Goal: Check status: Check status

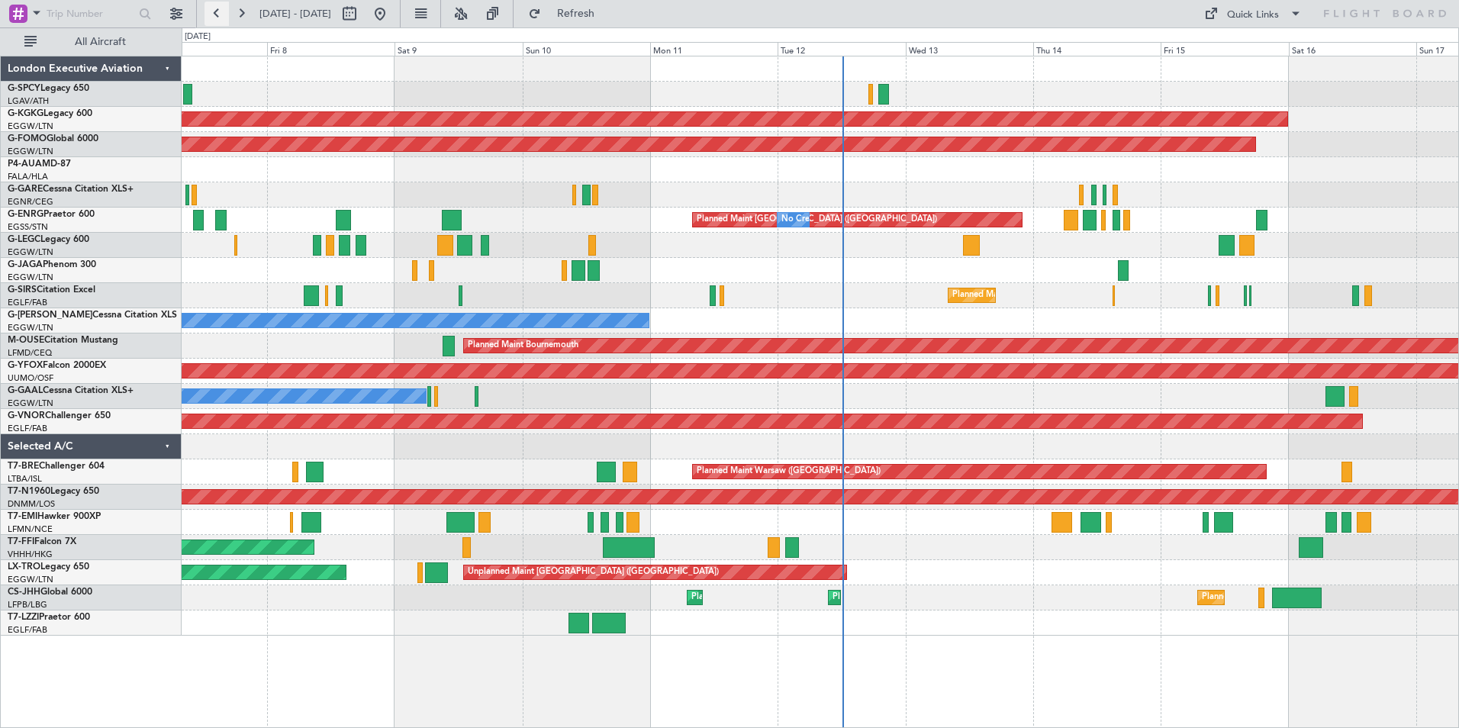
click at [213, 8] on button at bounding box center [217, 14] width 24 height 24
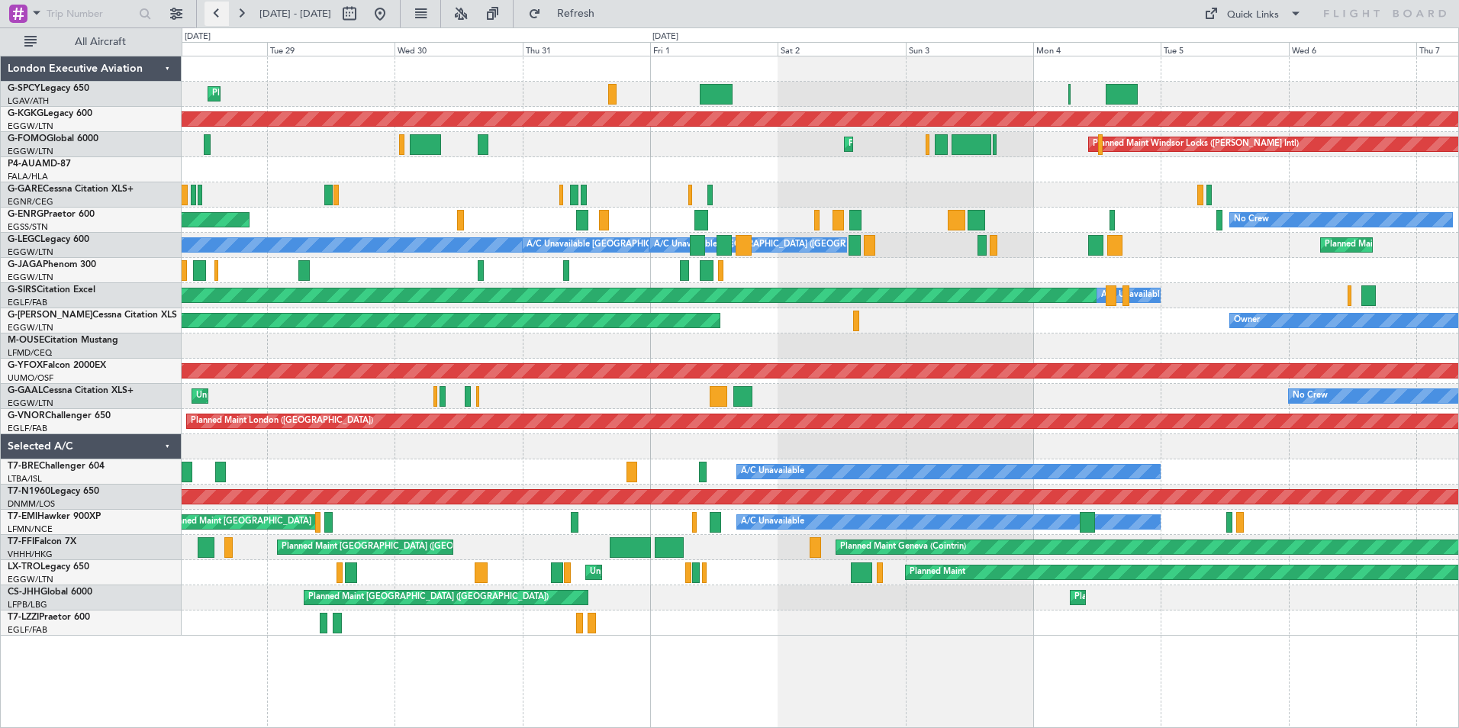
click at [213, 8] on button at bounding box center [217, 14] width 24 height 24
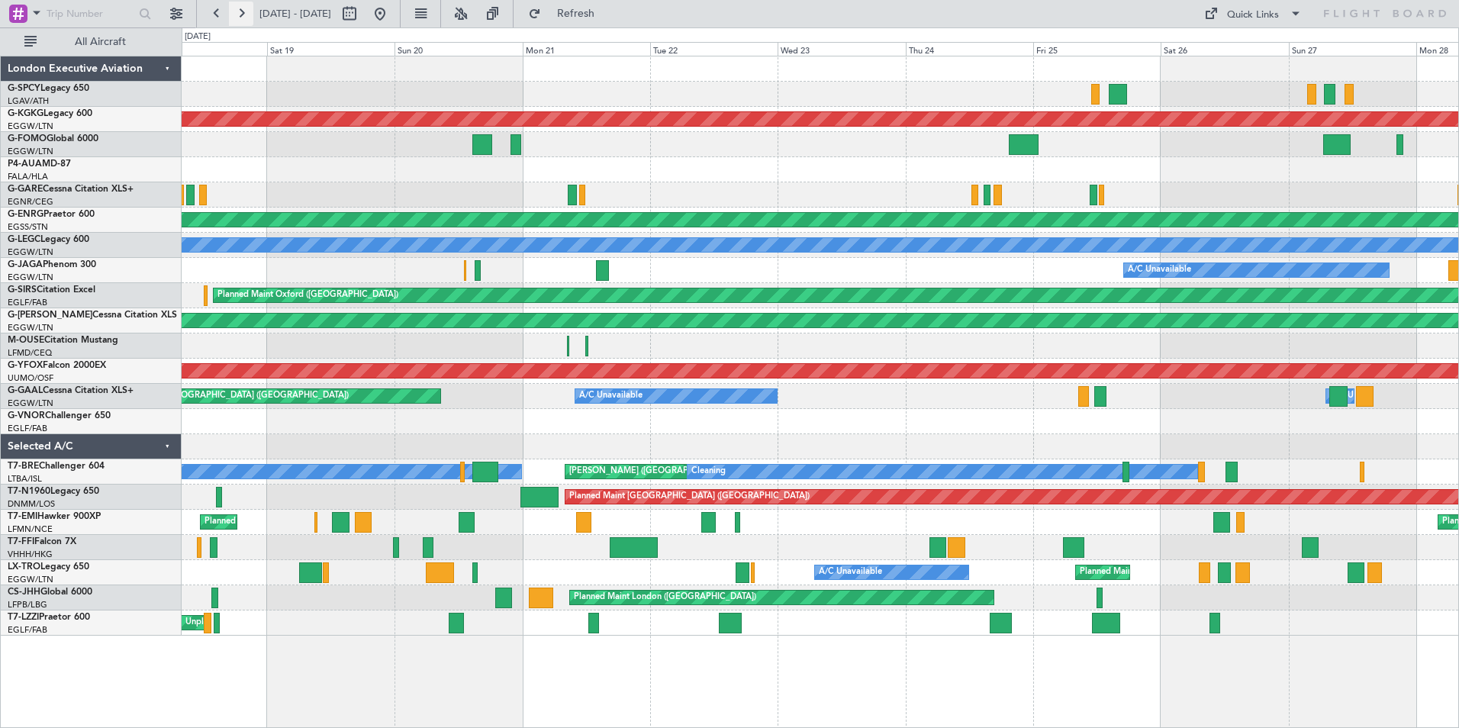
click at [240, 8] on button at bounding box center [241, 14] width 24 height 24
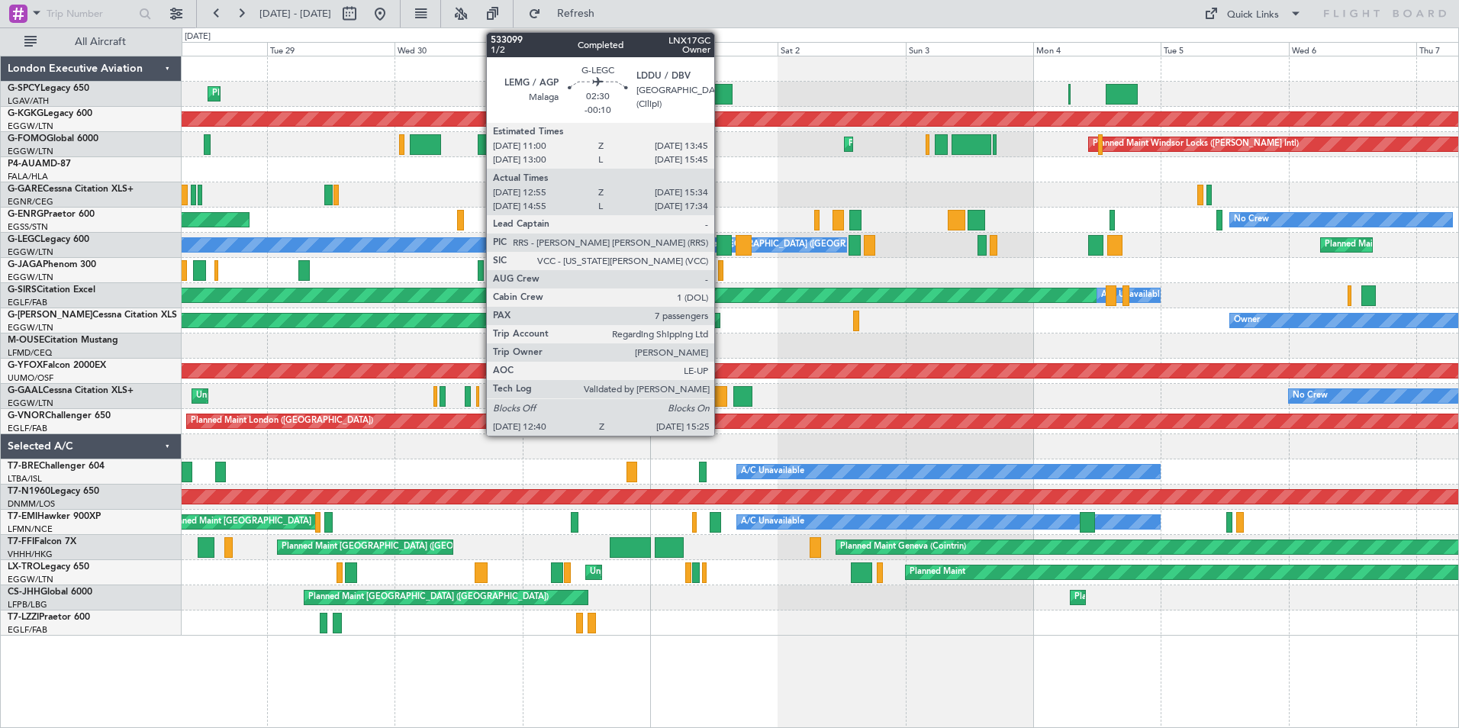
click at [721, 246] on div at bounding box center [724, 245] width 15 height 21
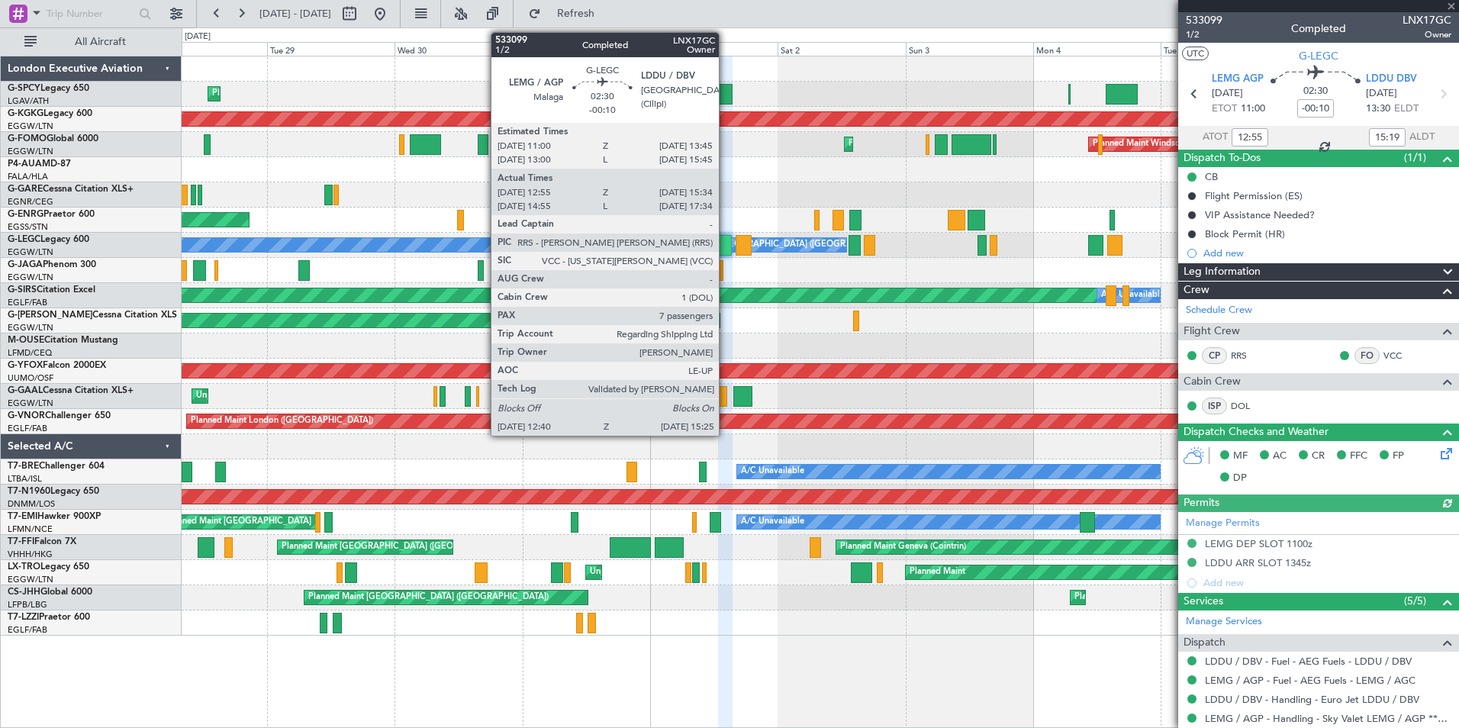
click at [726, 245] on div at bounding box center [724, 245] width 15 height 21
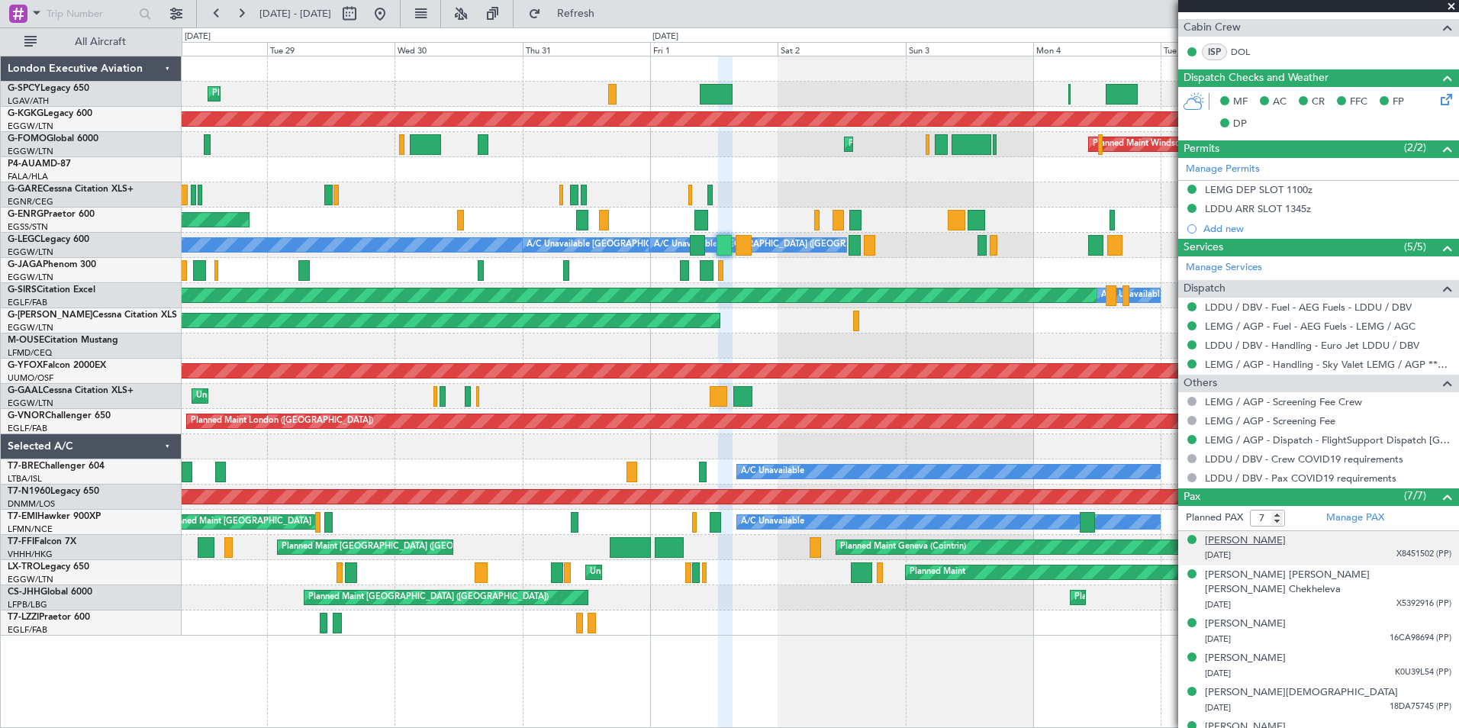
scroll to position [397, 0]
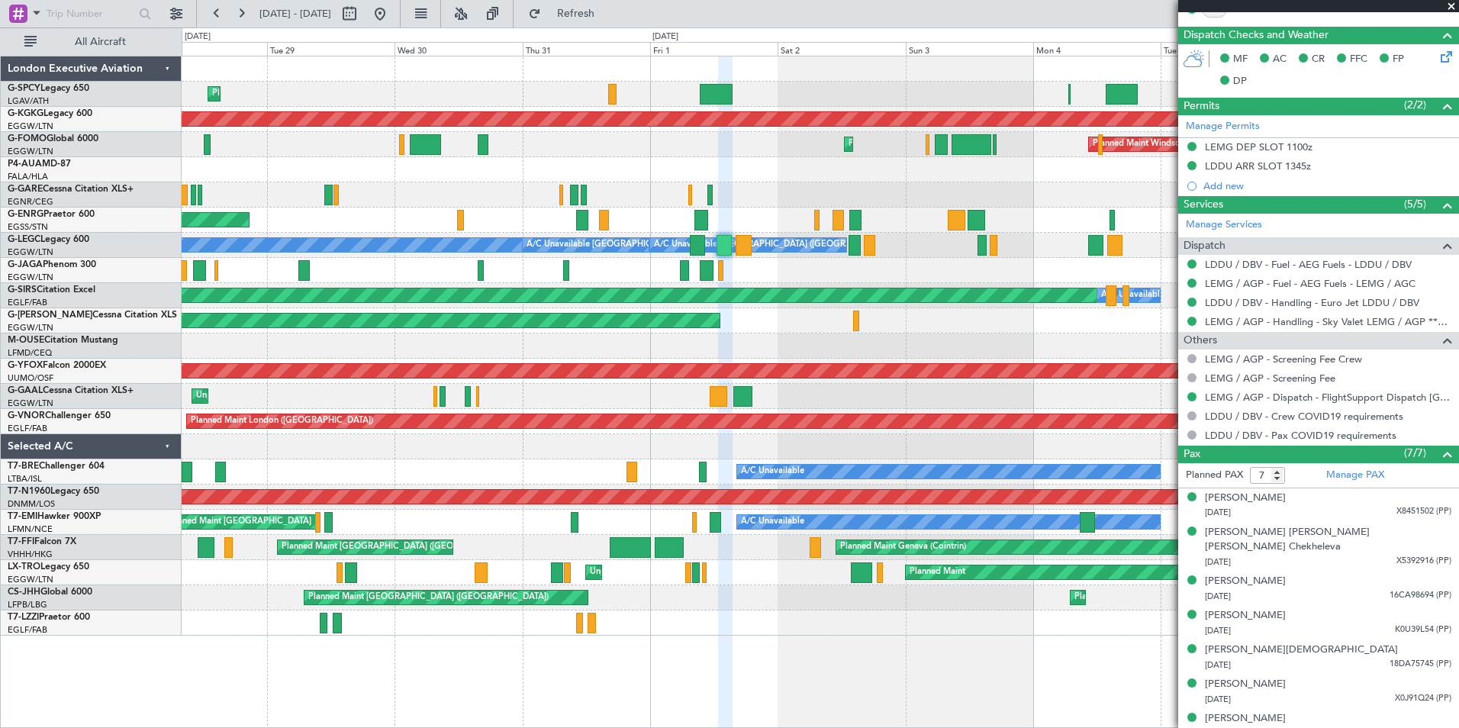
click at [1452, 7] on span at bounding box center [1451, 7] width 15 height 14
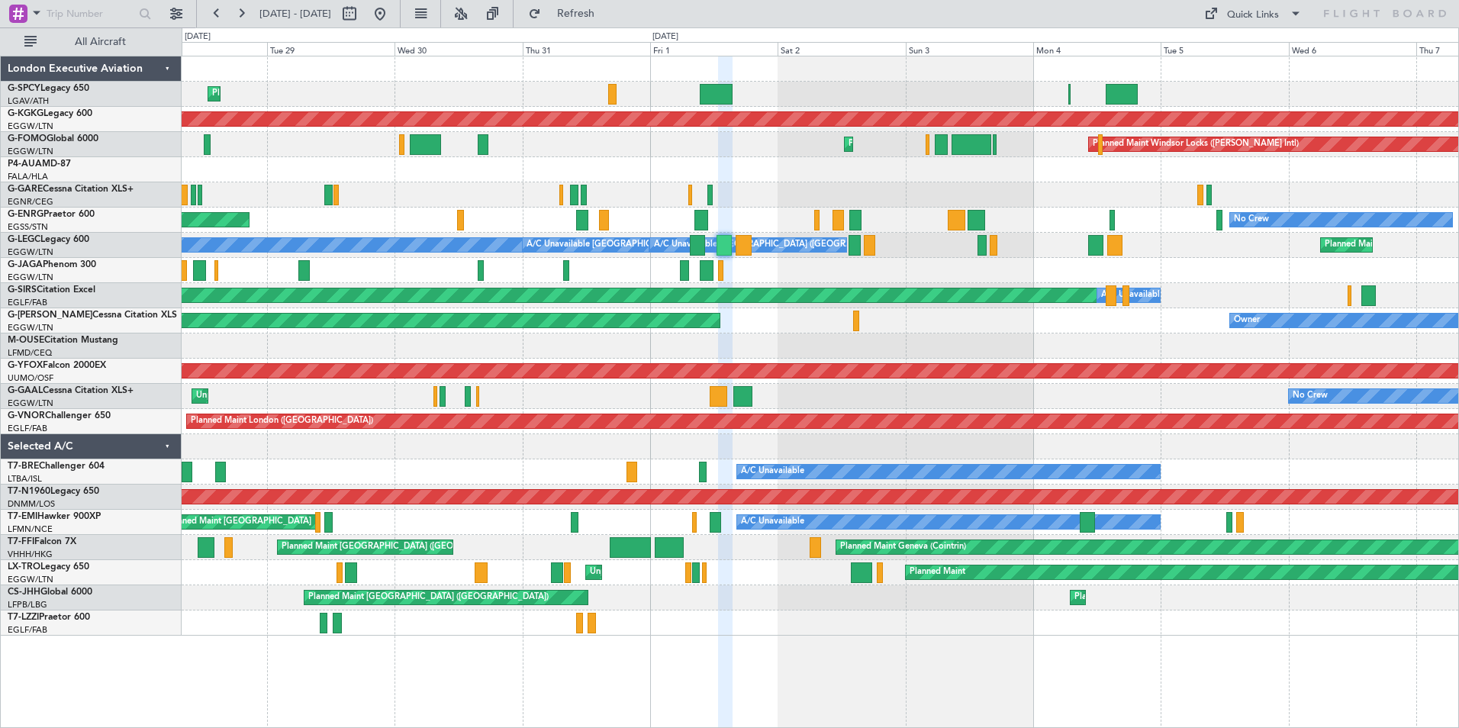
type input "0"
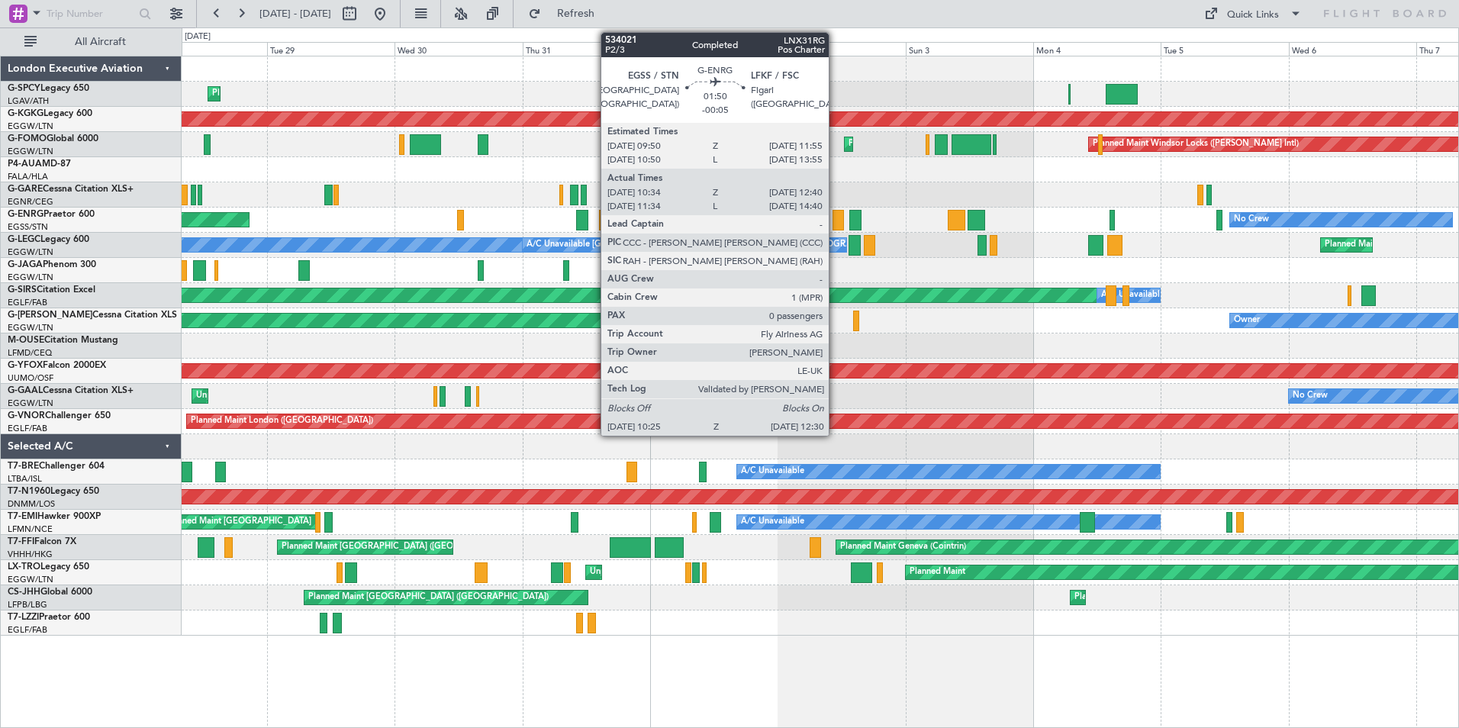
click at [836, 220] on div at bounding box center [838, 220] width 11 height 21
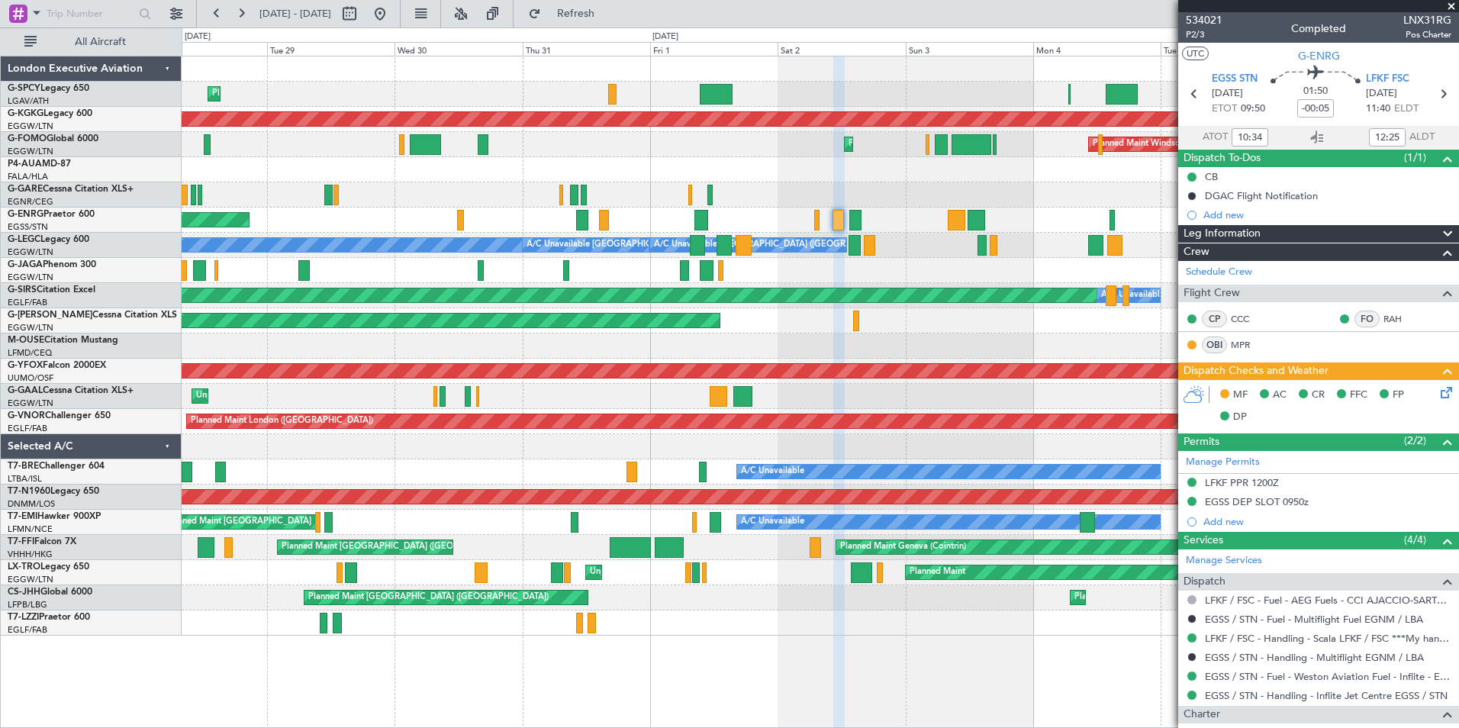
click at [1455, 5] on span at bounding box center [1451, 7] width 15 height 14
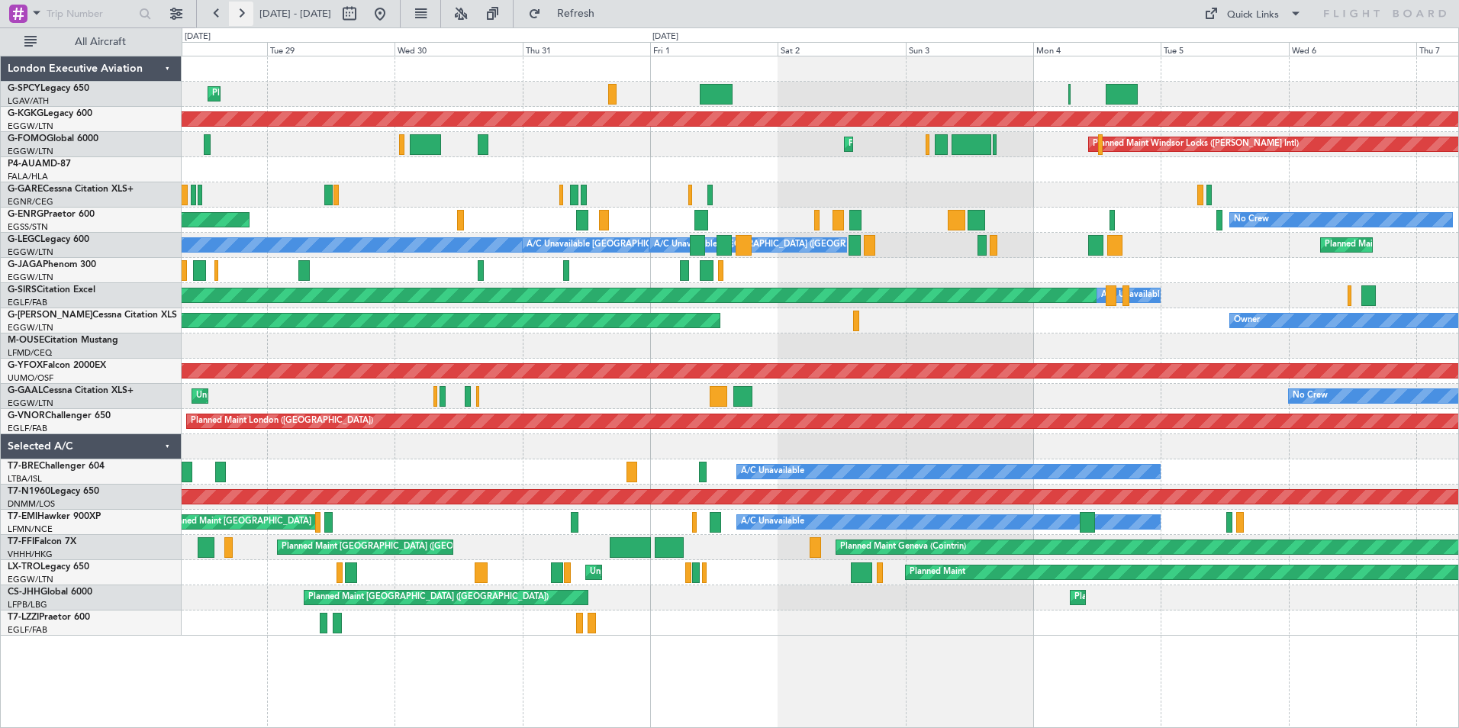
click at [239, 9] on button at bounding box center [241, 14] width 24 height 24
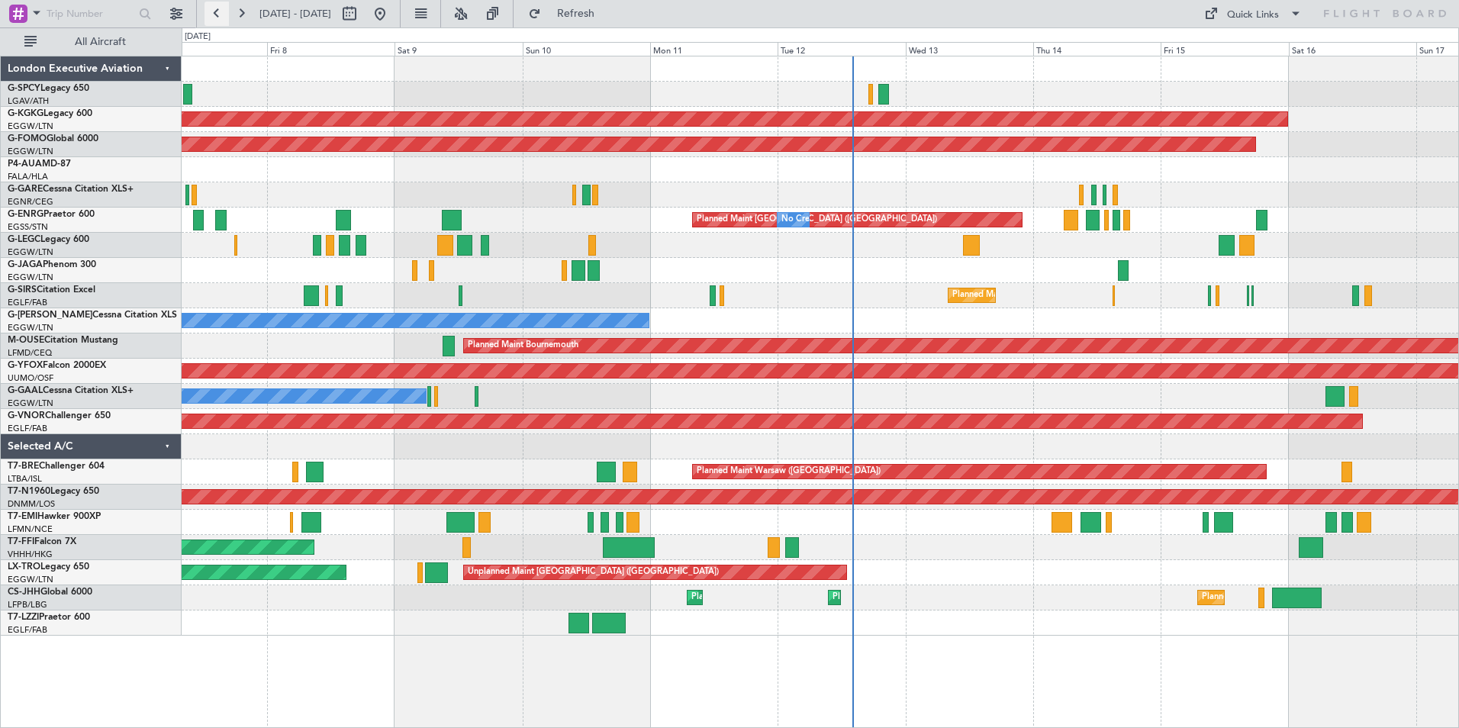
click at [214, 21] on button at bounding box center [217, 14] width 24 height 24
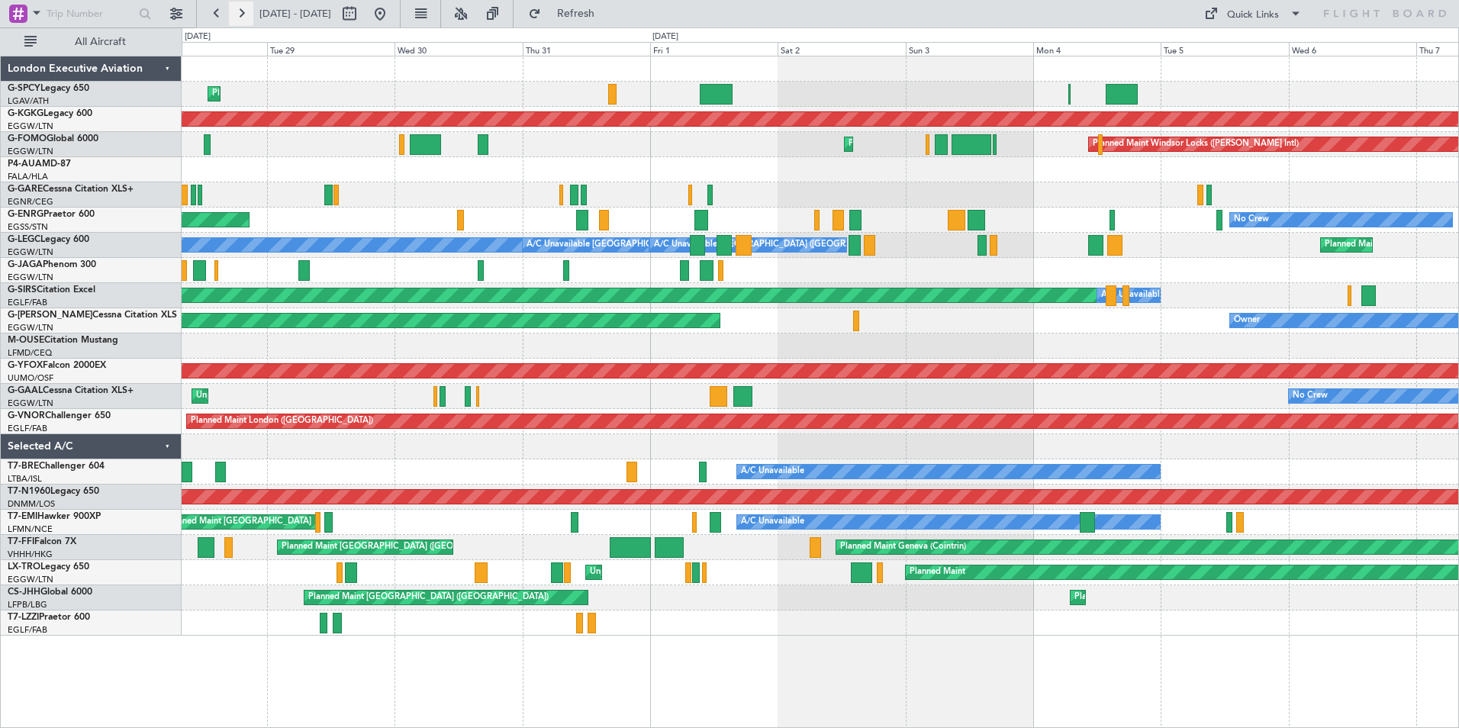
click at [245, 15] on button at bounding box center [241, 14] width 24 height 24
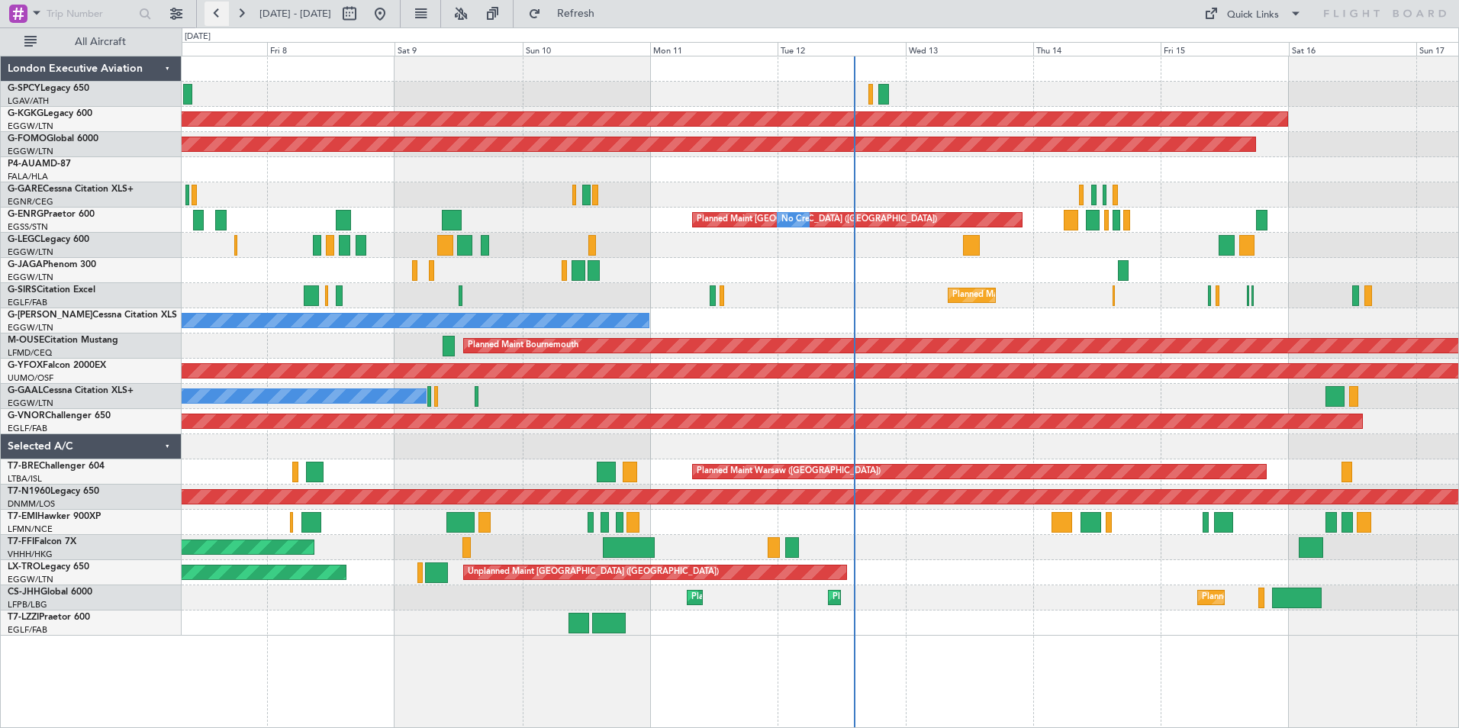
click at [214, 11] on button at bounding box center [217, 14] width 24 height 24
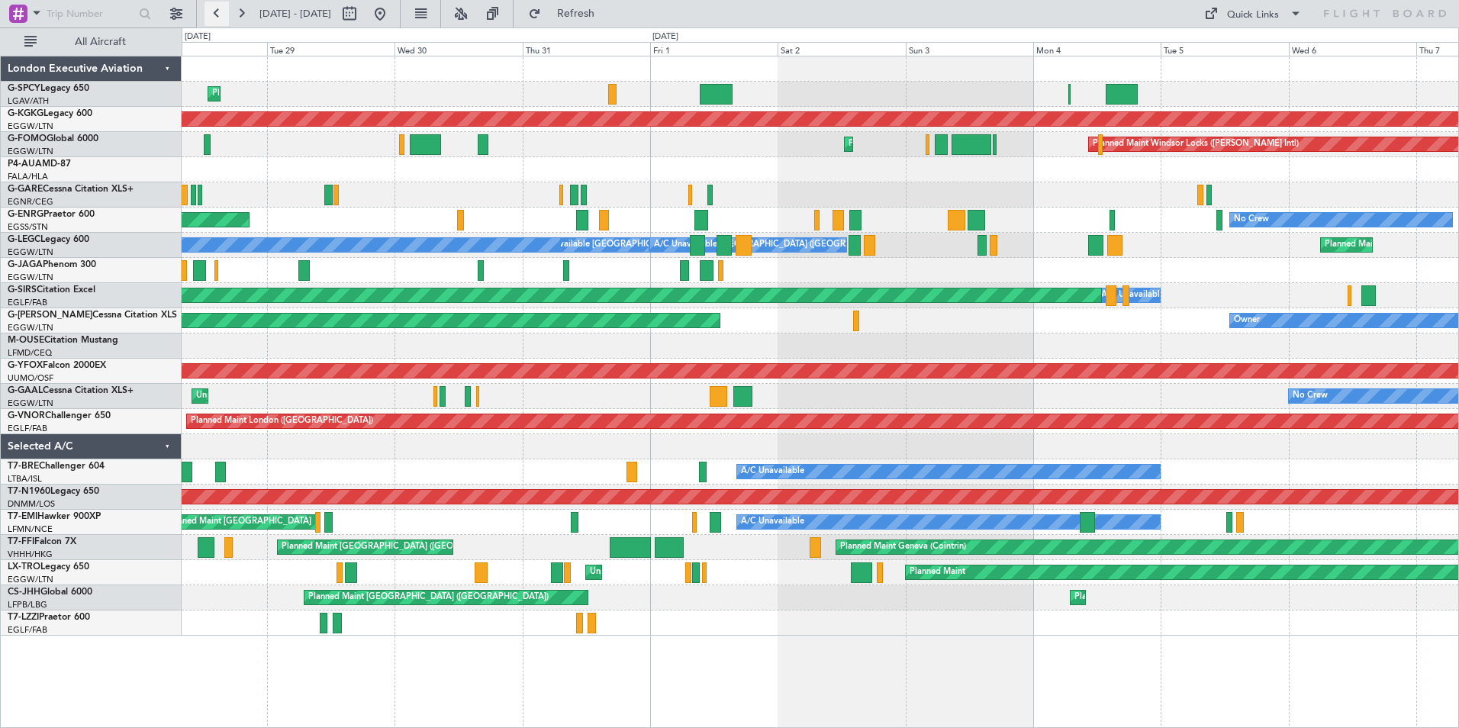
click at [212, 17] on button at bounding box center [217, 14] width 24 height 24
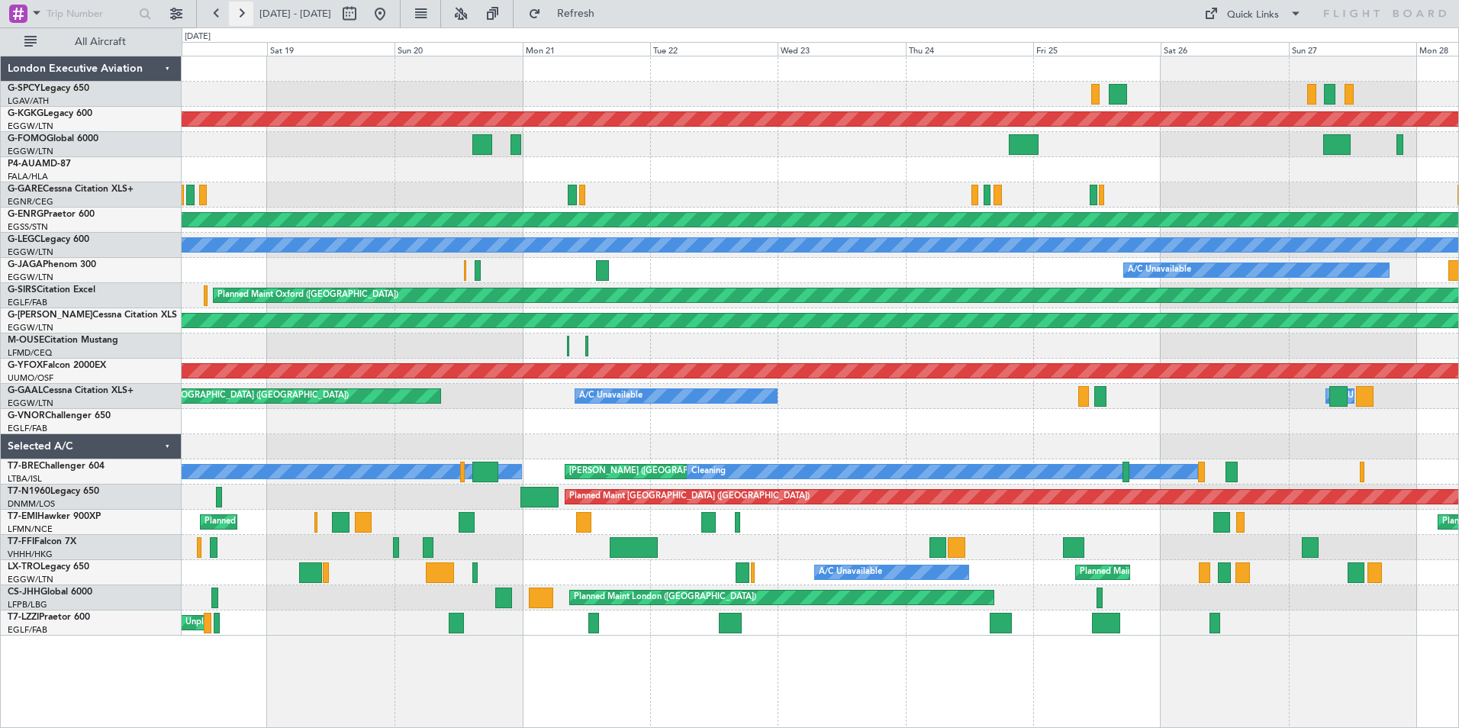
click at [240, 9] on button at bounding box center [241, 14] width 24 height 24
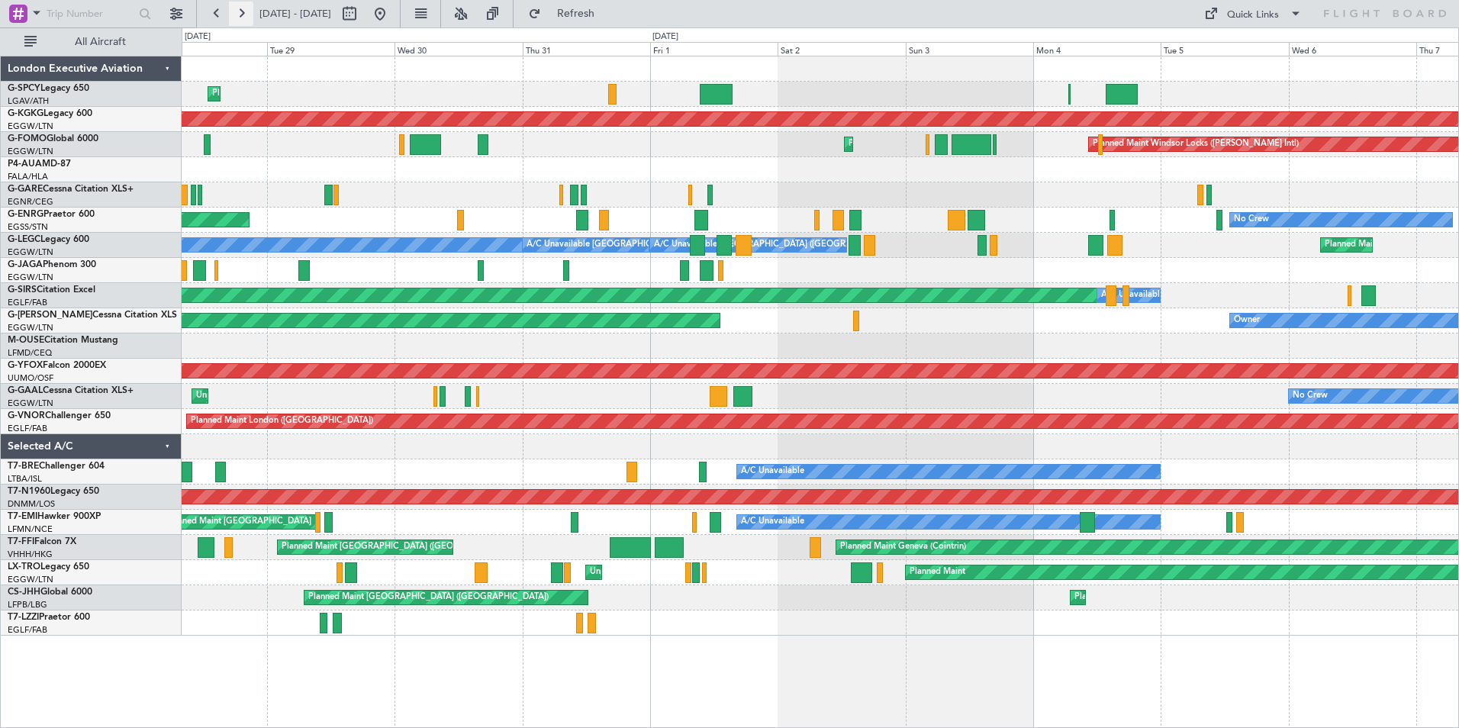
click at [240, 9] on button at bounding box center [241, 14] width 24 height 24
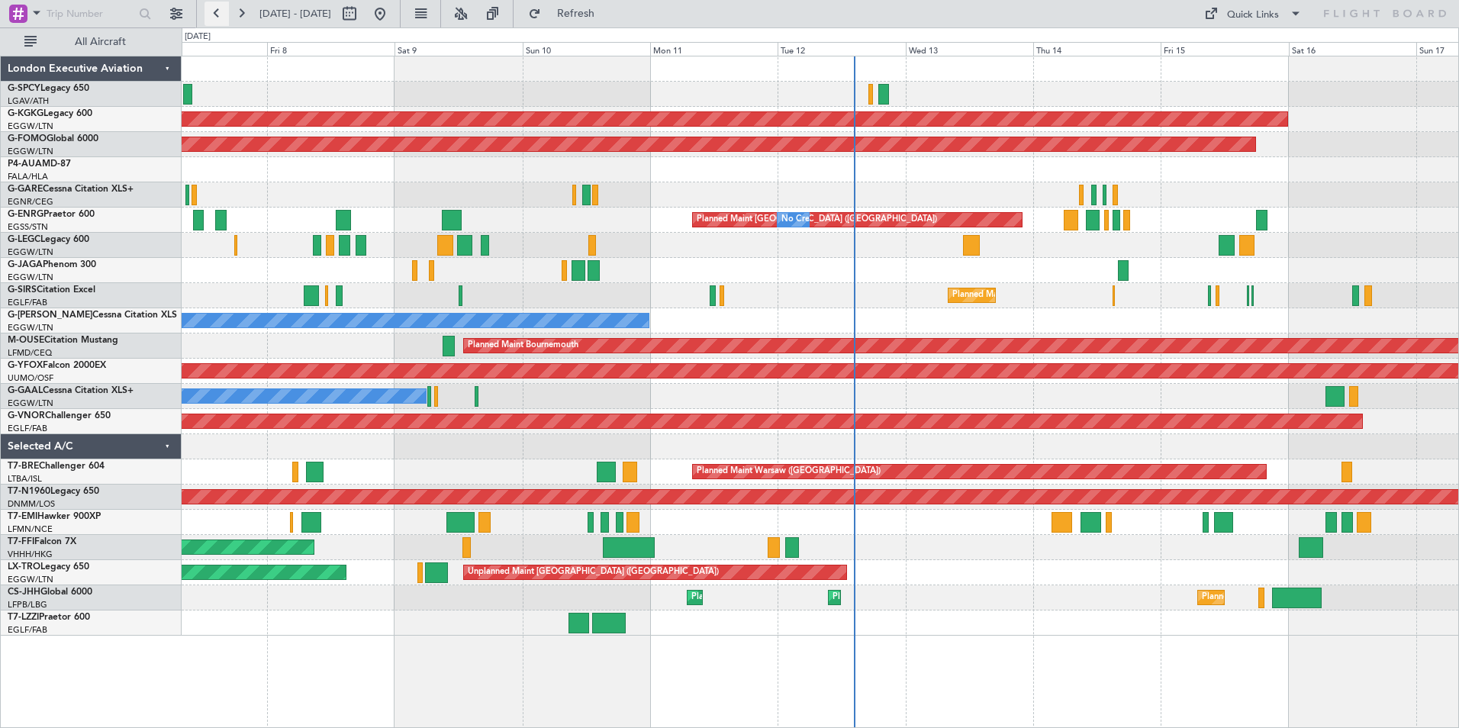
click at [216, 13] on button at bounding box center [217, 14] width 24 height 24
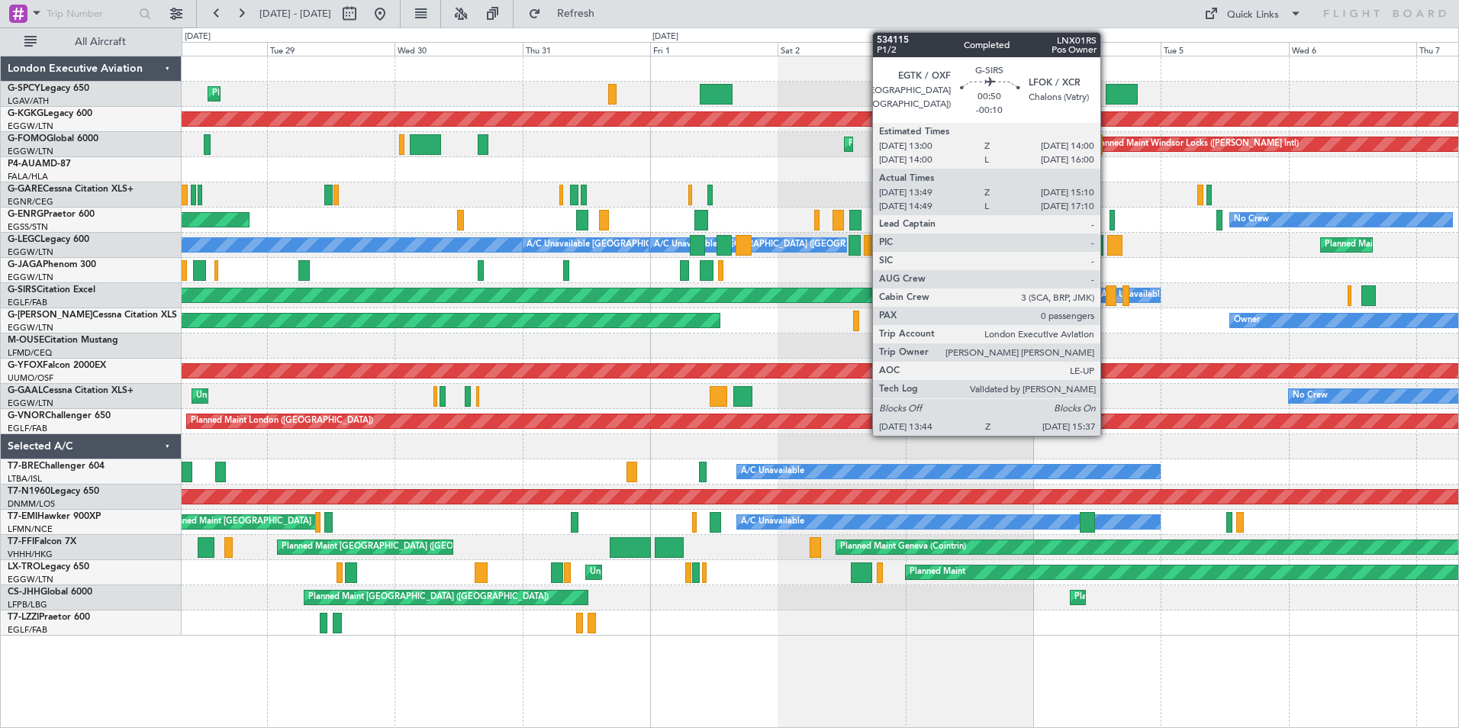
click at [1107, 295] on div at bounding box center [1111, 295] width 11 height 21
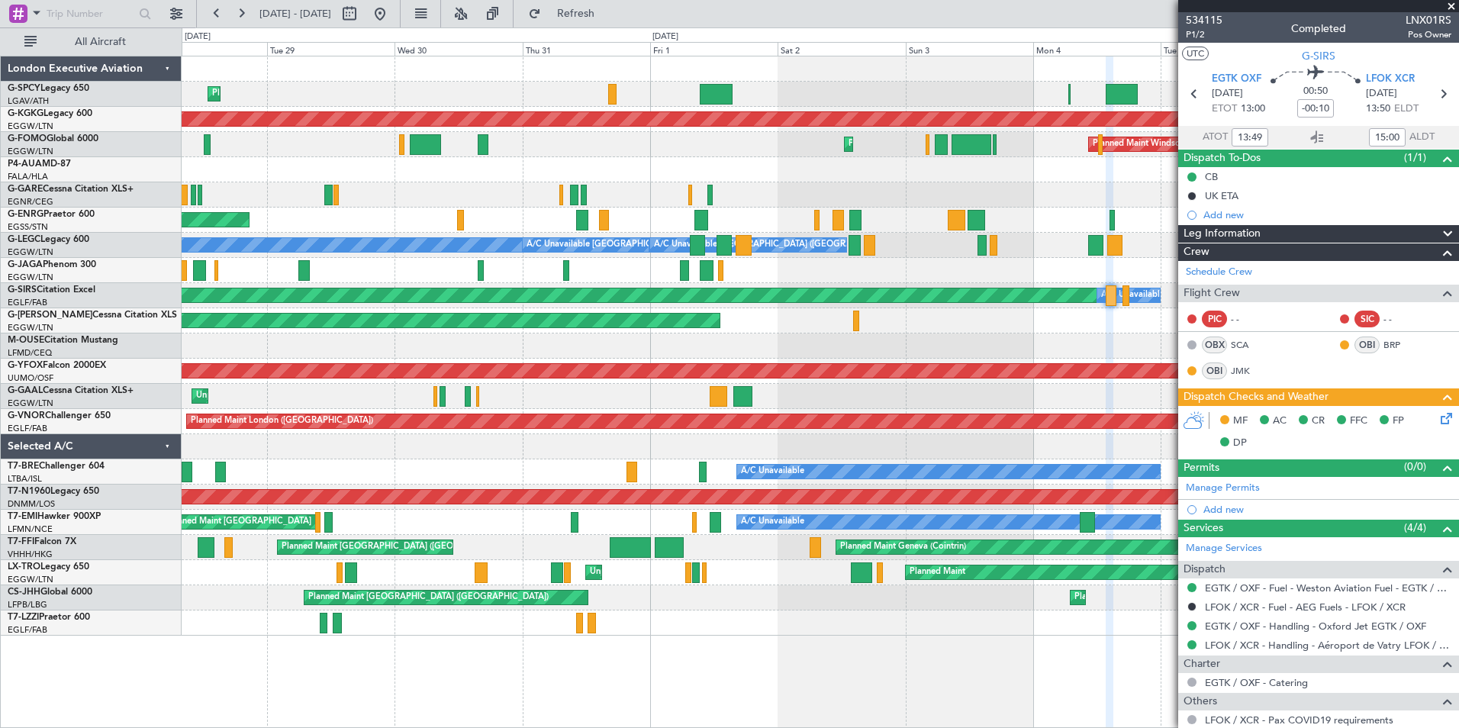
click at [1455, 5] on span at bounding box center [1451, 7] width 15 height 14
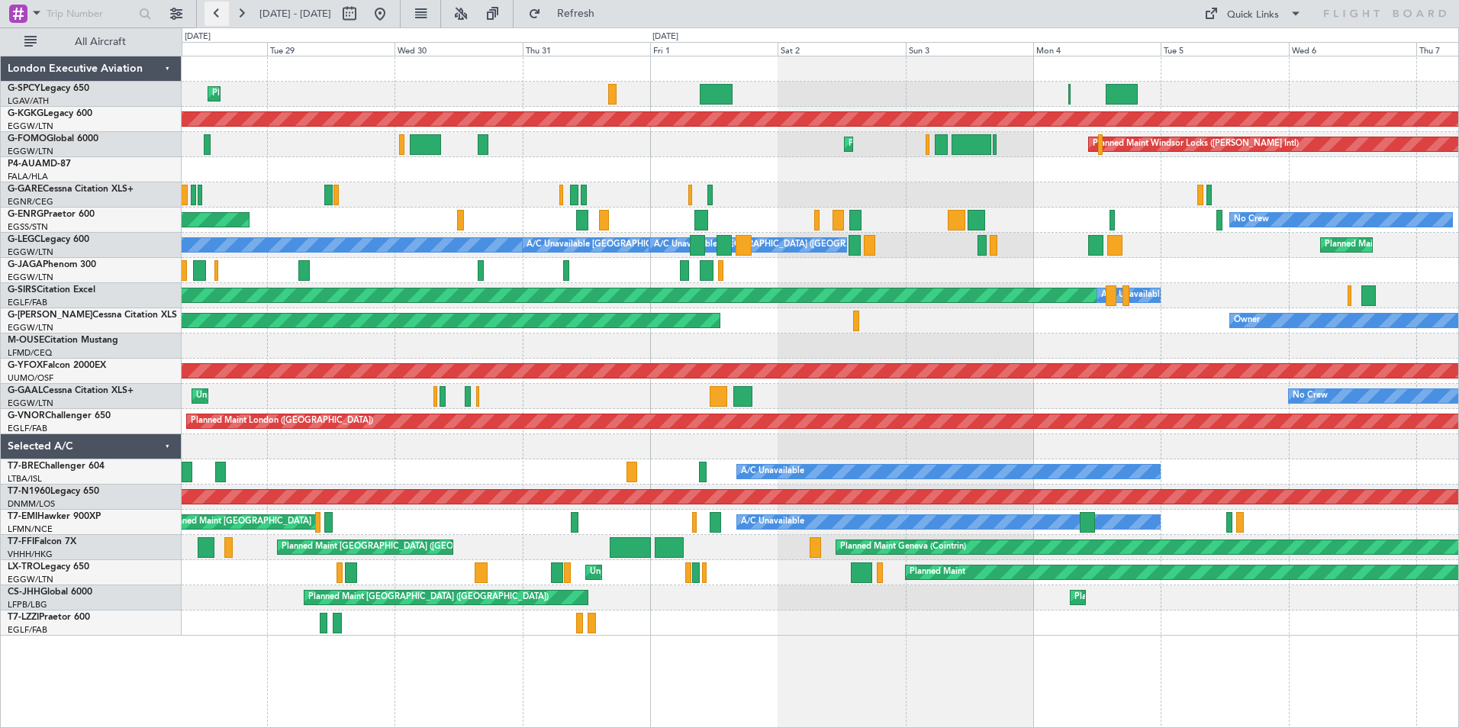
click at [221, 16] on button at bounding box center [217, 14] width 24 height 24
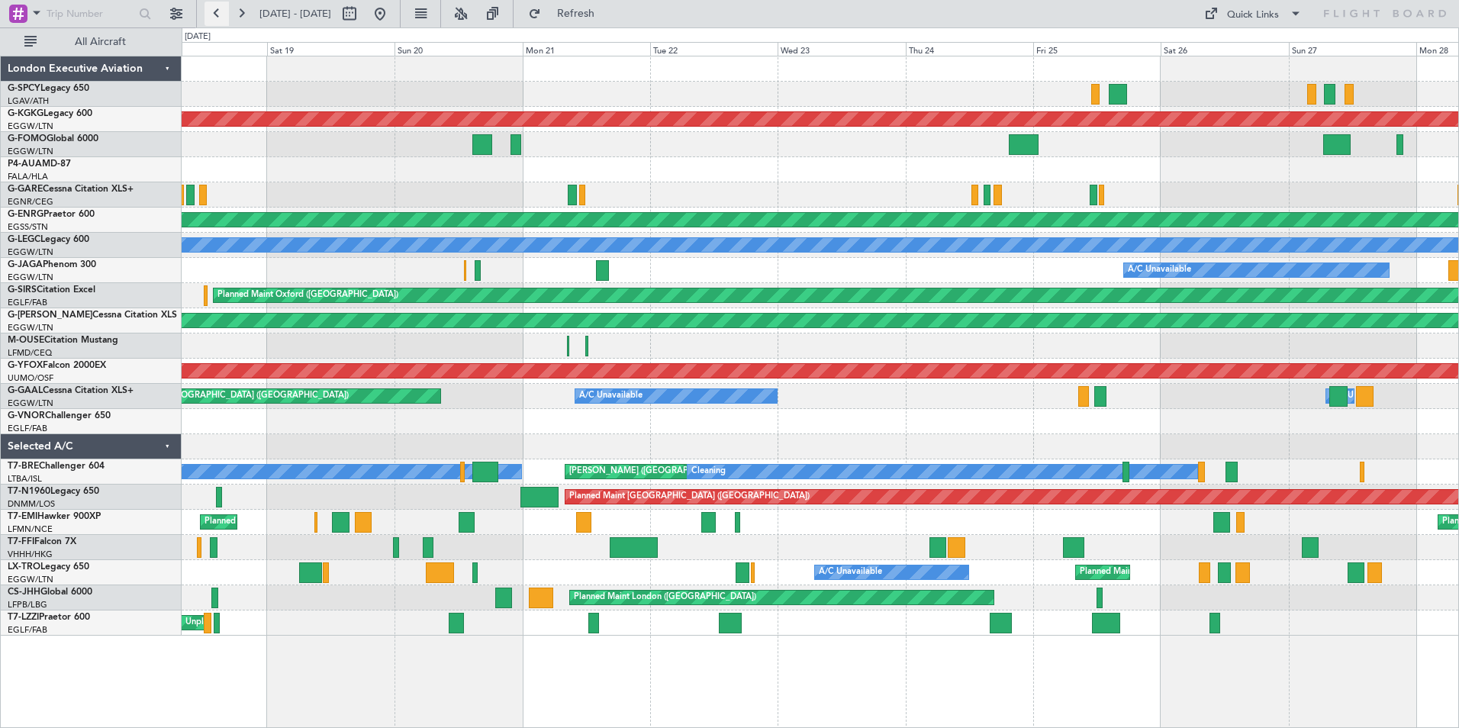
click at [213, 6] on button at bounding box center [217, 14] width 24 height 24
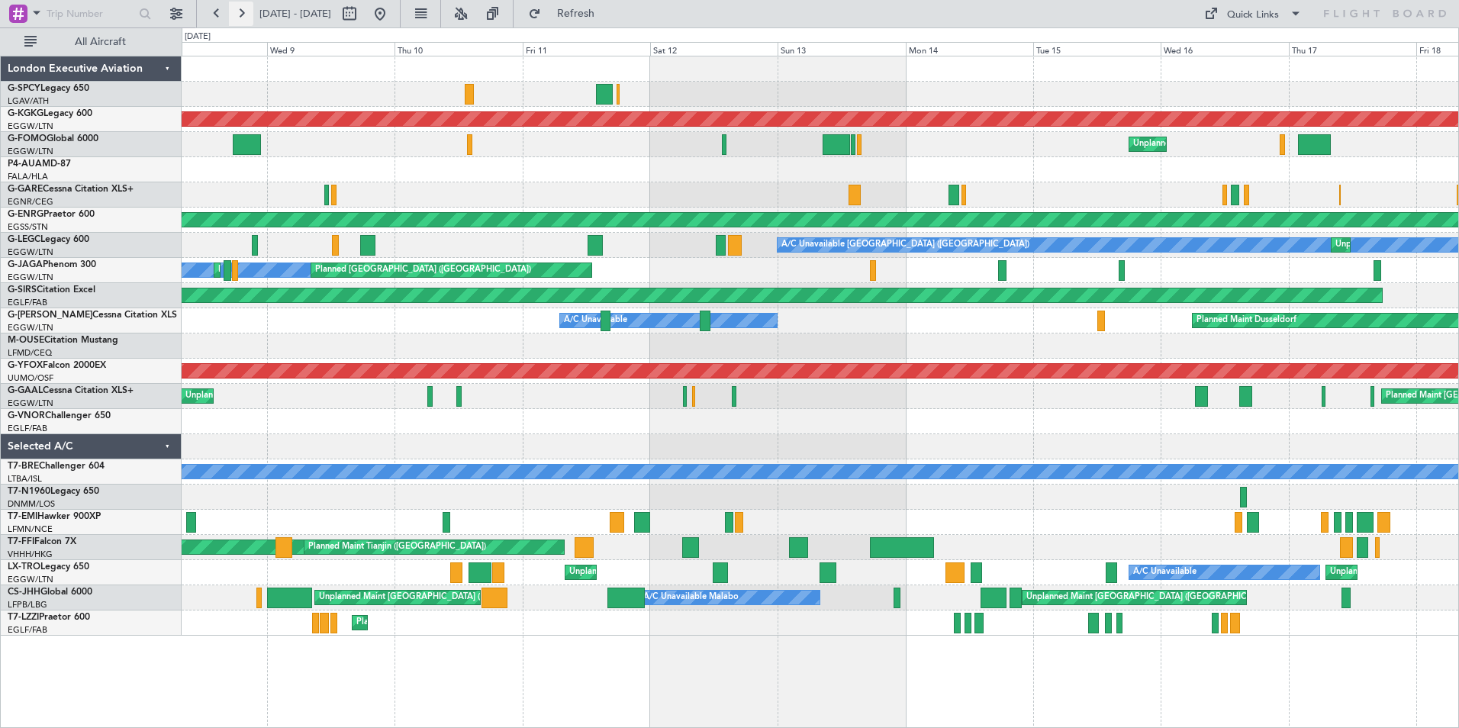
click at [239, 14] on button at bounding box center [241, 14] width 24 height 24
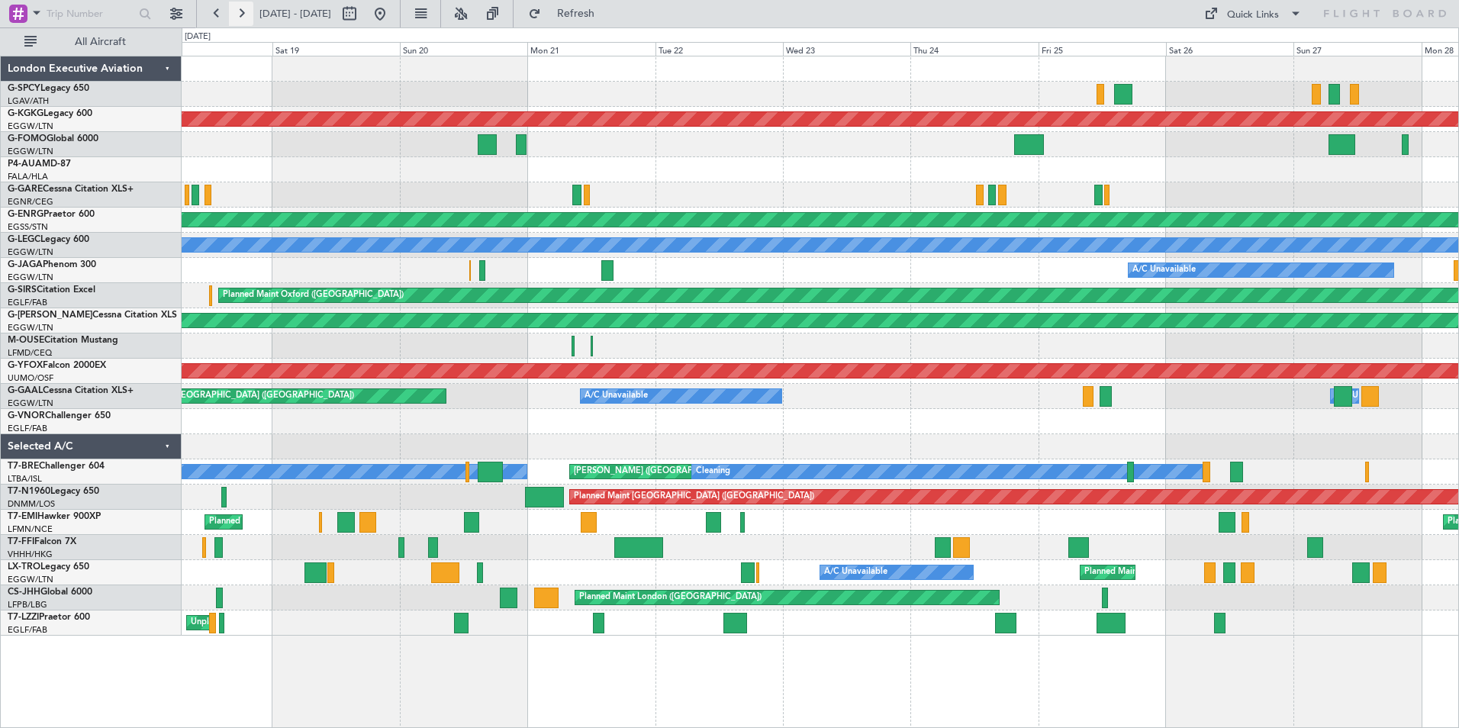
click at [239, 14] on button at bounding box center [241, 14] width 24 height 24
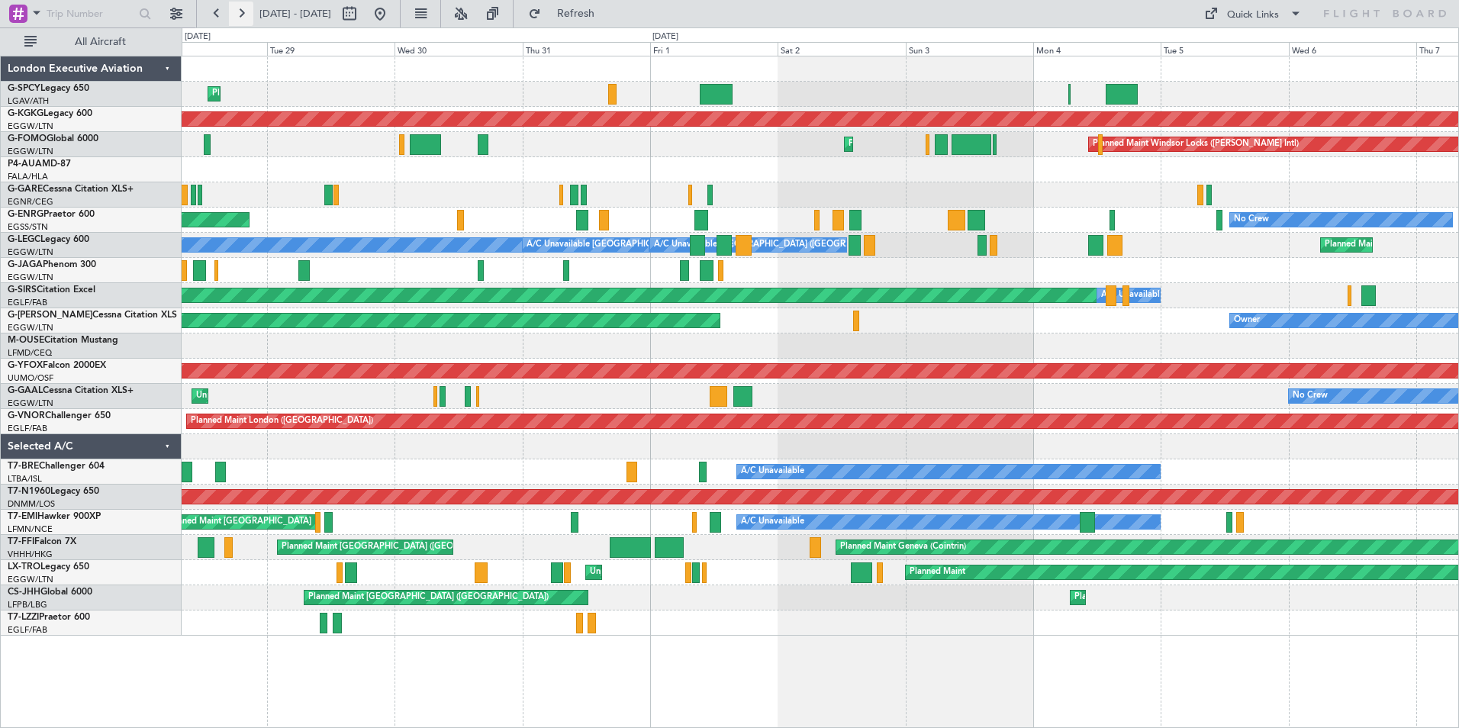
click at [235, 10] on button at bounding box center [241, 14] width 24 height 24
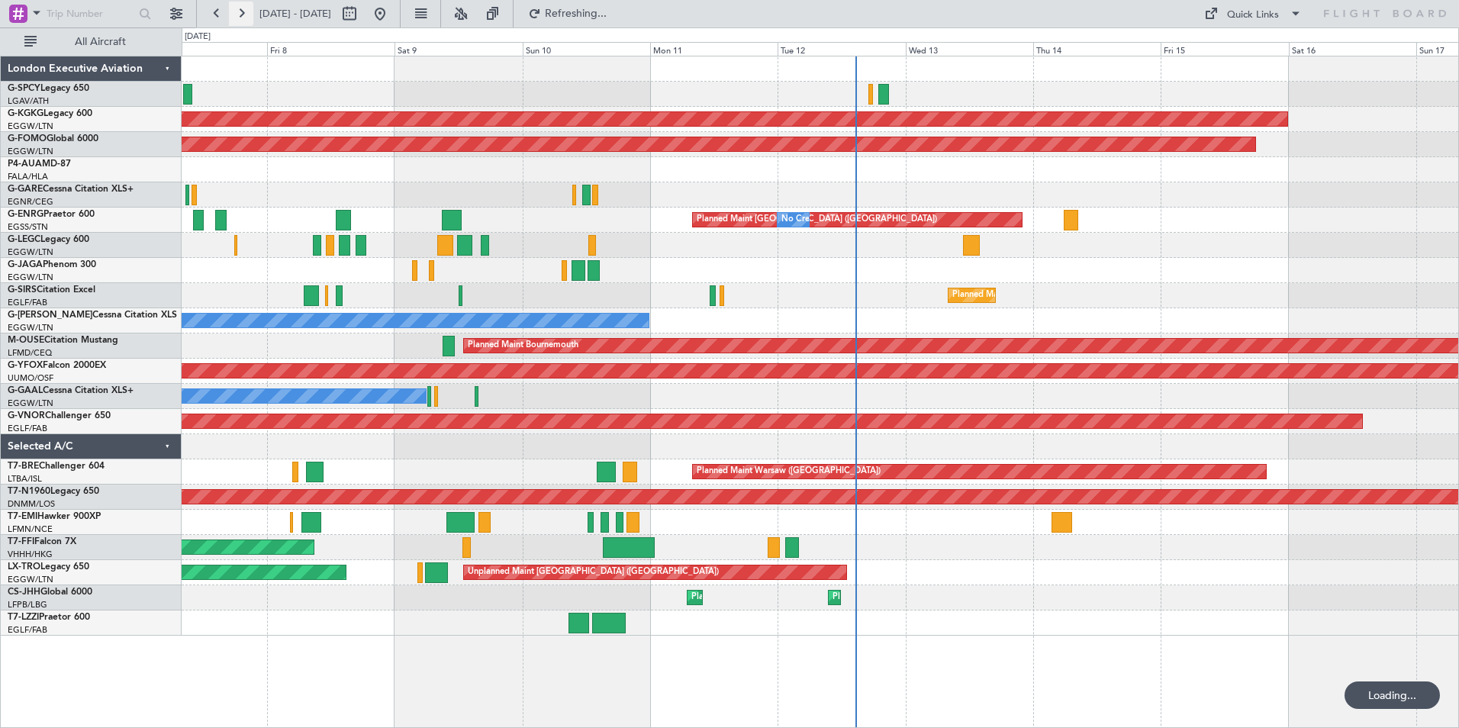
click at [235, 10] on button at bounding box center [241, 14] width 24 height 24
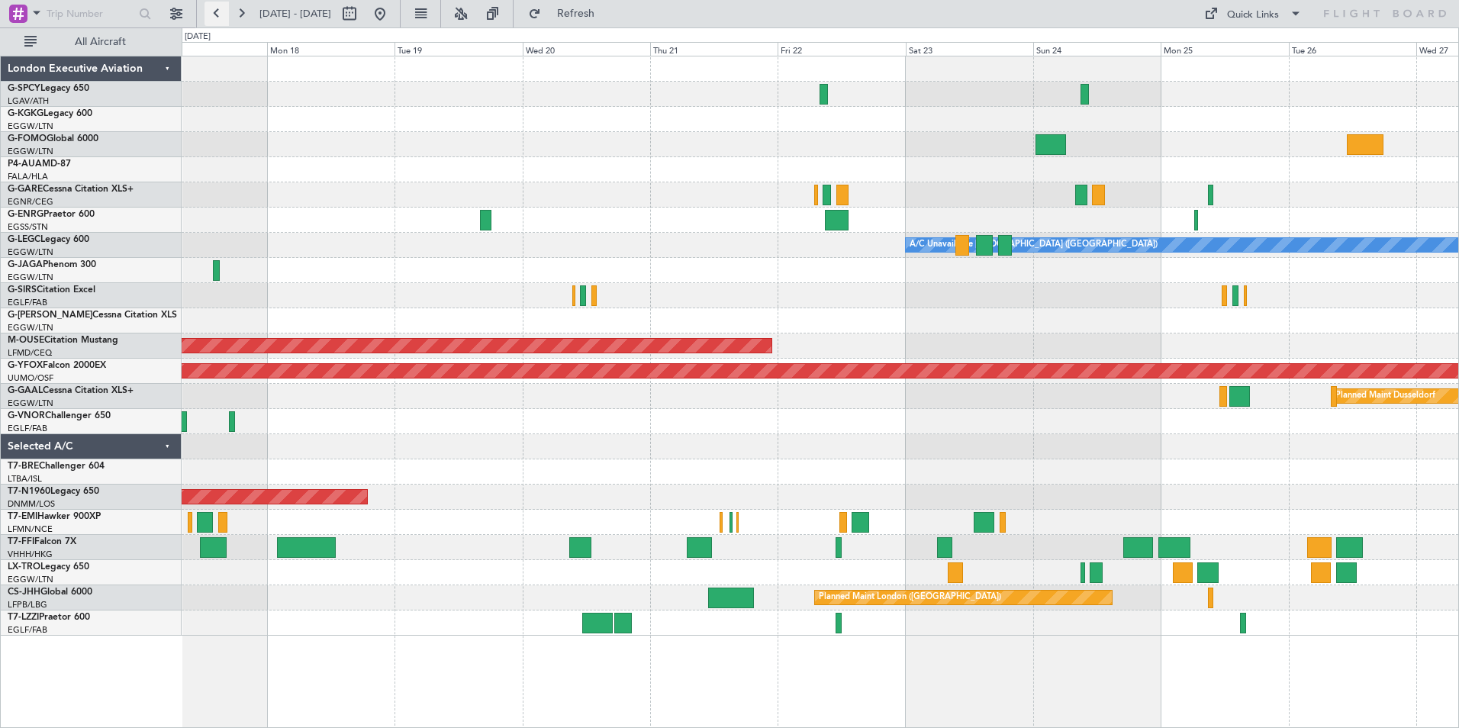
click at [214, 17] on button at bounding box center [217, 14] width 24 height 24
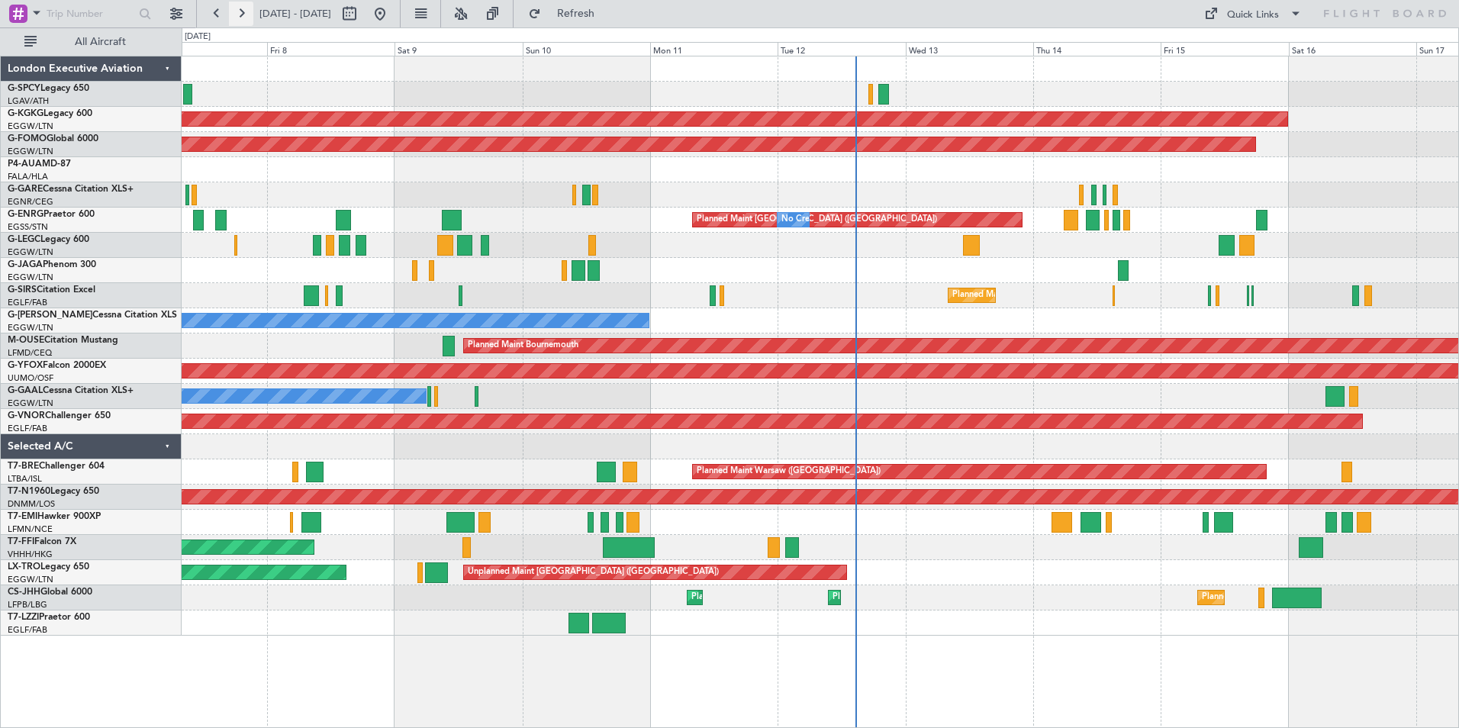
click at [246, 16] on button at bounding box center [241, 14] width 24 height 24
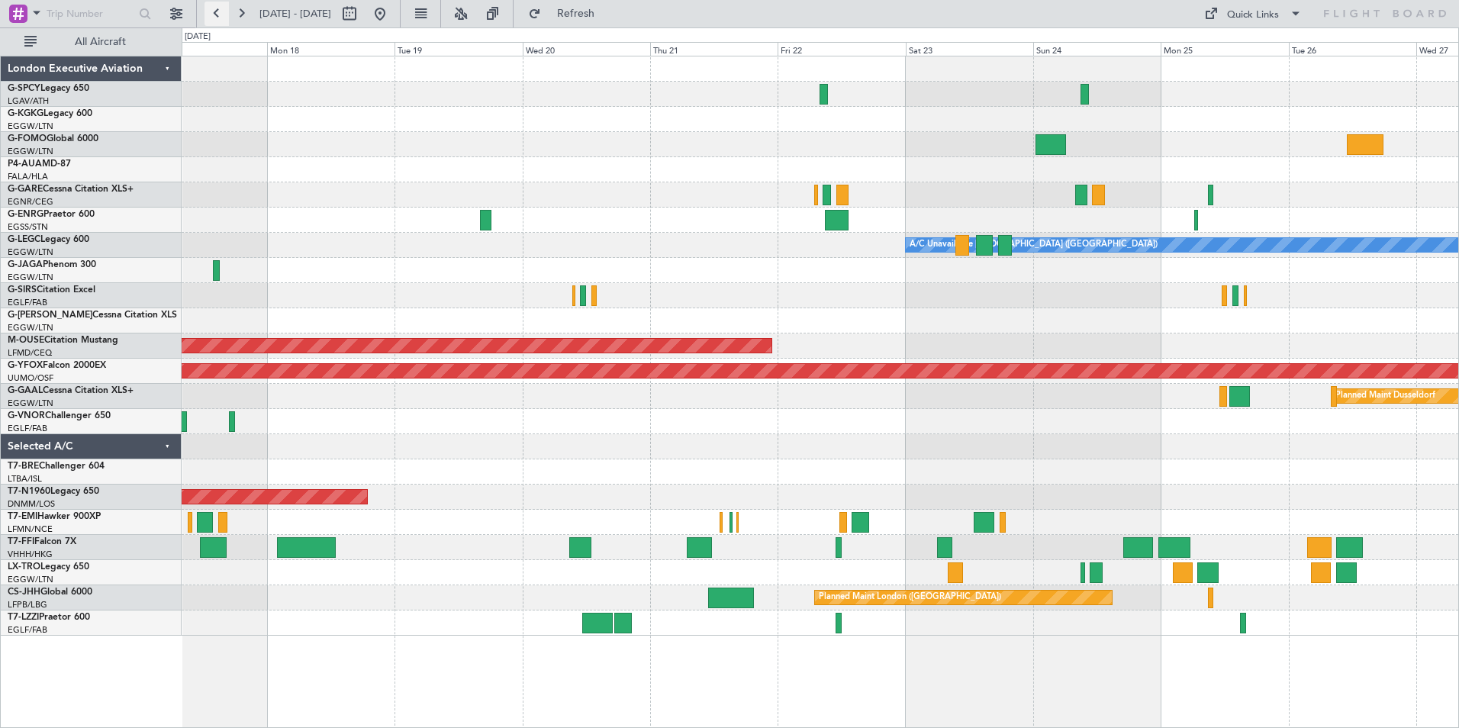
click at [224, 14] on button at bounding box center [217, 14] width 24 height 24
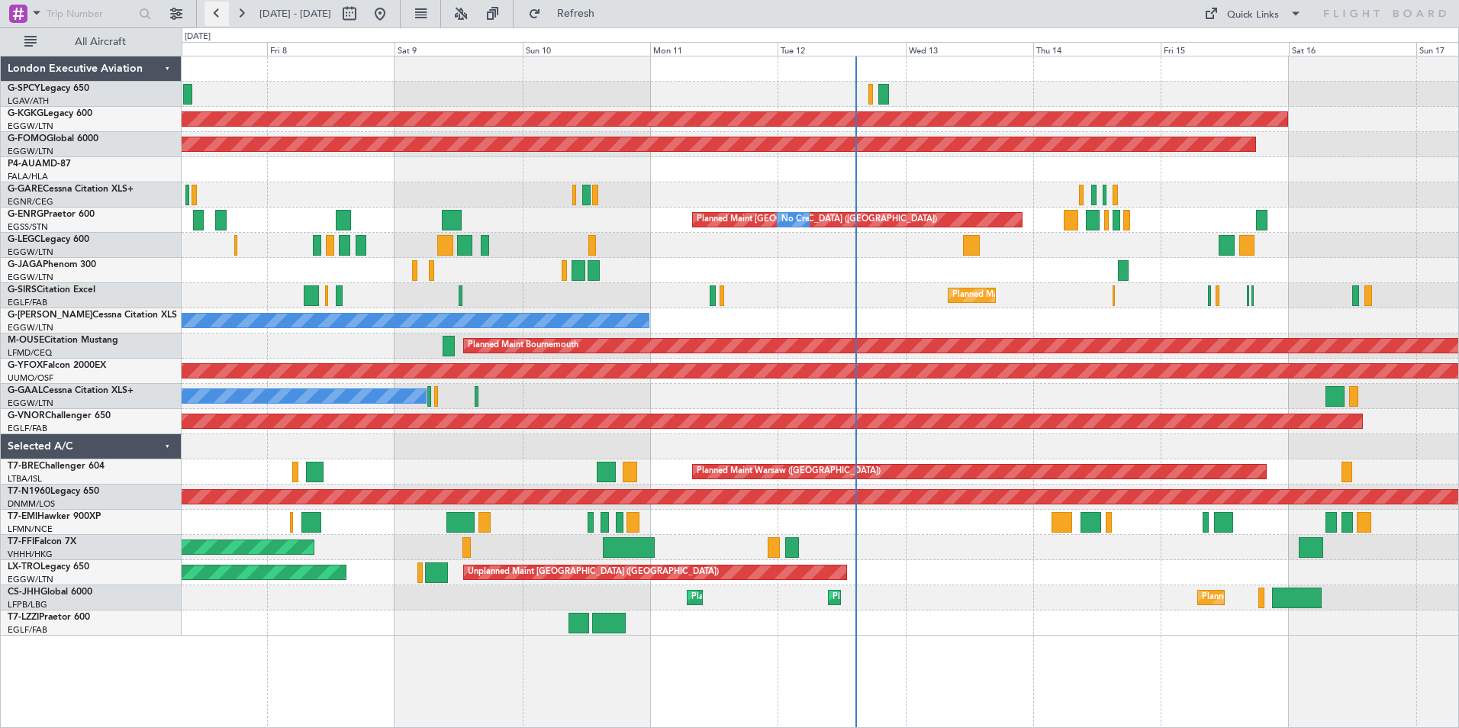
click at [223, 14] on button at bounding box center [217, 14] width 24 height 24
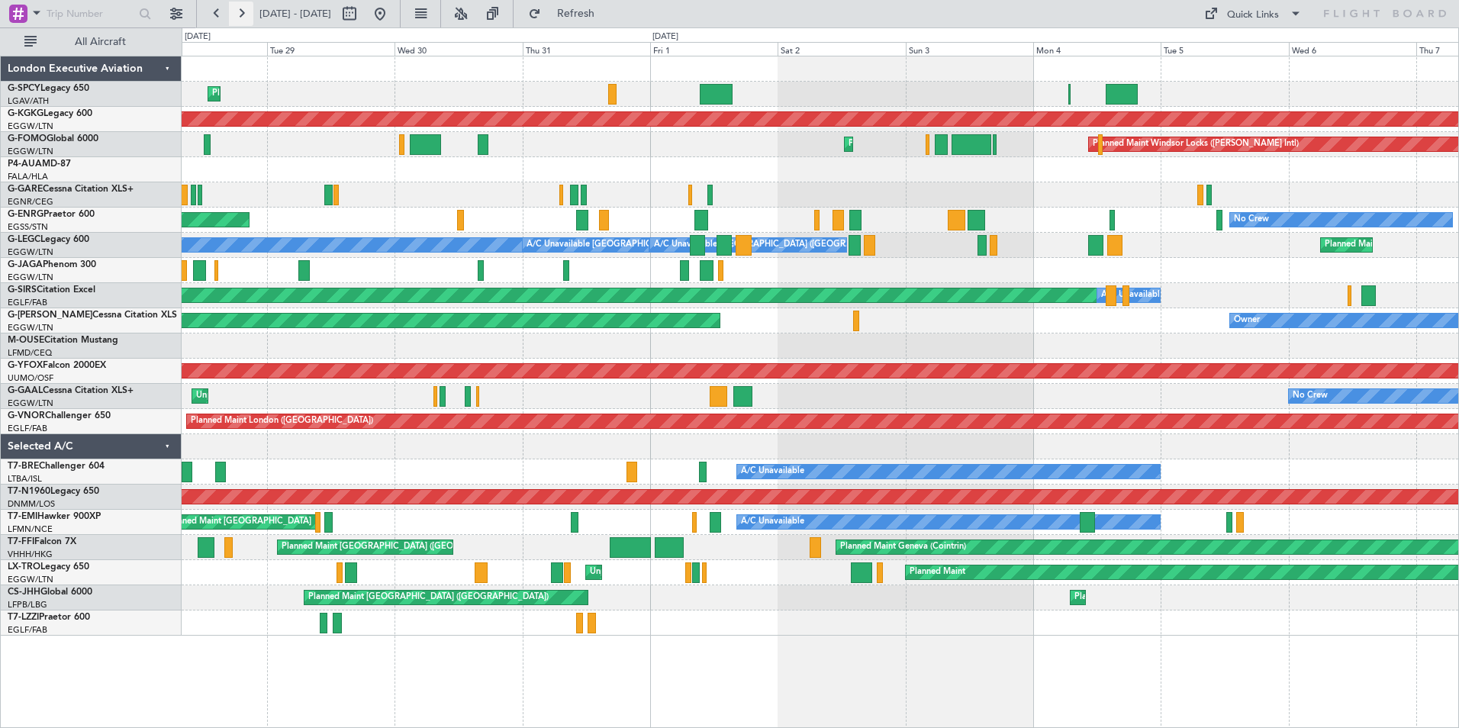
click at [235, 10] on button at bounding box center [241, 14] width 24 height 24
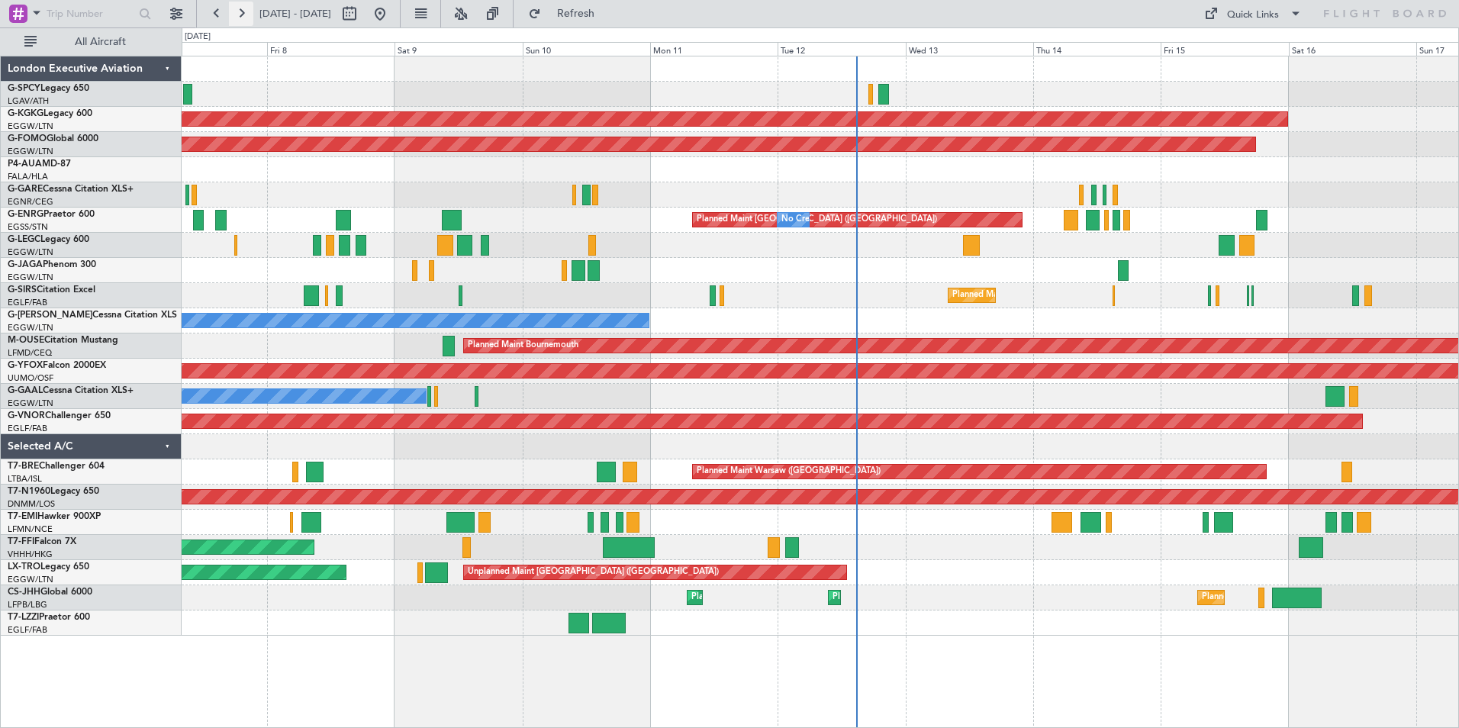
click at [236, 10] on button at bounding box center [241, 14] width 24 height 24
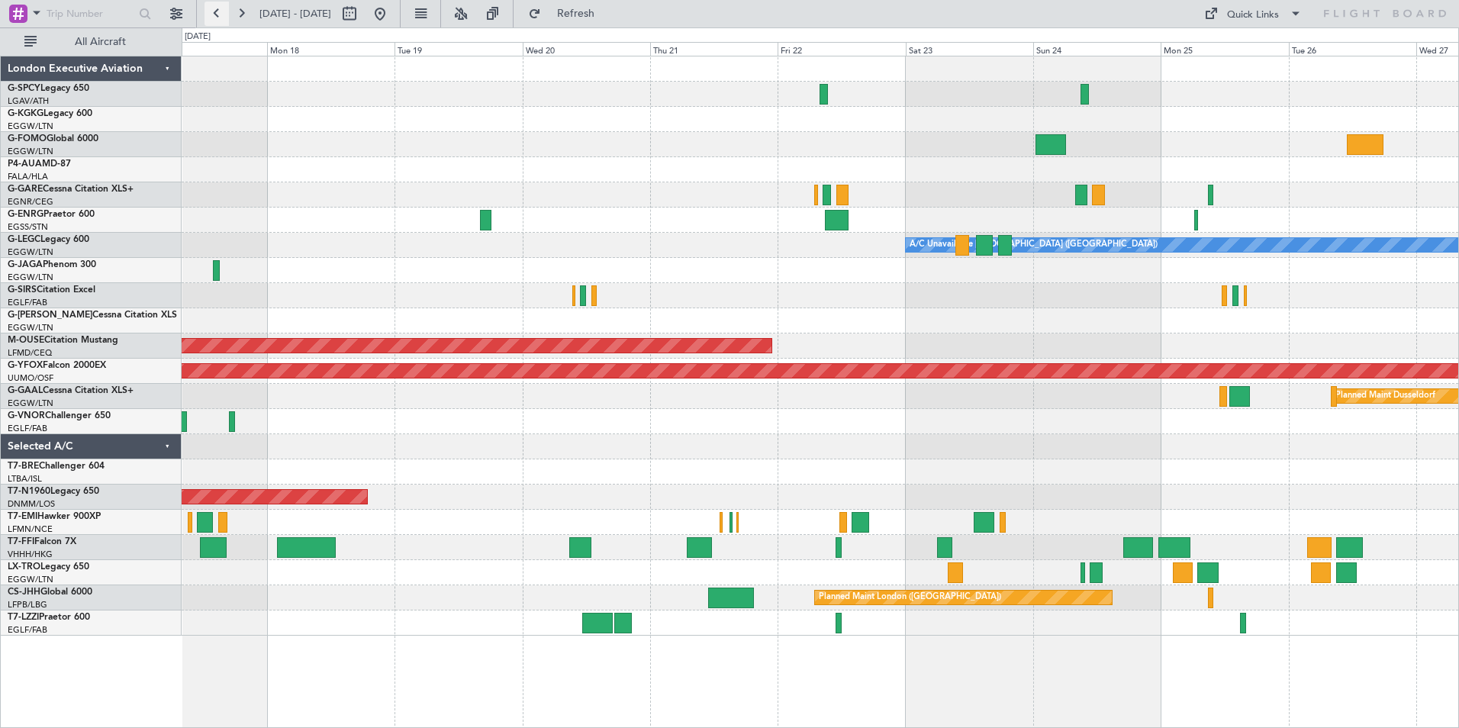
click at [213, 14] on button at bounding box center [217, 14] width 24 height 24
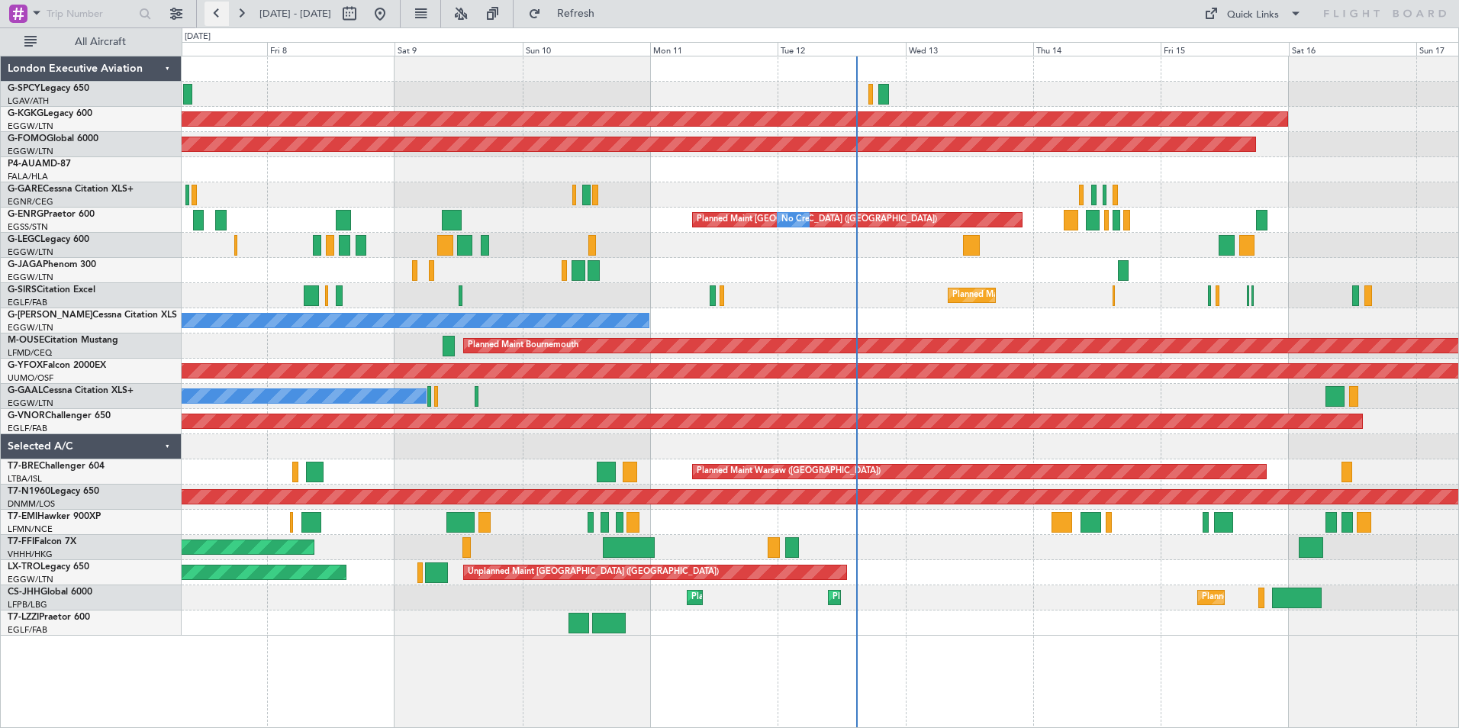
click at [226, 11] on button at bounding box center [217, 14] width 24 height 24
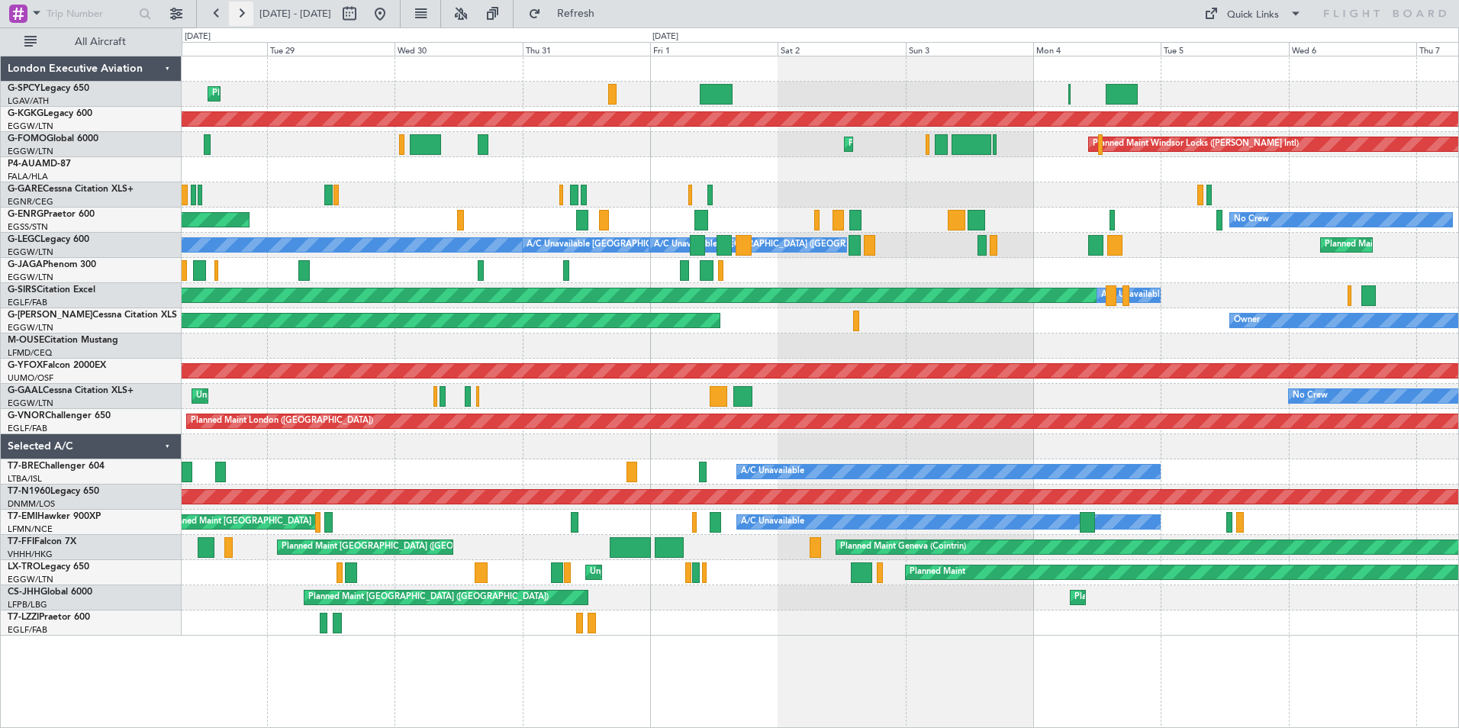
click at [240, 11] on button at bounding box center [241, 14] width 24 height 24
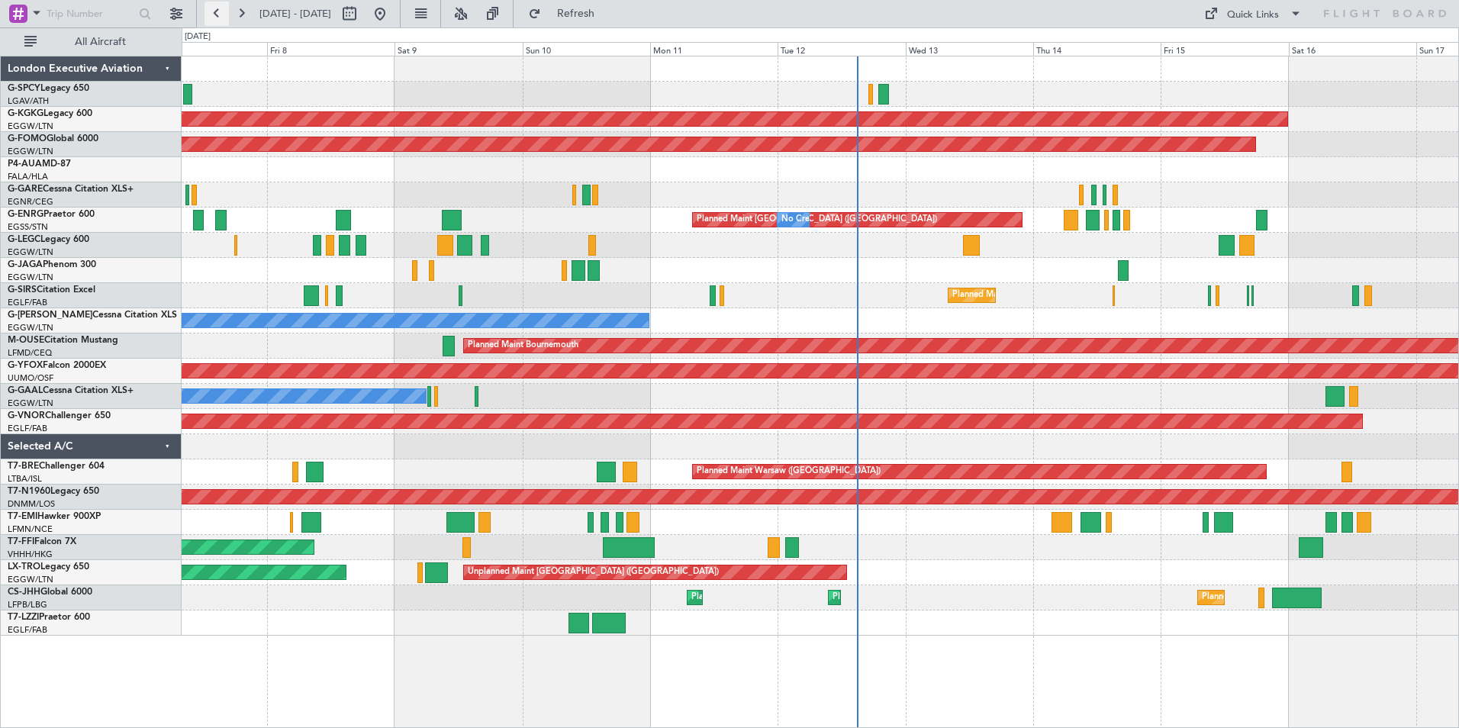
click at [219, 12] on button at bounding box center [217, 14] width 24 height 24
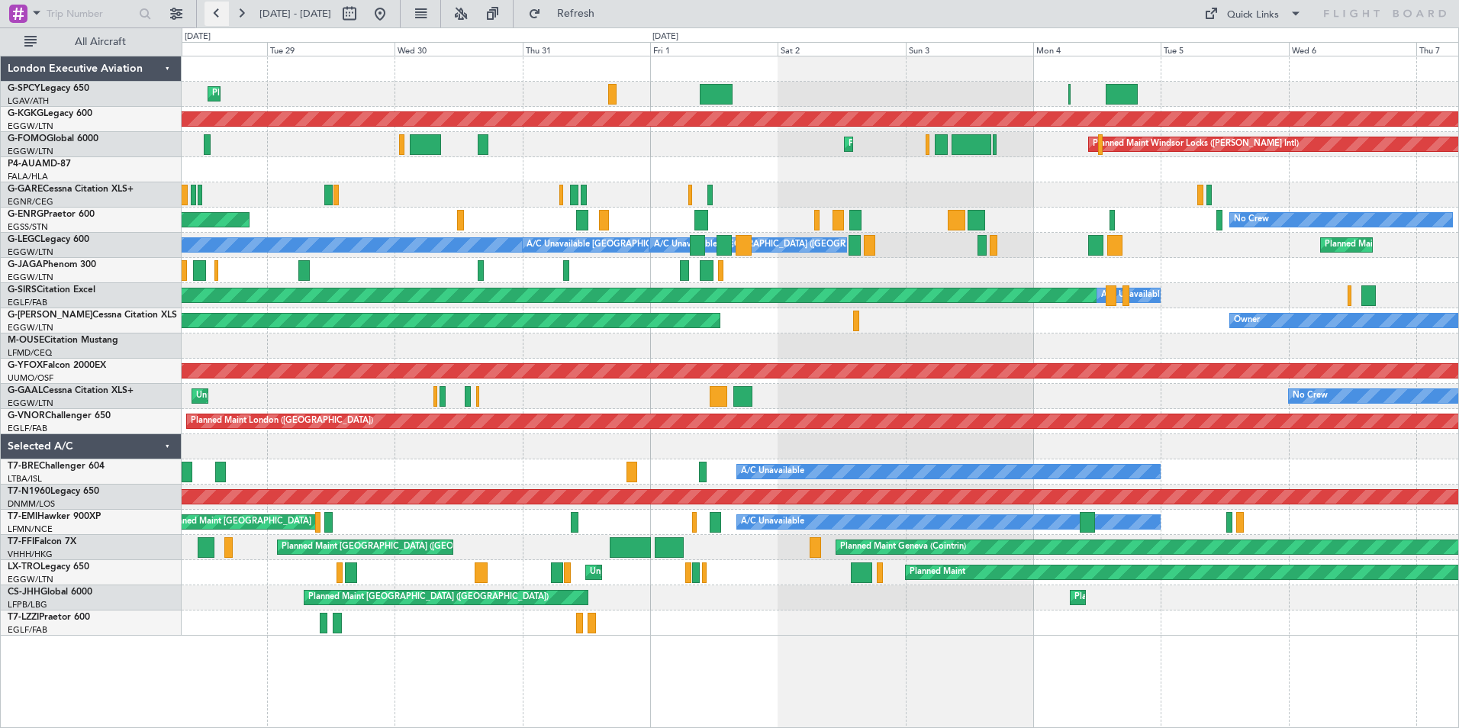
click at [217, 16] on button at bounding box center [217, 14] width 24 height 24
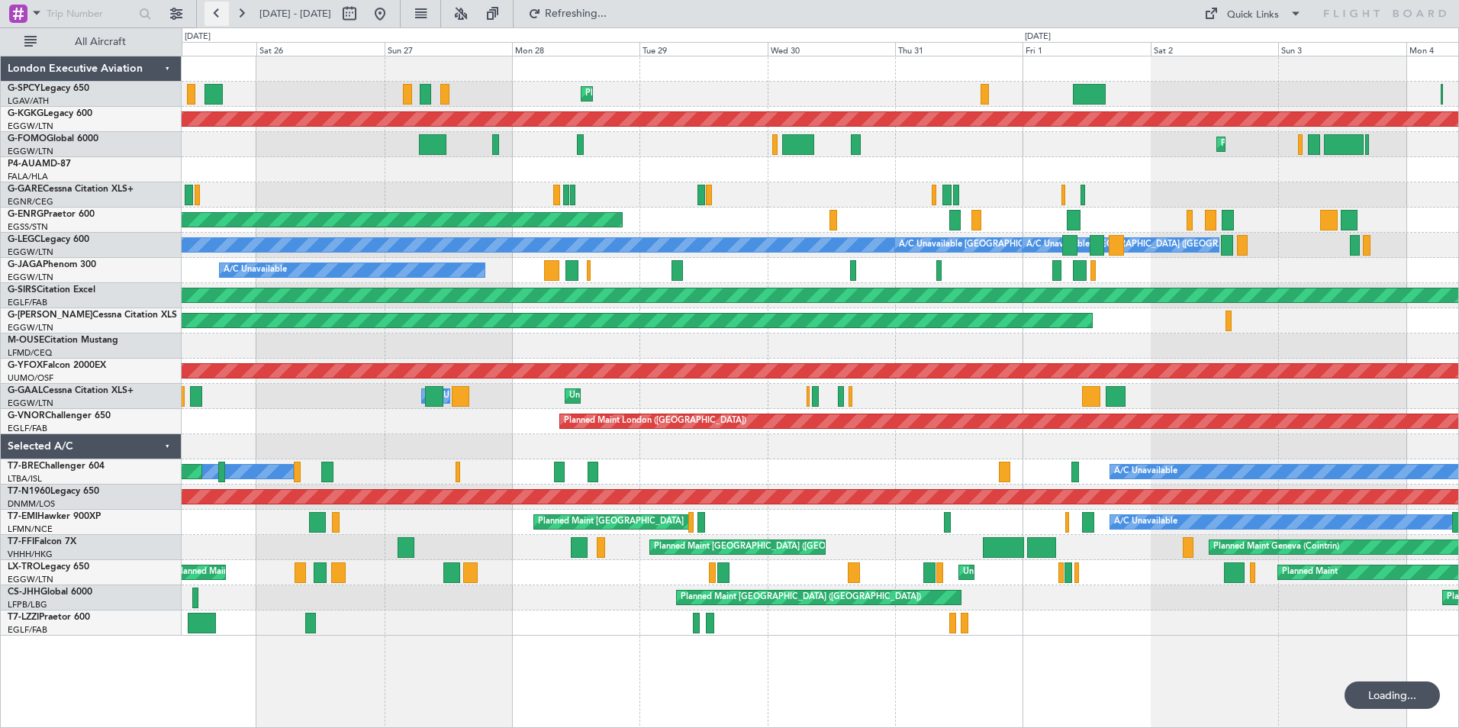
click at [217, 16] on button at bounding box center [217, 14] width 24 height 24
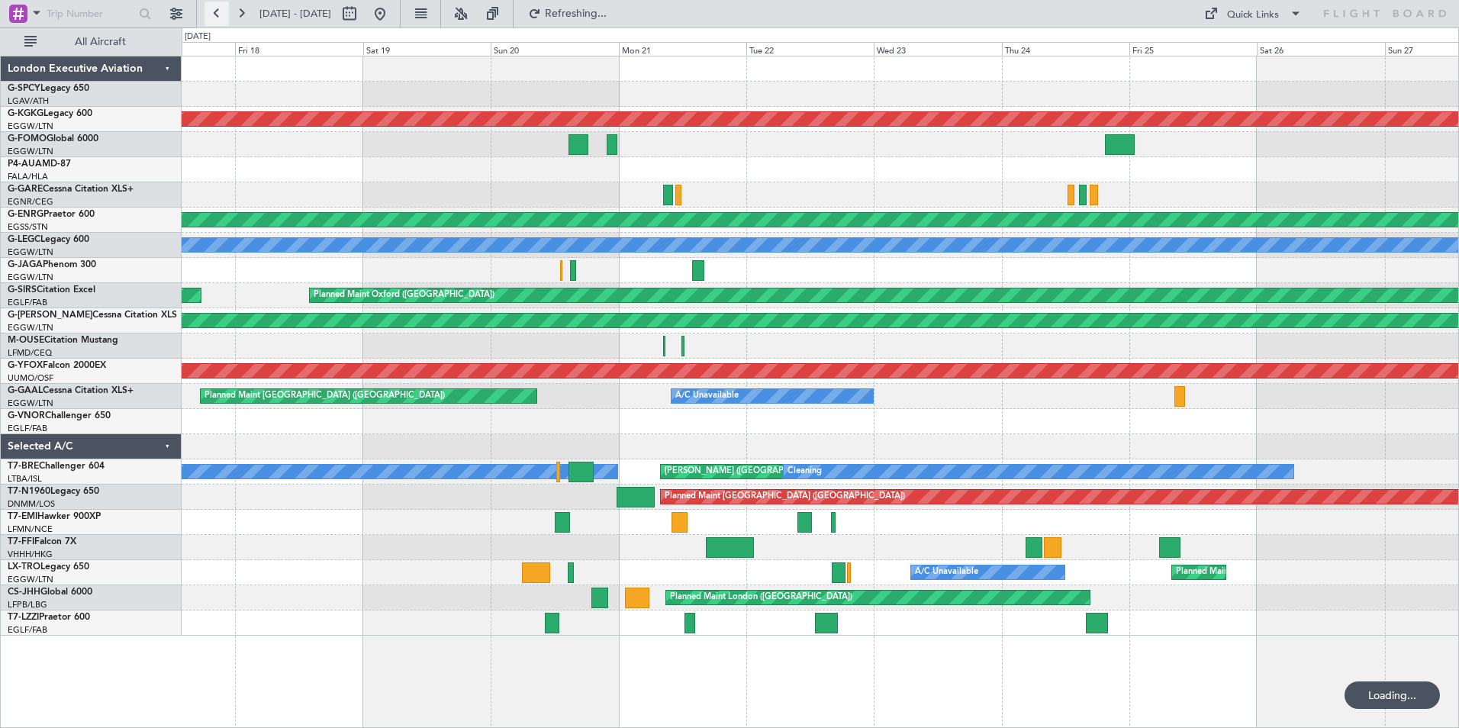
click at [217, 15] on button at bounding box center [217, 14] width 24 height 24
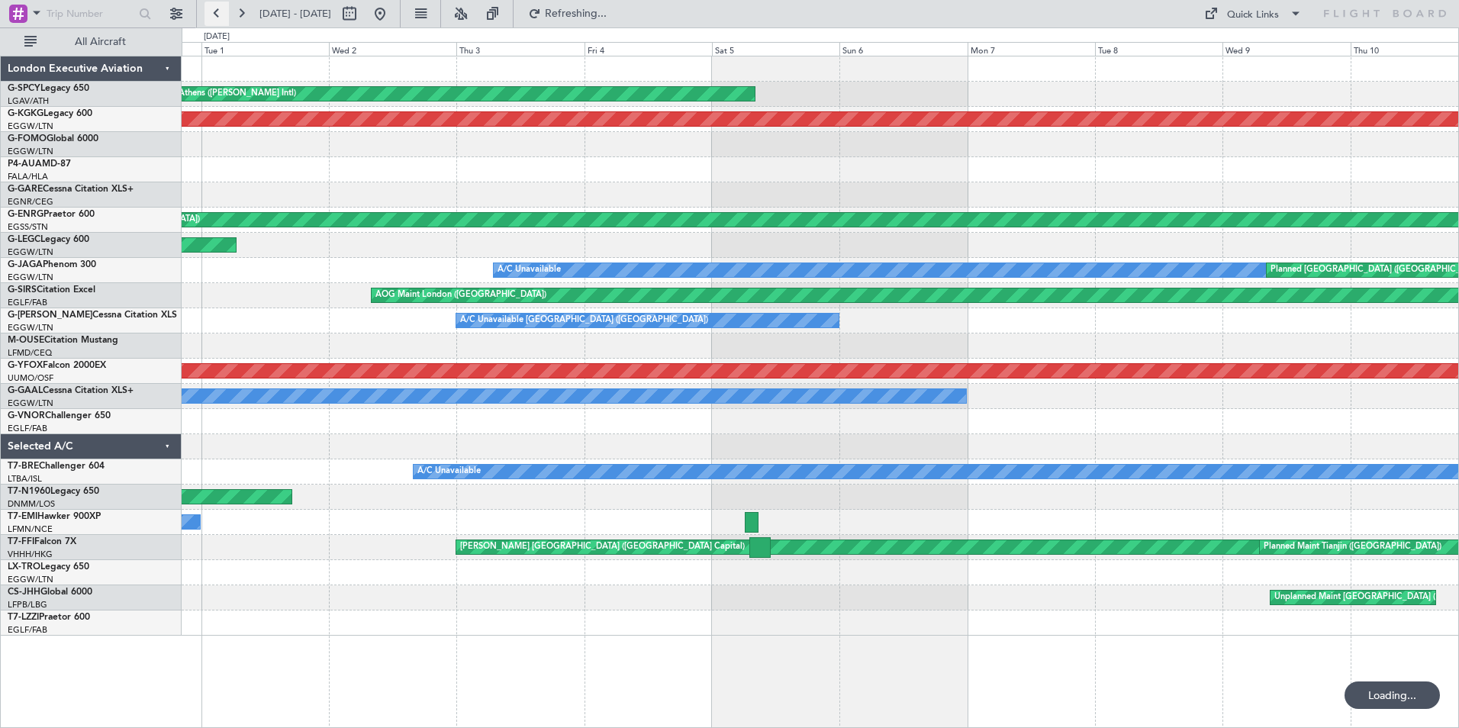
click at [217, 15] on button at bounding box center [217, 14] width 24 height 24
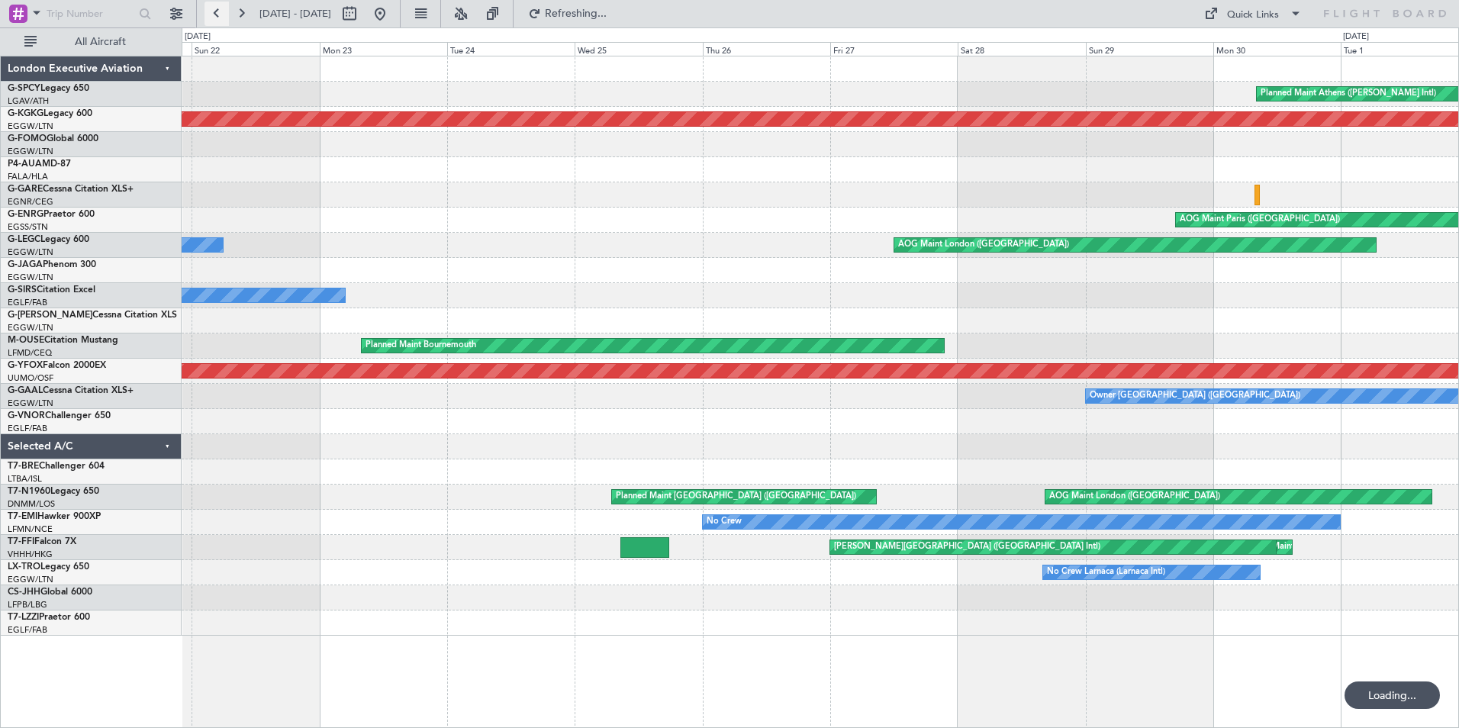
click at [217, 15] on button at bounding box center [217, 14] width 24 height 24
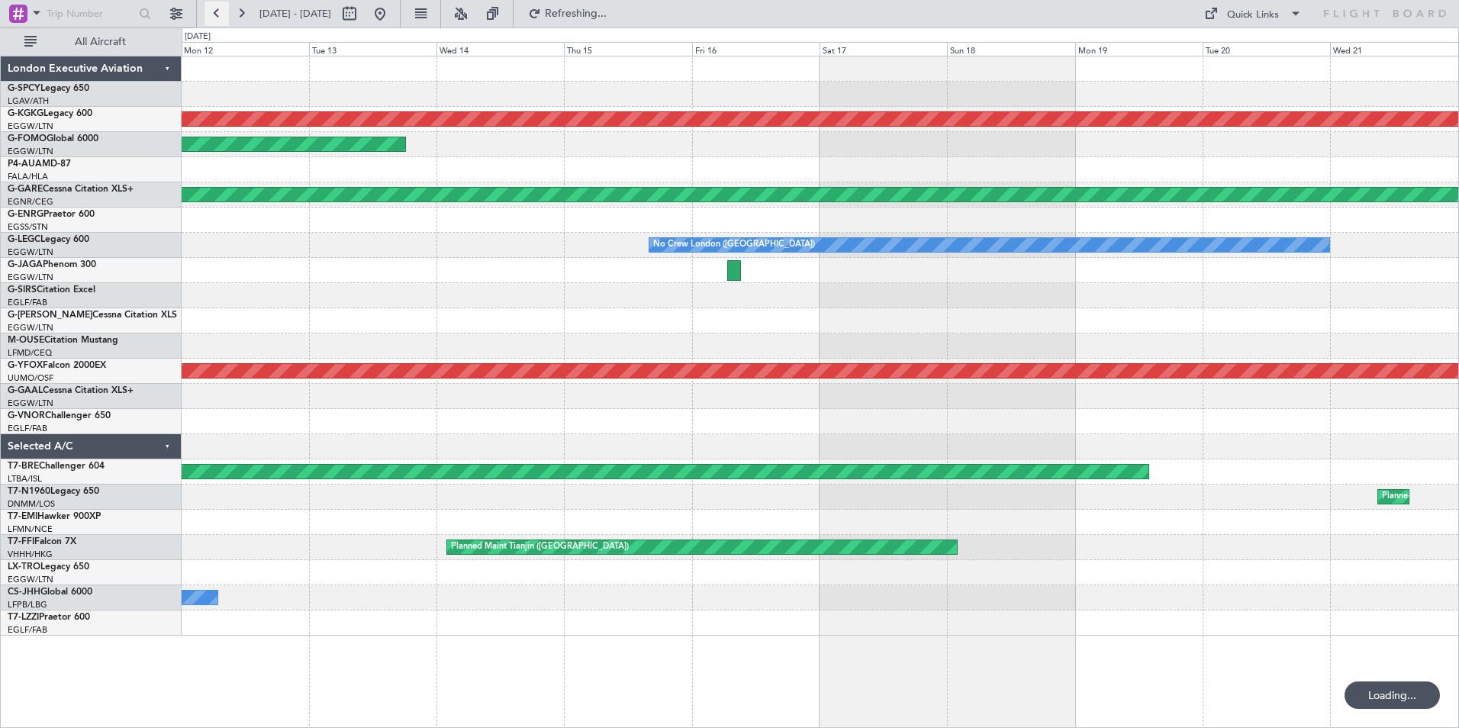
click at [217, 15] on button at bounding box center [217, 14] width 24 height 24
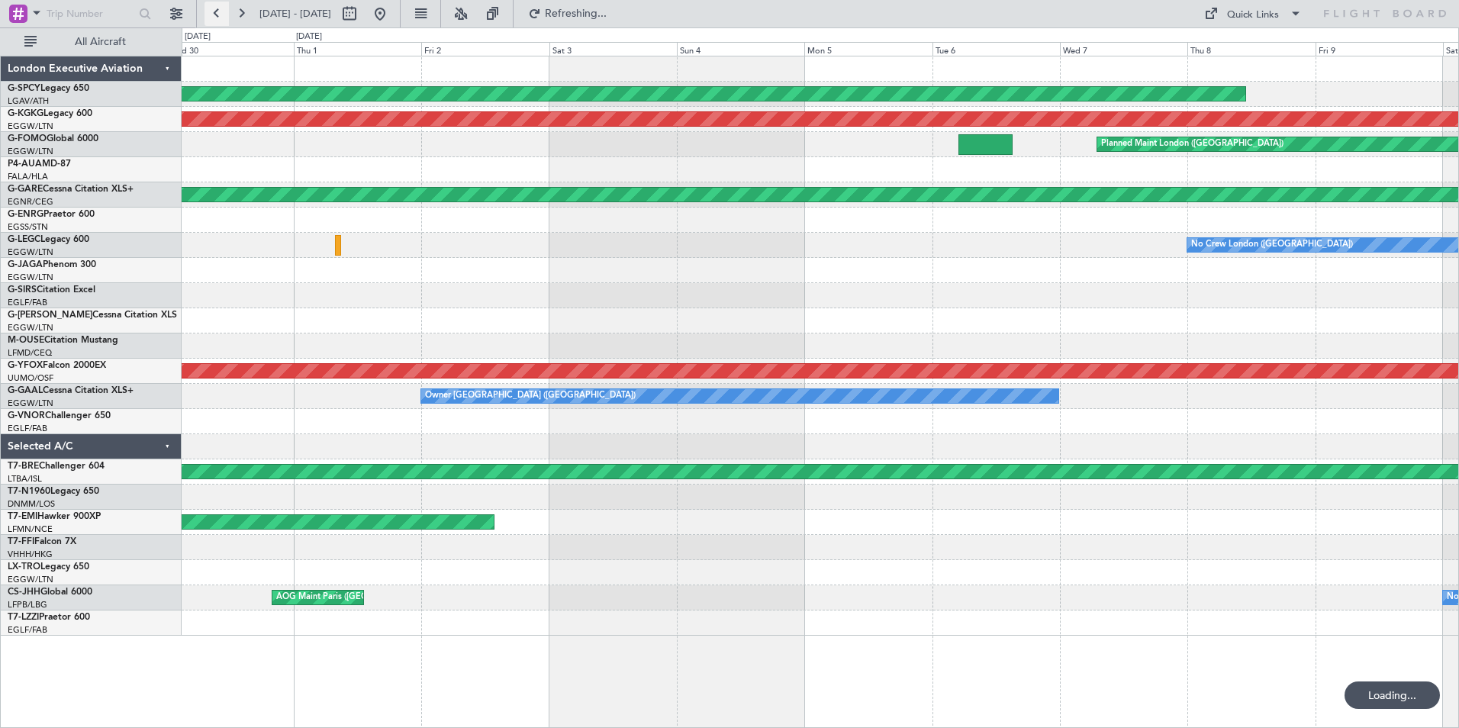
click at [217, 15] on button at bounding box center [217, 14] width 24 height 24
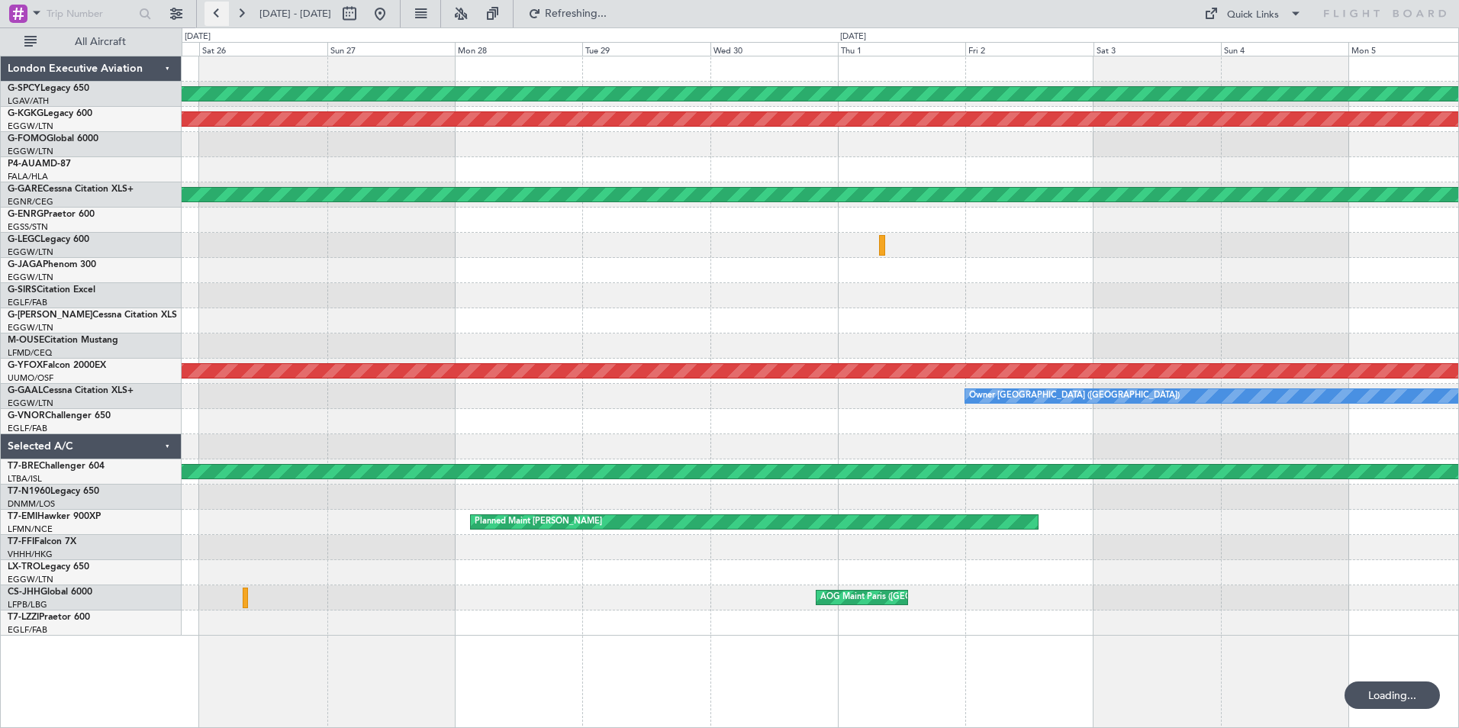
click at [217, 15] on button at bounding box center [217, 14] width 24 height 24
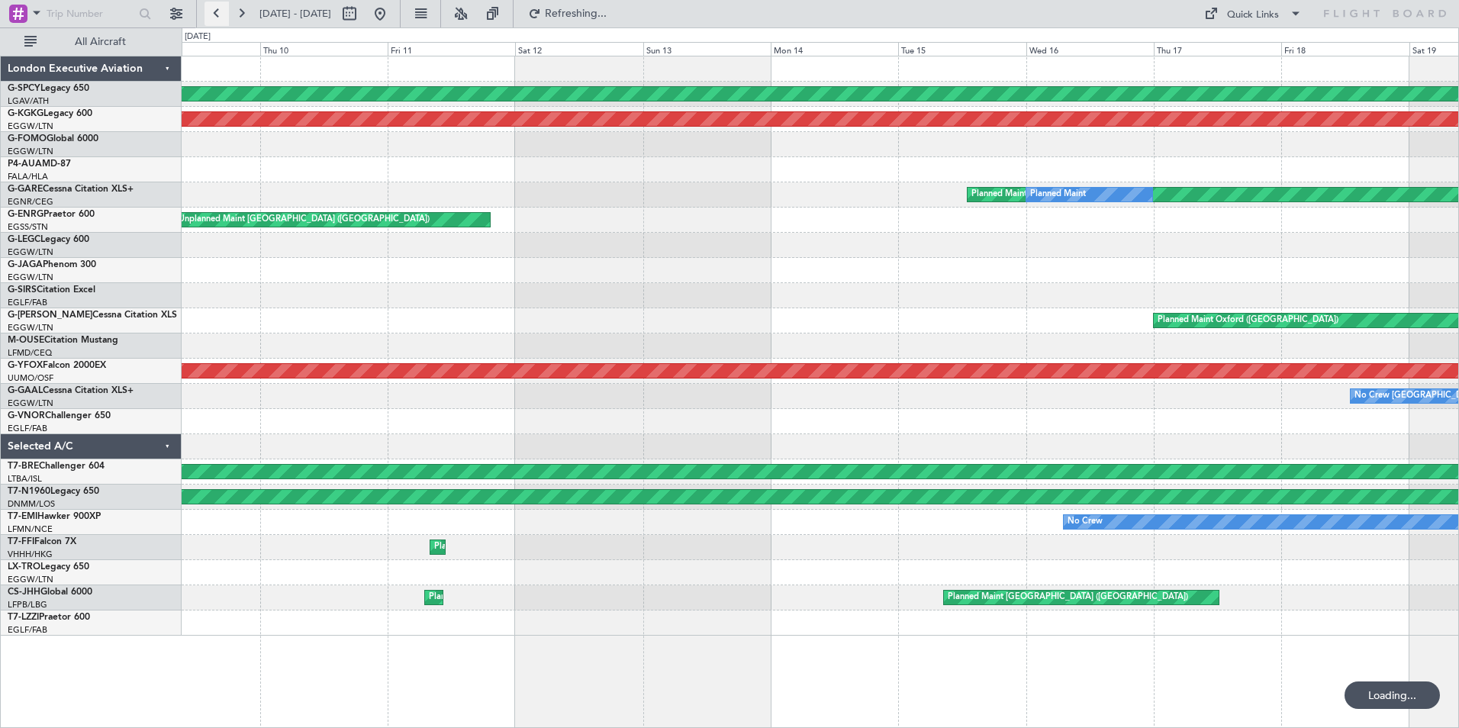
click at [217, 15] on button at bounding box center [217, 14] width 24 height 24
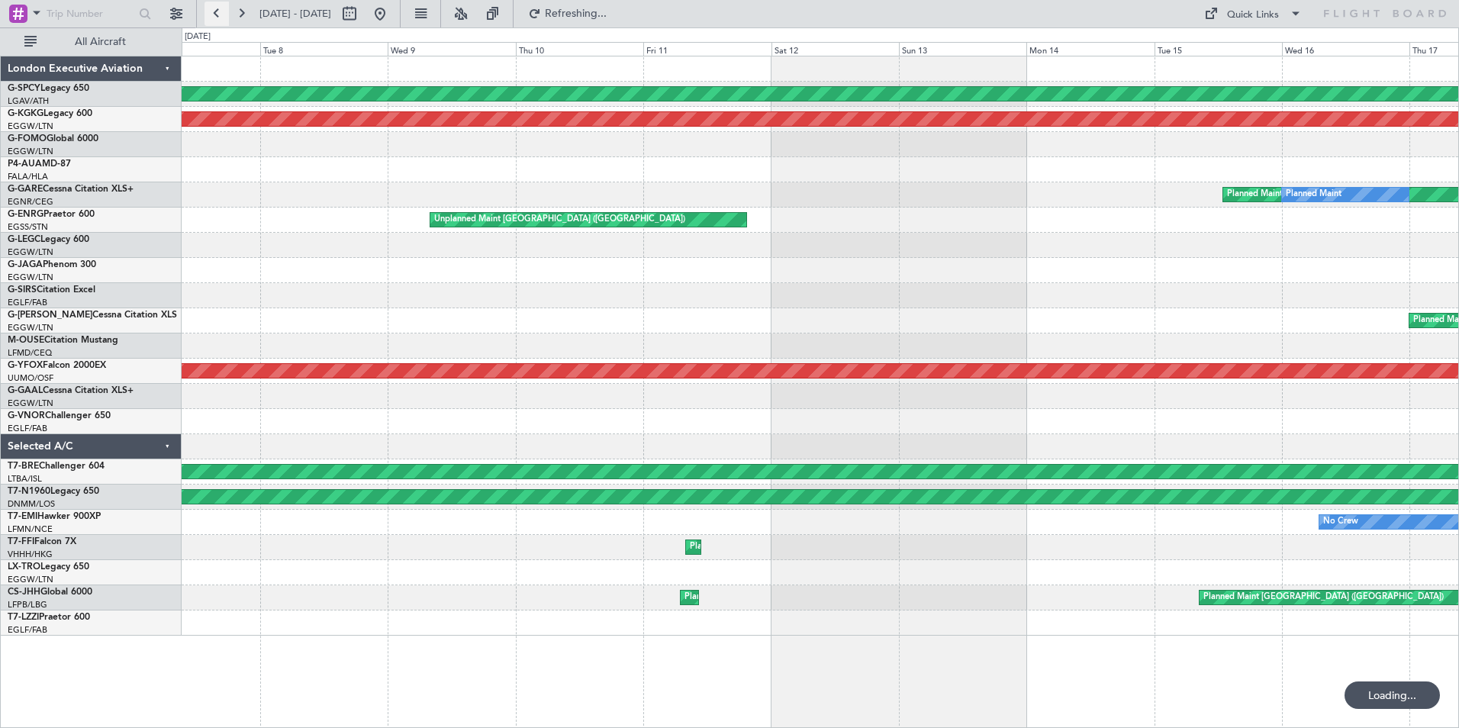
click at [217, 15] on button at bounding box center [217, 14] width 24 height 24
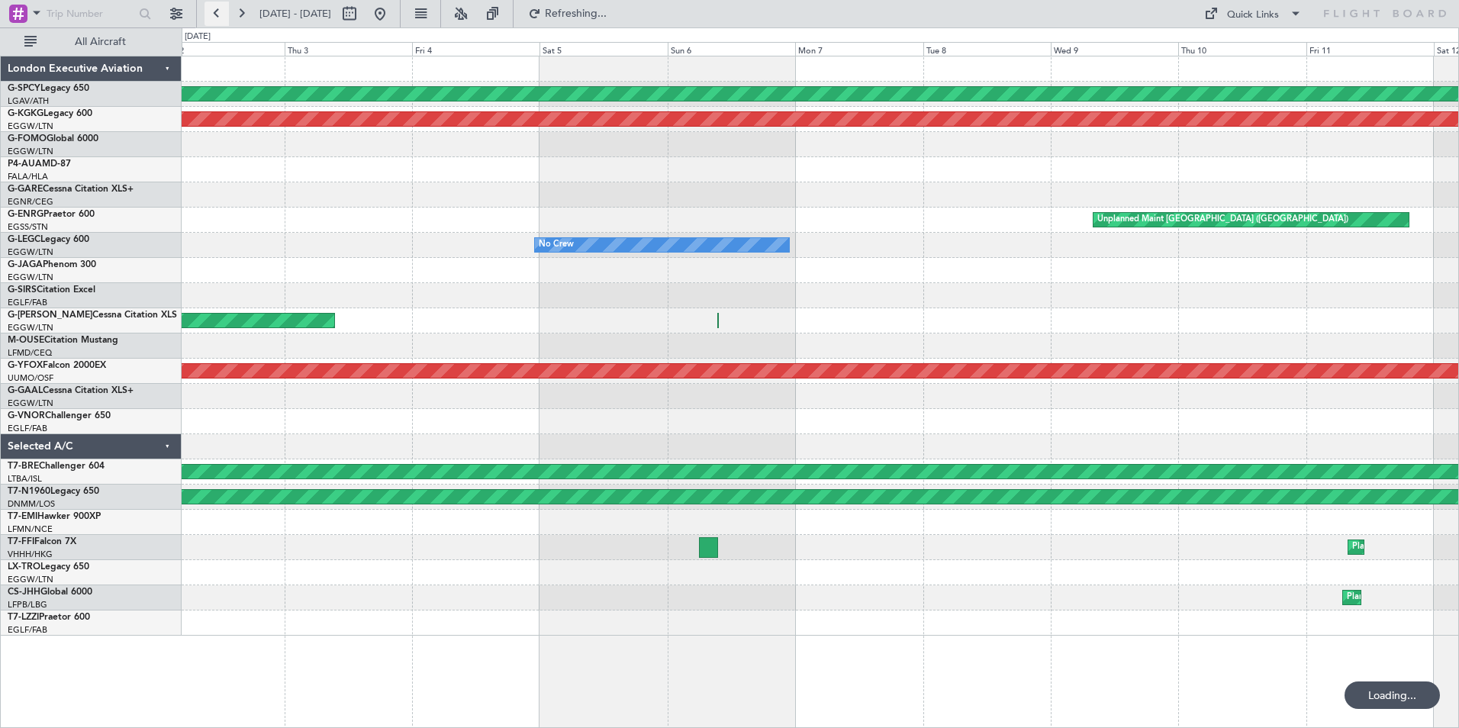
click at [217, 15] on button at bounding box center [217, 14] width 24 height 24
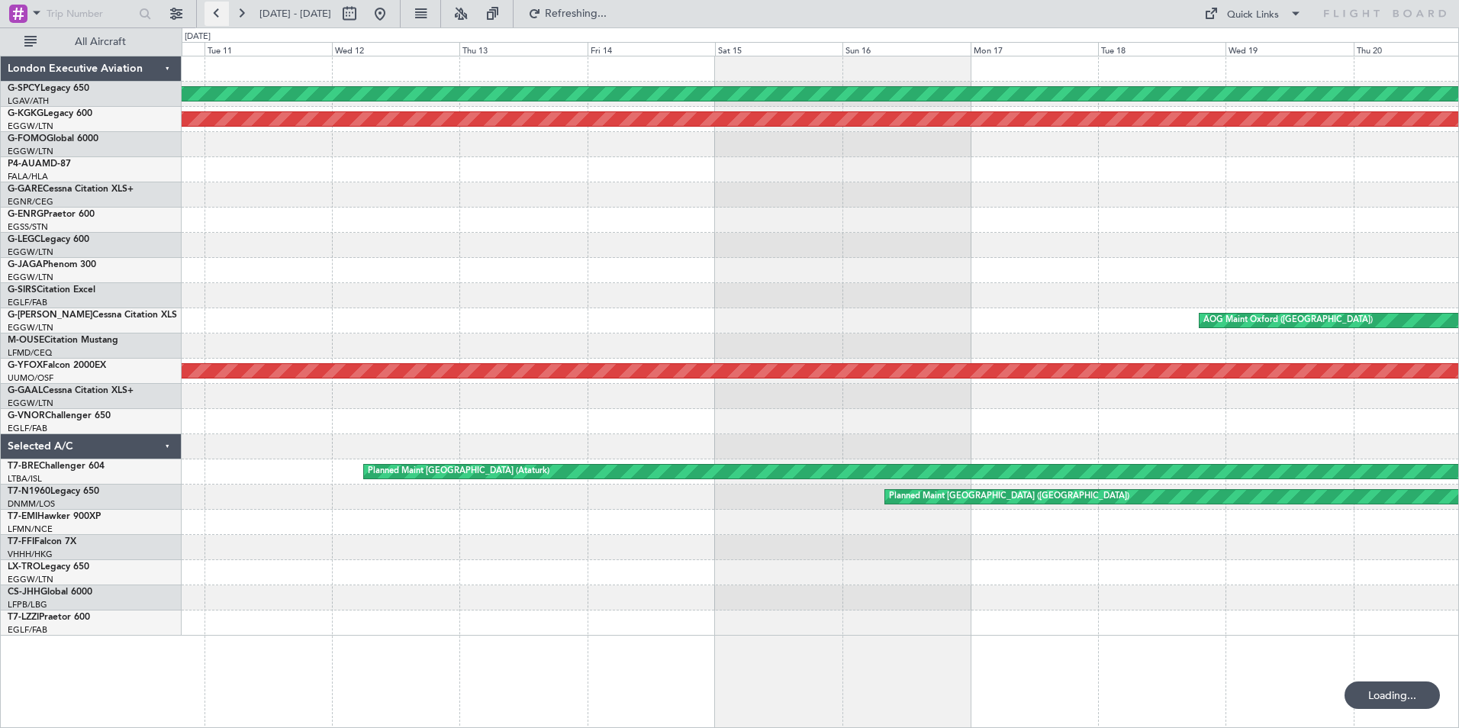
click at [217, 15] on button at bounding box center [217, 14] width 24 height 24
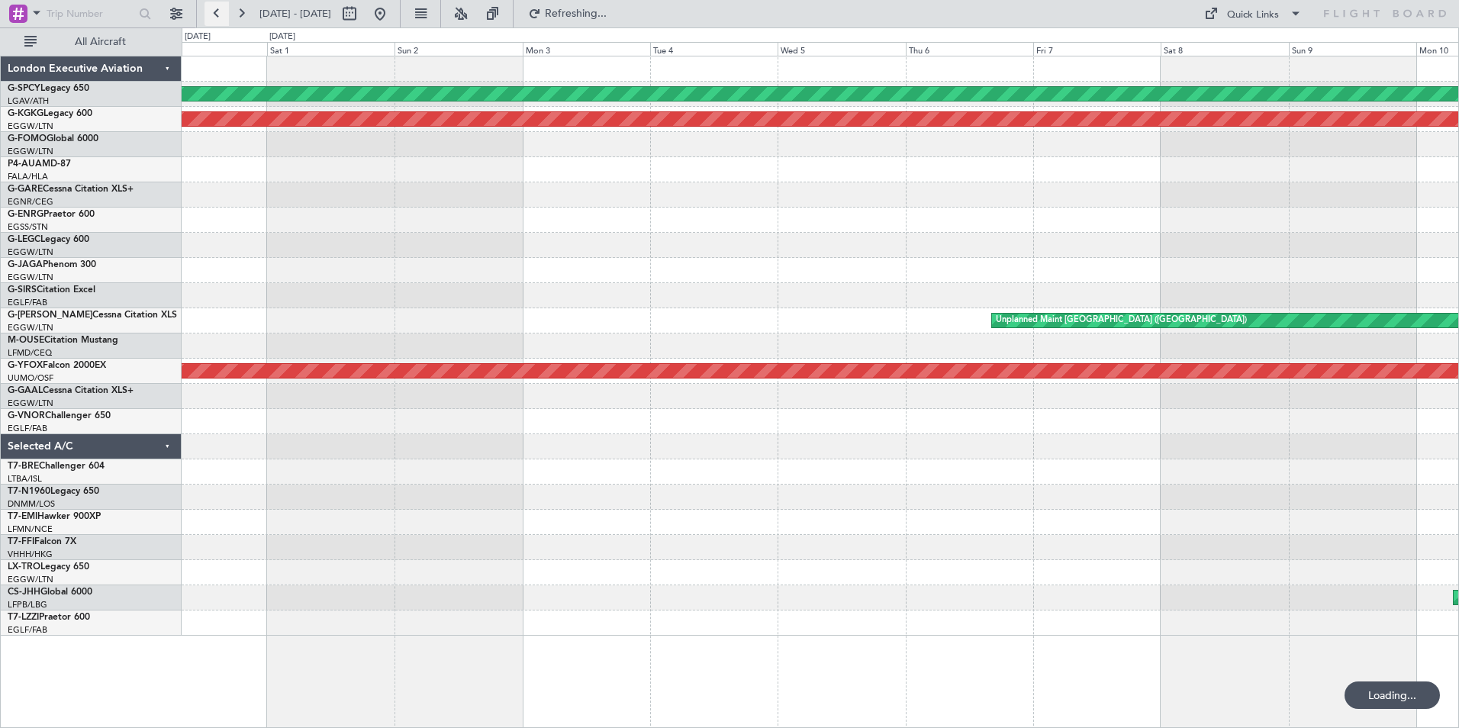
click at [217, 15] on button at bounding box center [217, 14] width 24 height 24
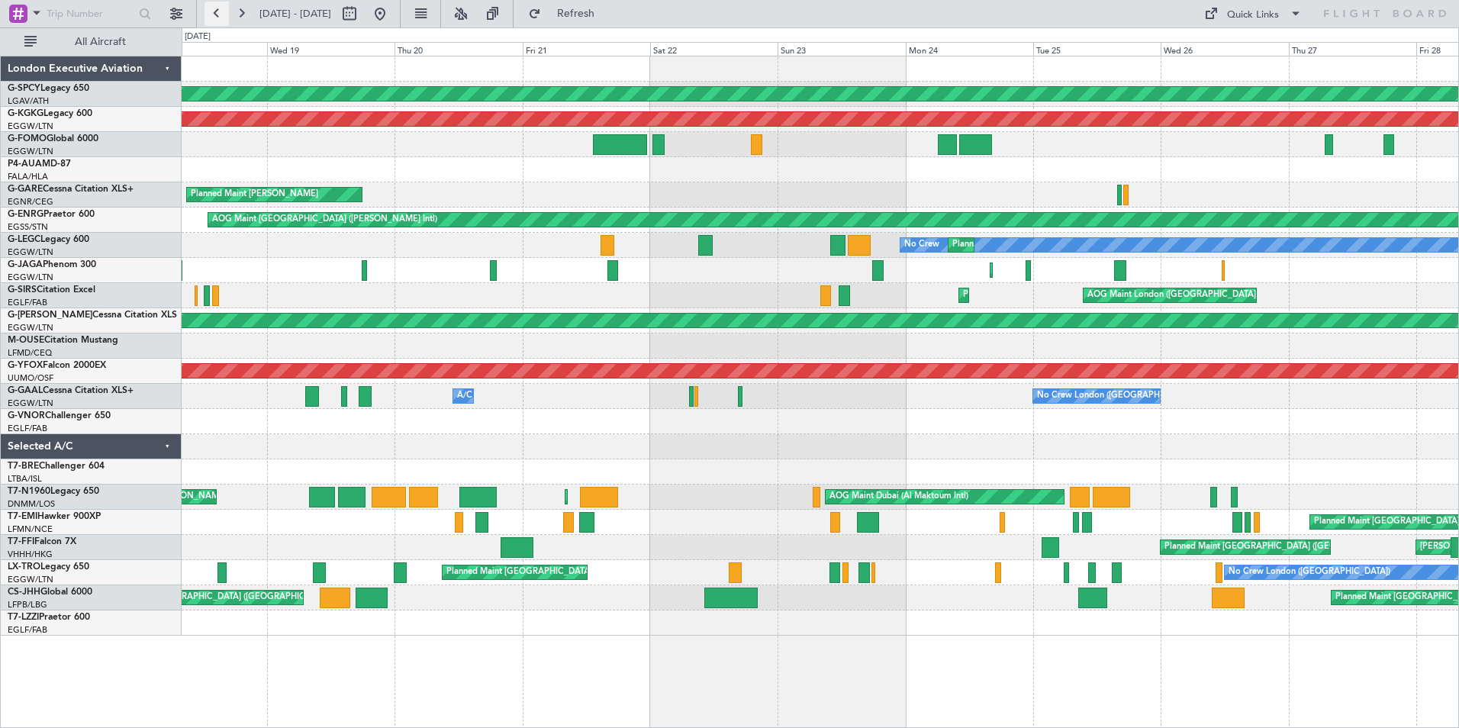
click at [217, 15] on button at bounding box center [217, 14] width 24 height 24
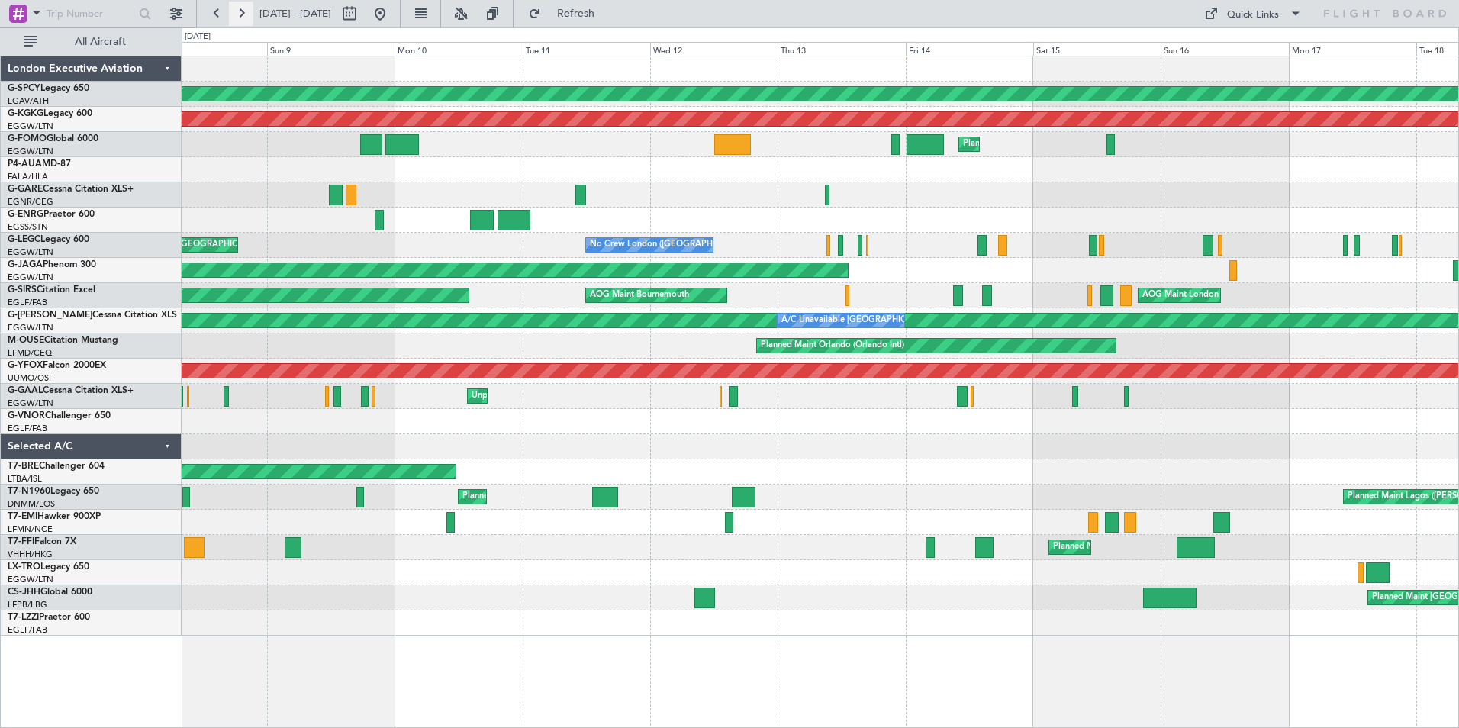
click at [242, 11] on button at bounding box center [241, 14] width 24 height 24
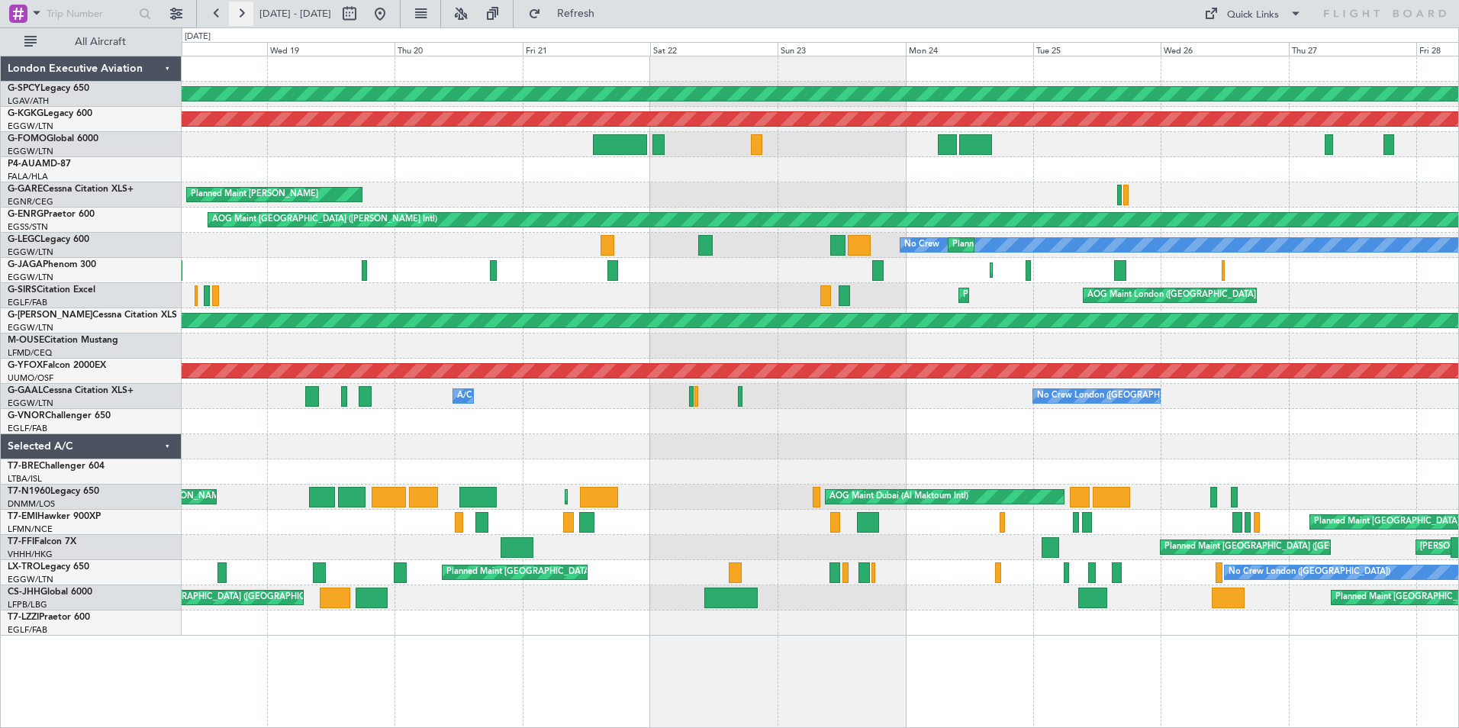
click at [241, 11] on button at bounding box center [241, 14] width 24 height 24
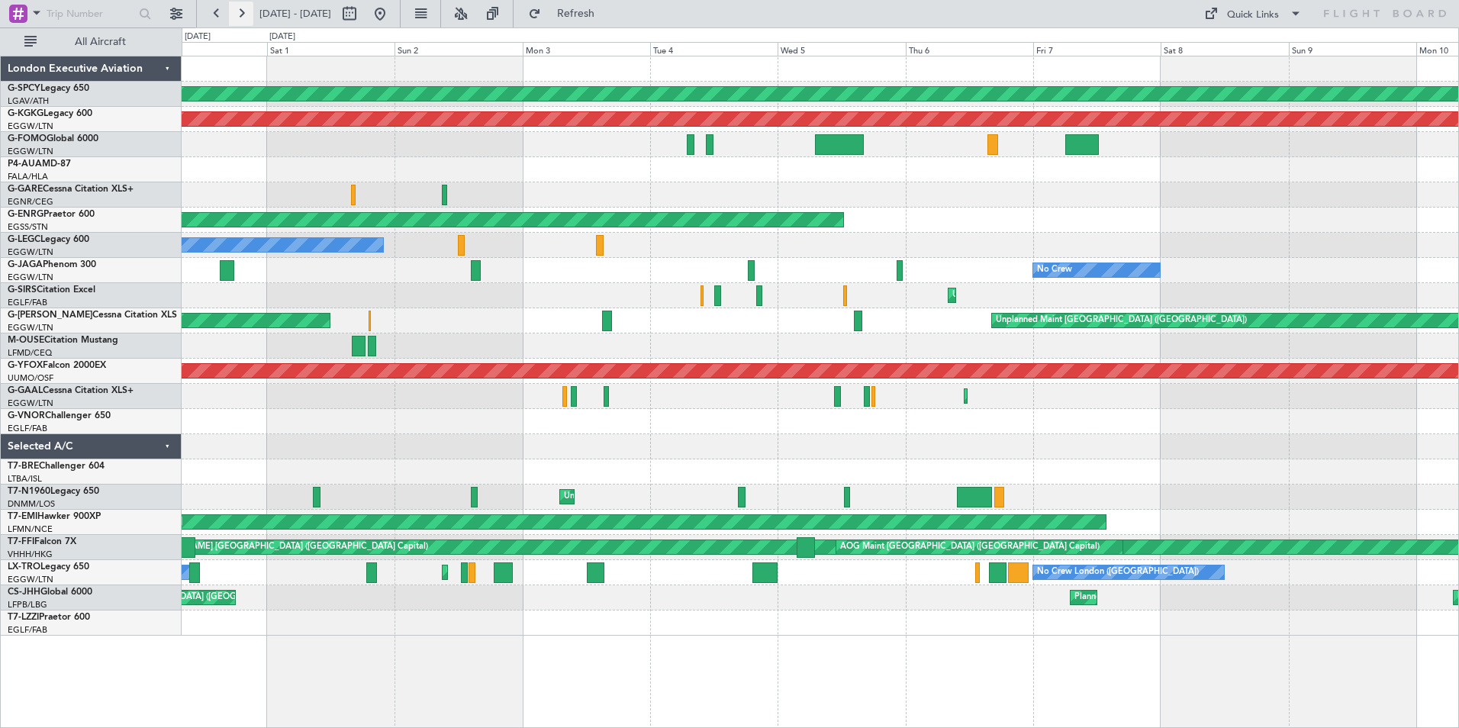
click at [241, 11] on button at bounding box center [241, 14] width 24 height 24
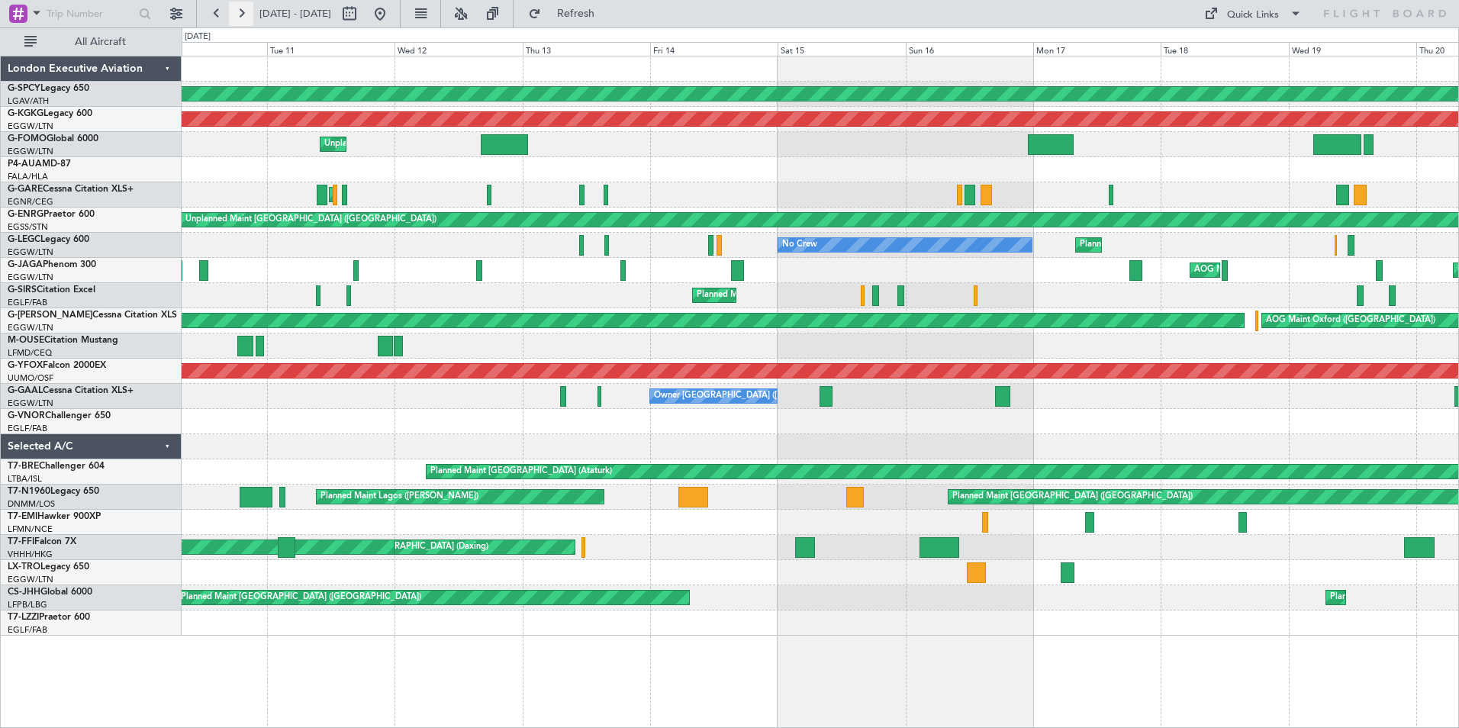
click at [240, 11] on button at bounding box center [241, 14] width 24 height 24
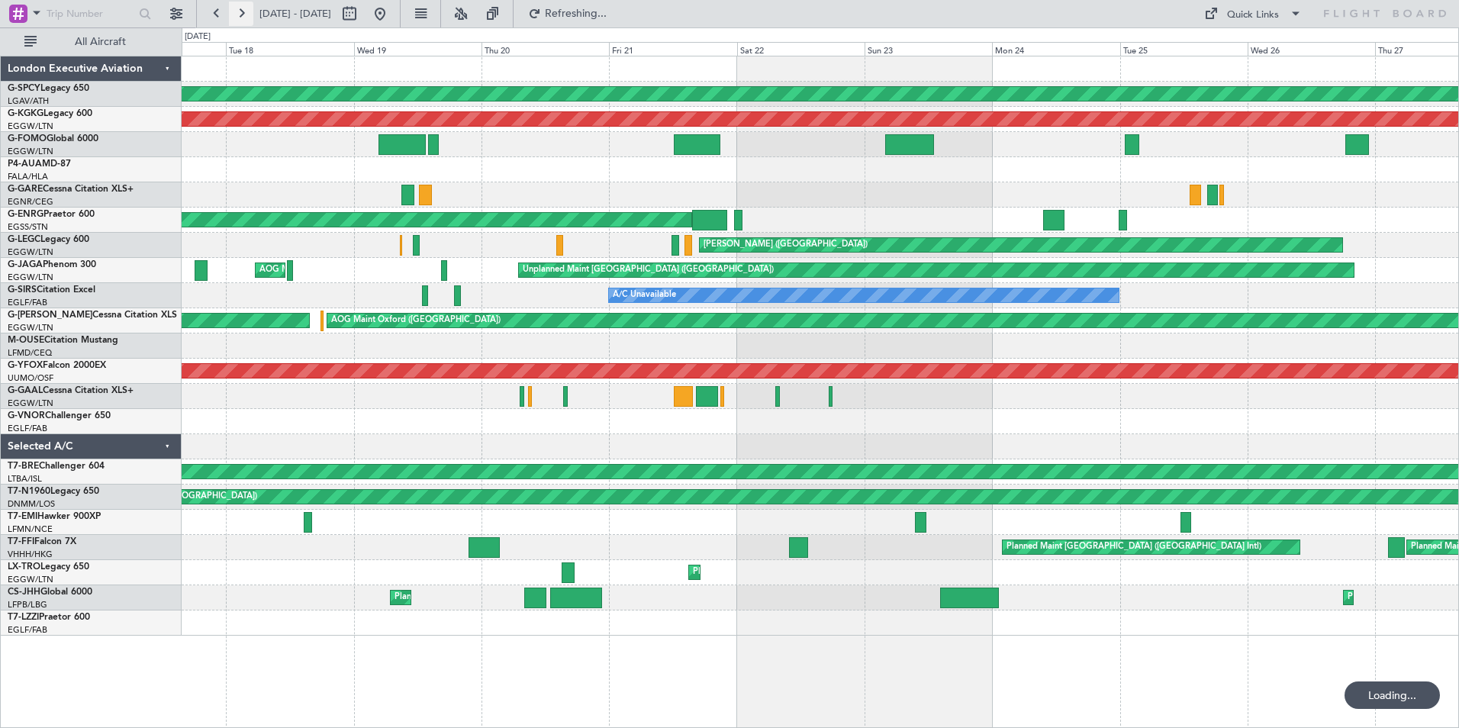
click at [240, 11] on button at bounding box center [241, 14] width 24 height 24
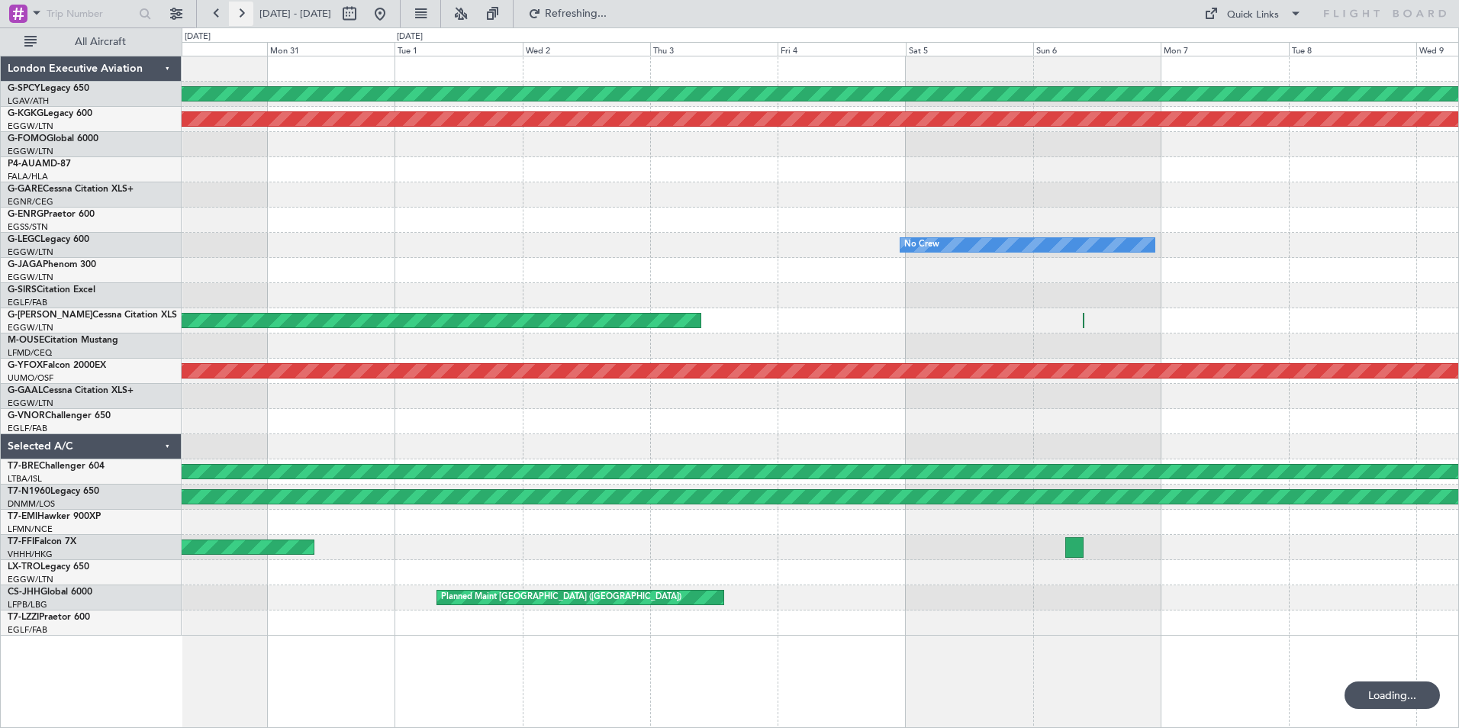
click at [240, 11] on button at bounding box center [241, 14] width 24 height 24
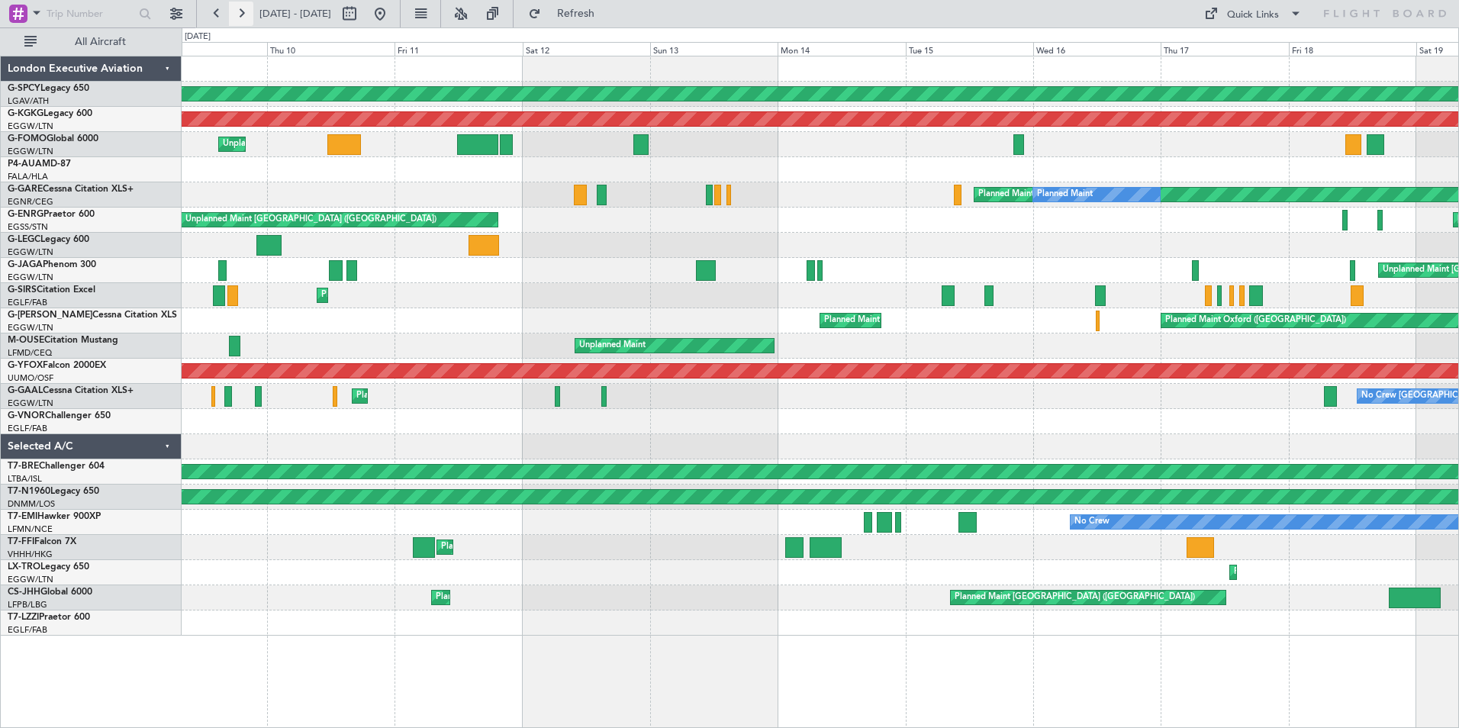
click at [240, 11] on button at bounding box center [241, 14] width 24 height 24
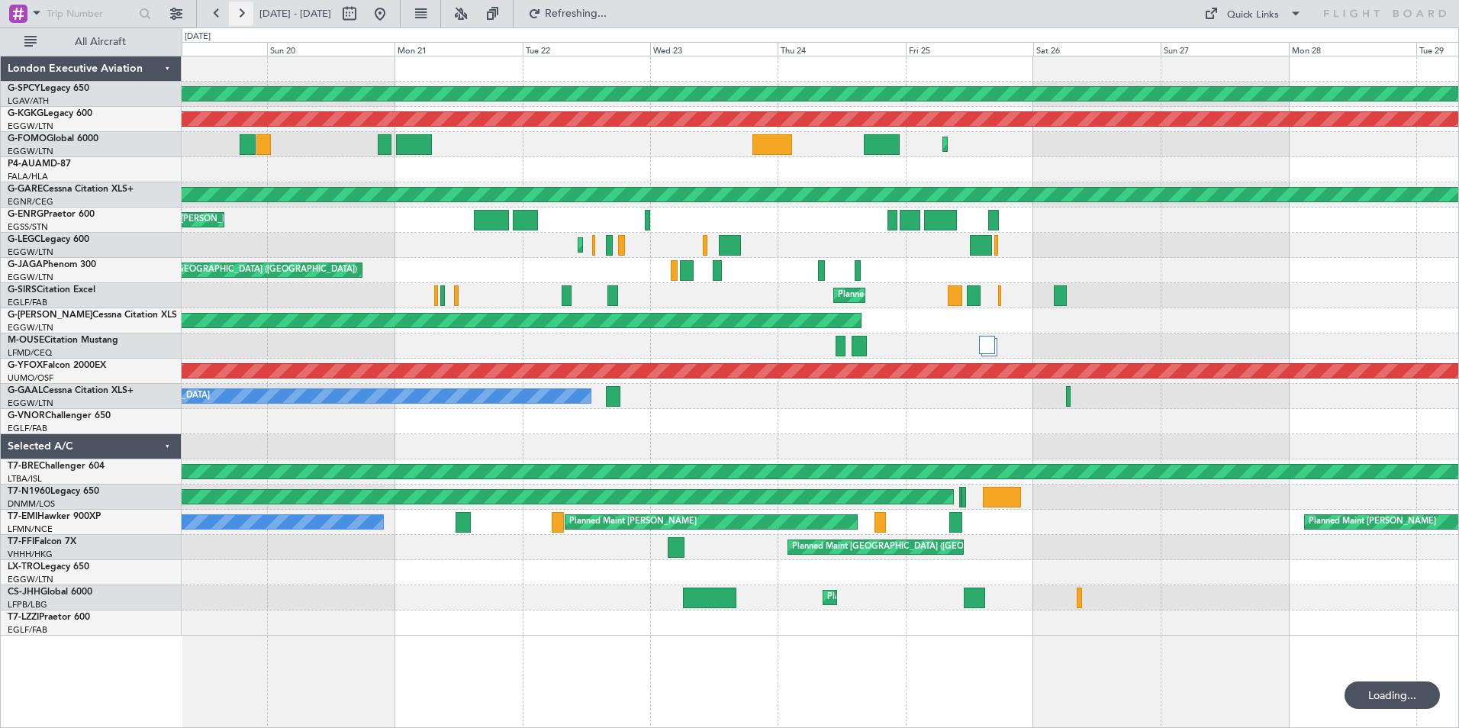
click at [240, 11] on button at bounding box center [241, 14] width 24 height 24
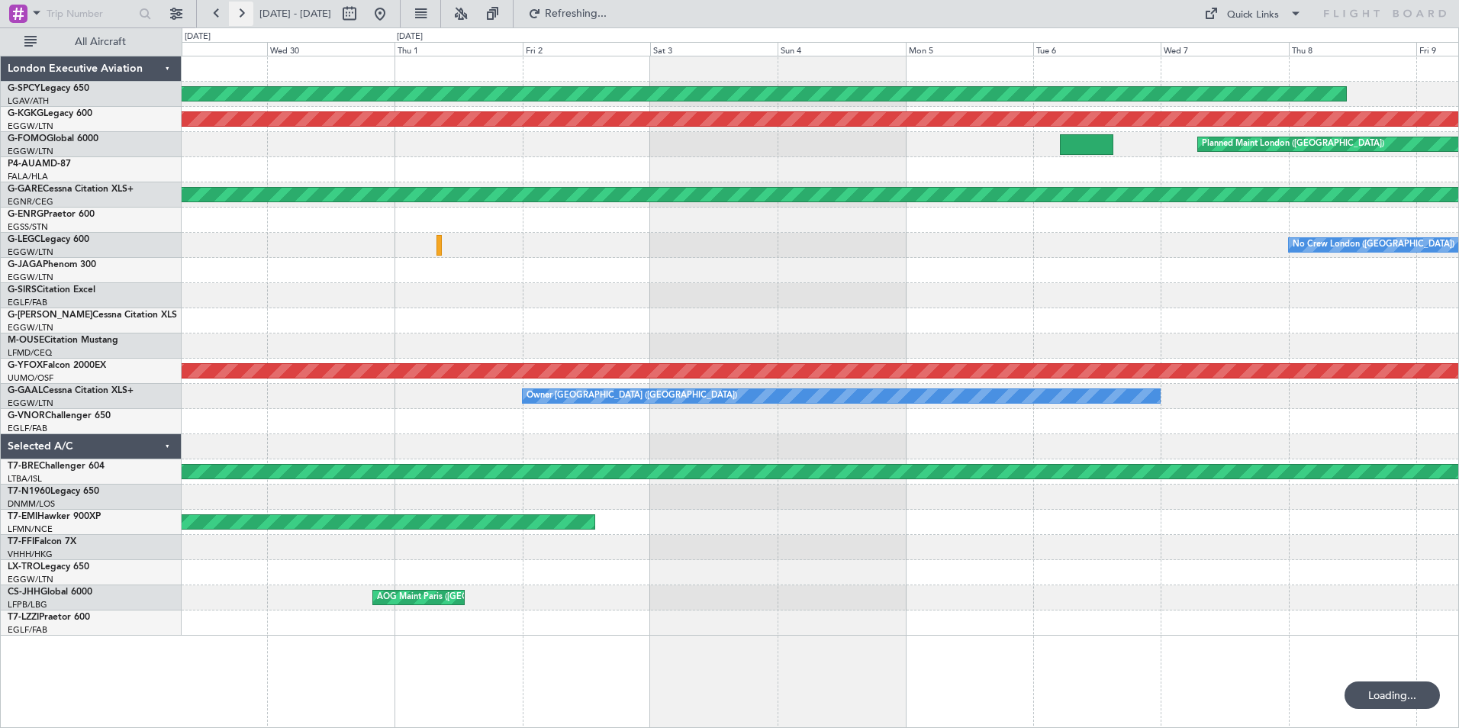
click at [240, 11] on button at bounding box center [241, 14] width 24 height 24
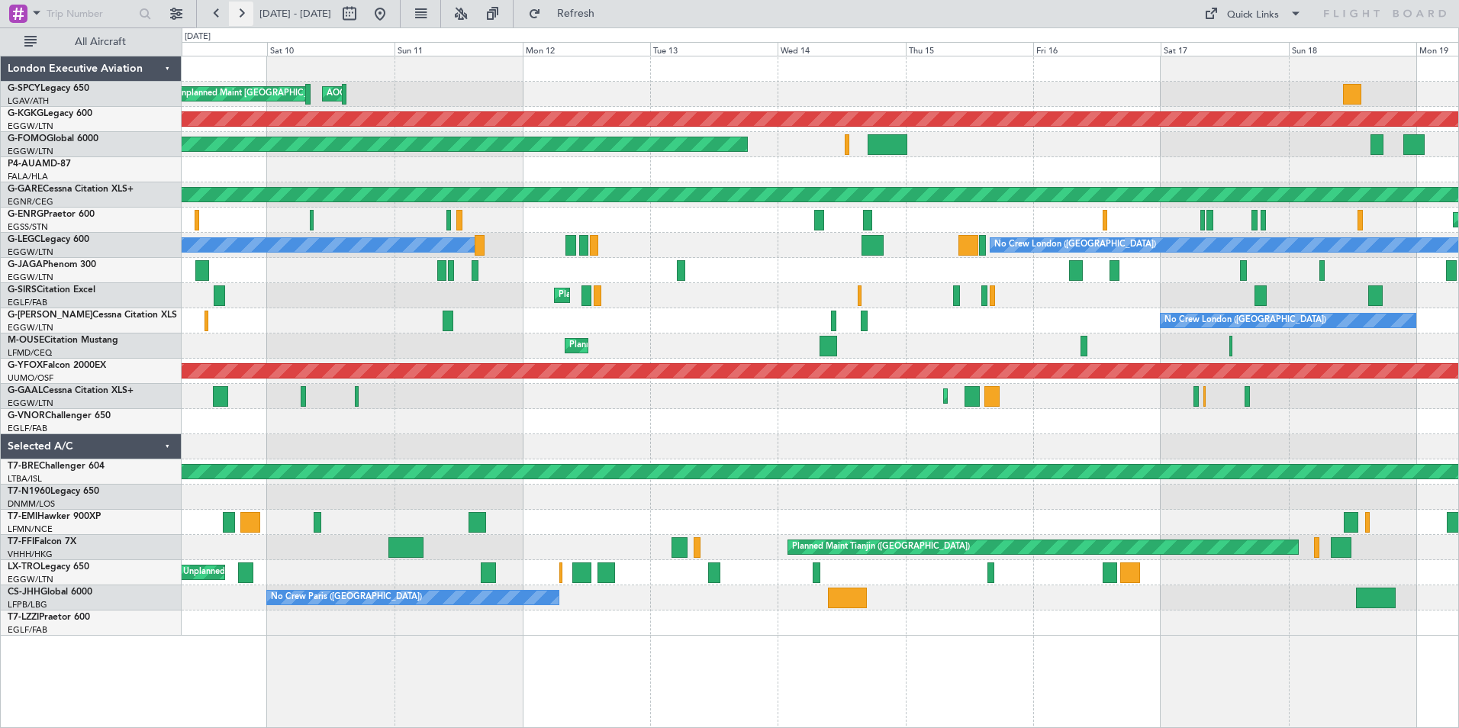
click at [240, 11] on button at bounding box center [241, 14] width 24 height 24
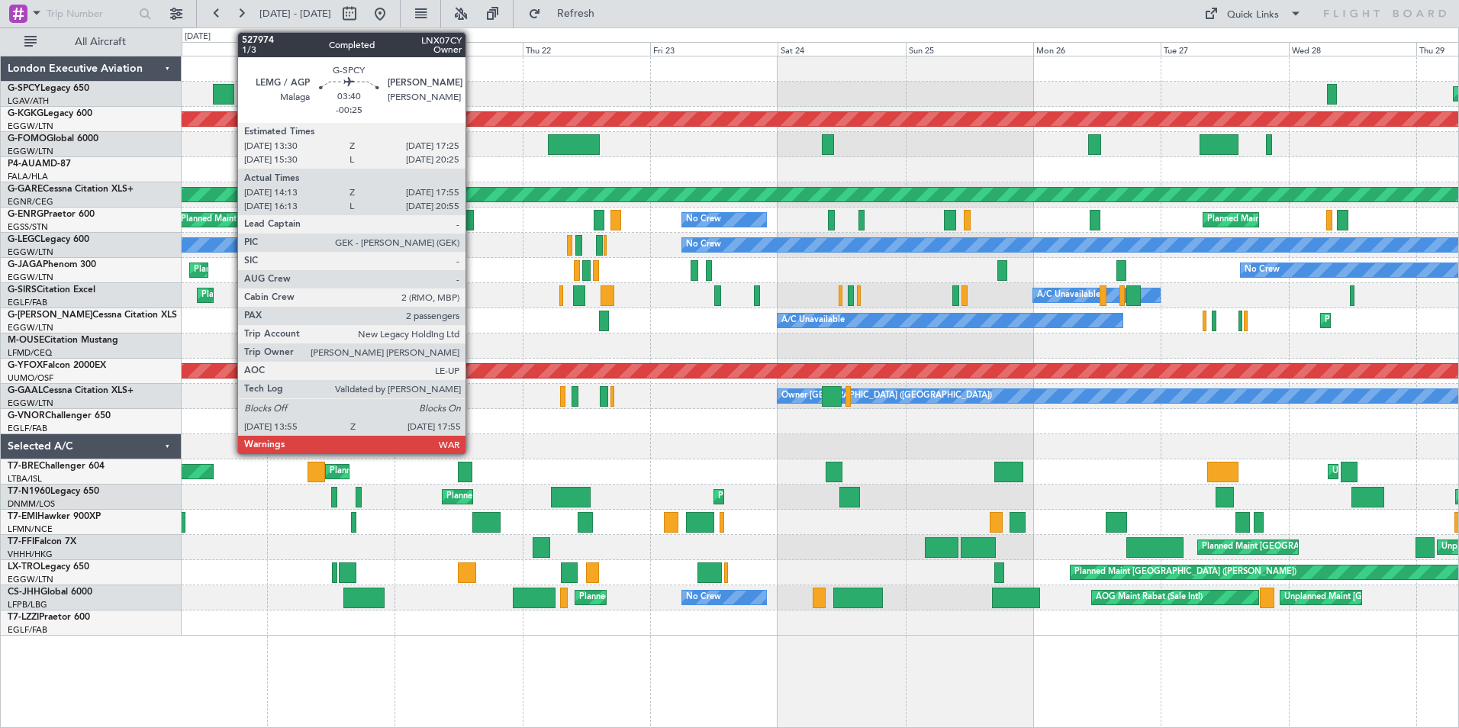
click at [230, 89] on div at bounding box center [223, 94] width 21 height 21
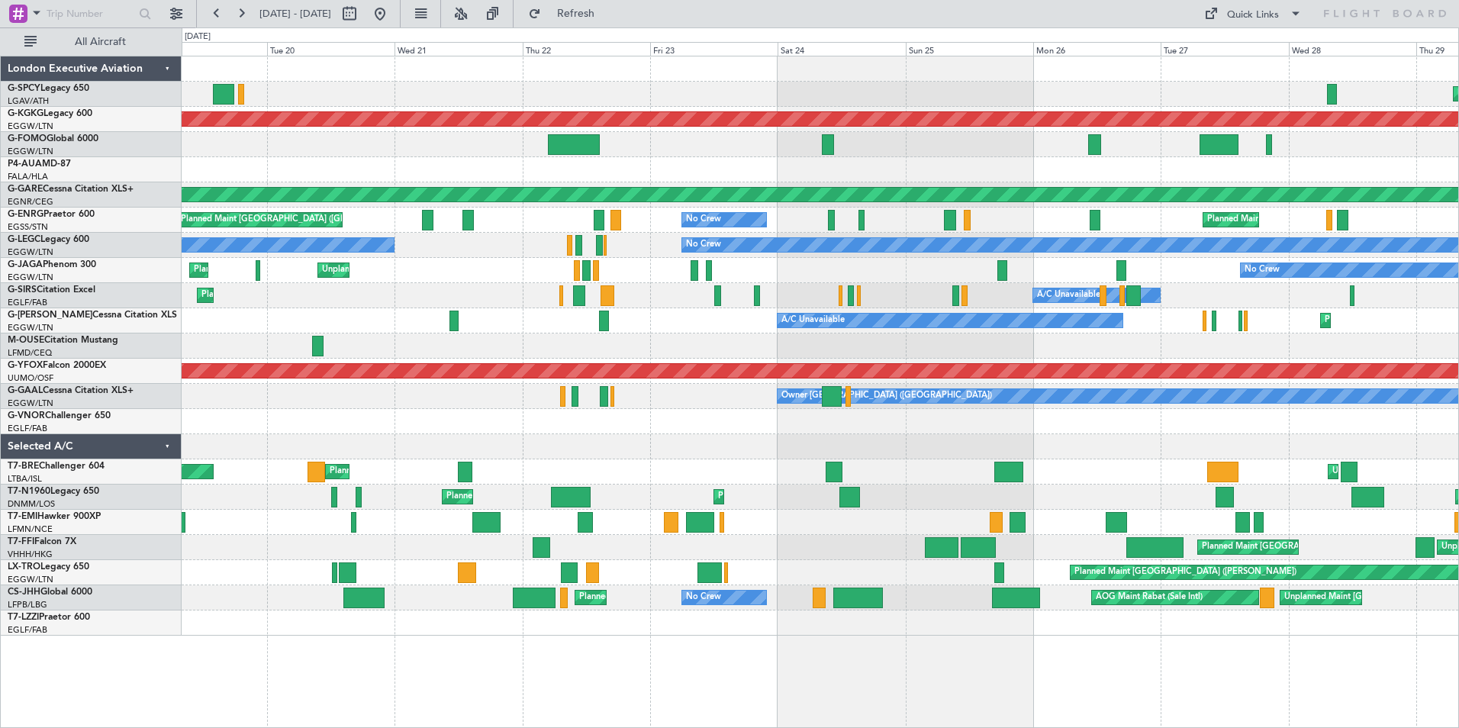
click at [1337, 95] on div "Planned Maint Athens ([PERSON_NAME] Intl)" at bounding box center [820, 94] width 1277 height 25
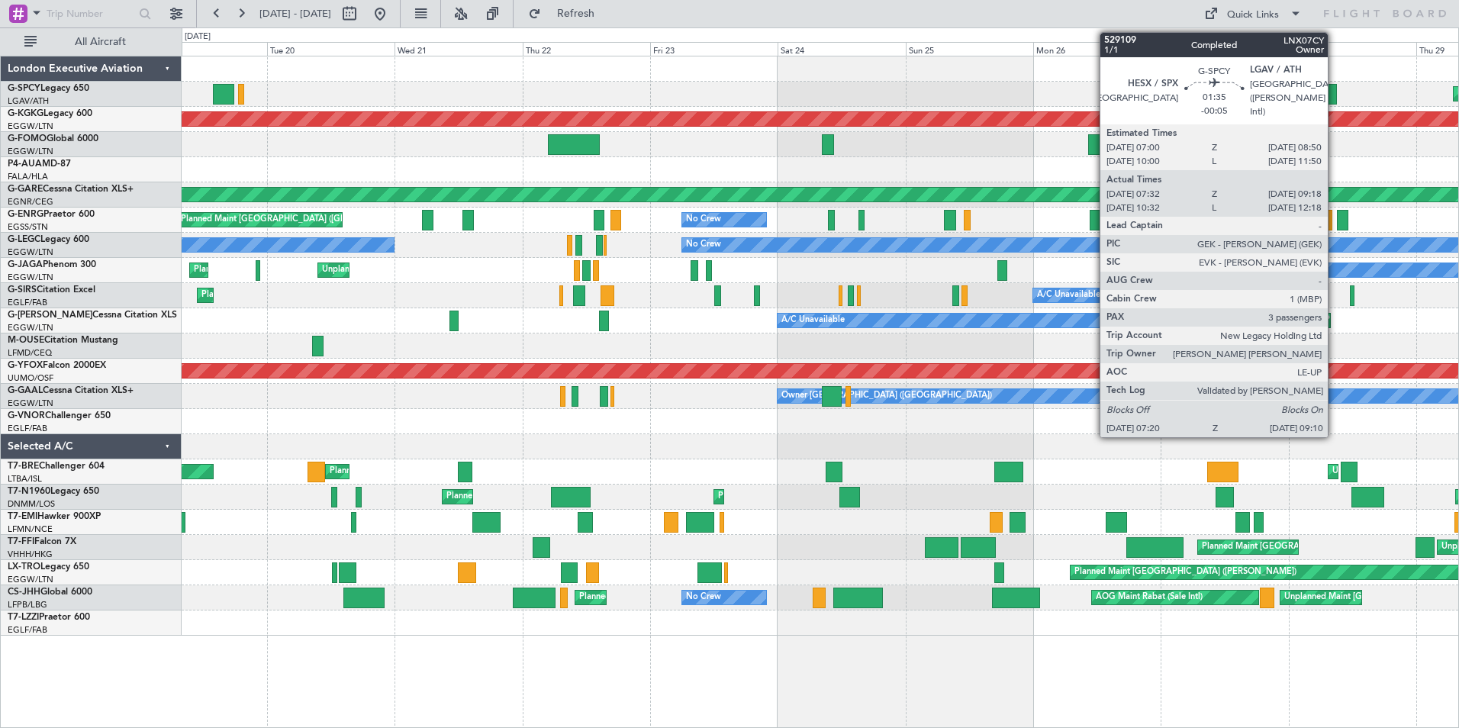
click at [1335, 95] on div at bounding box center [1332, 94] width 10 height 21
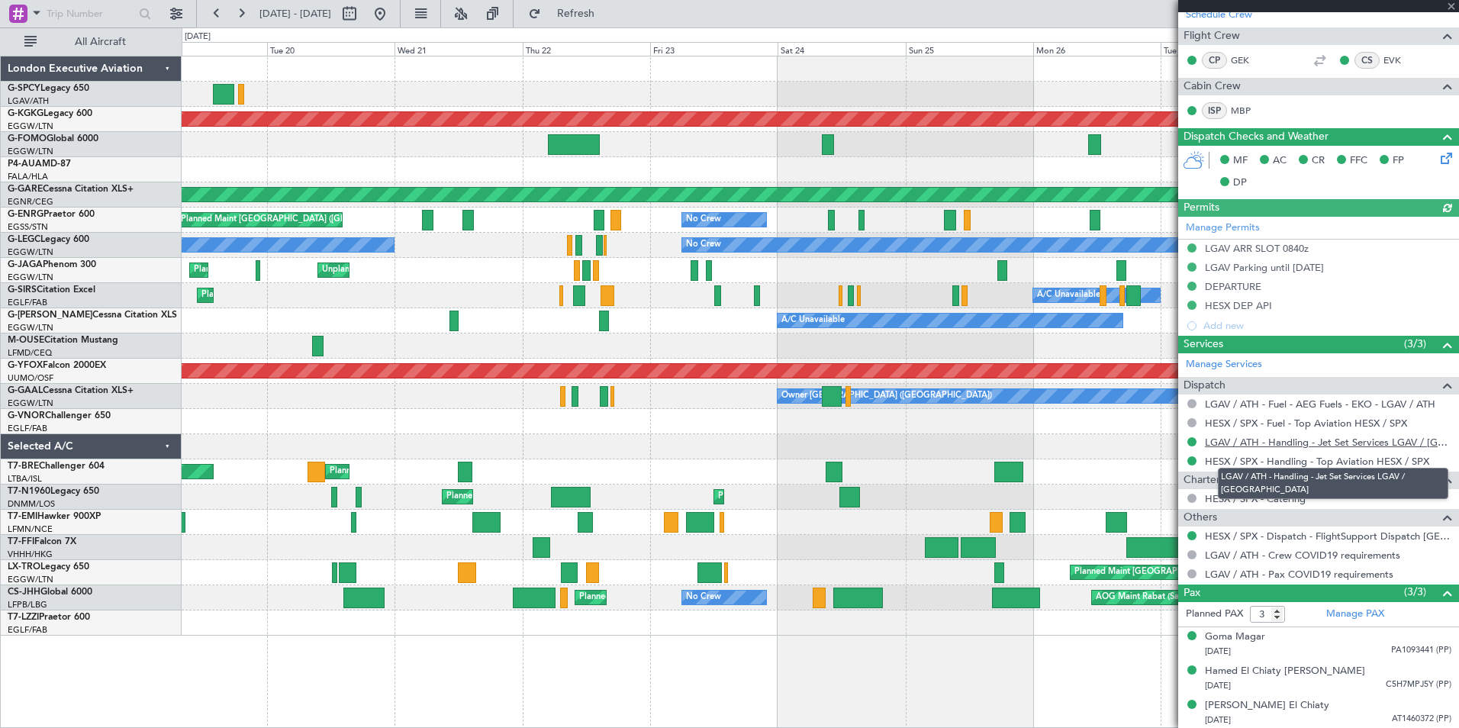
scroll to position [316, 0]
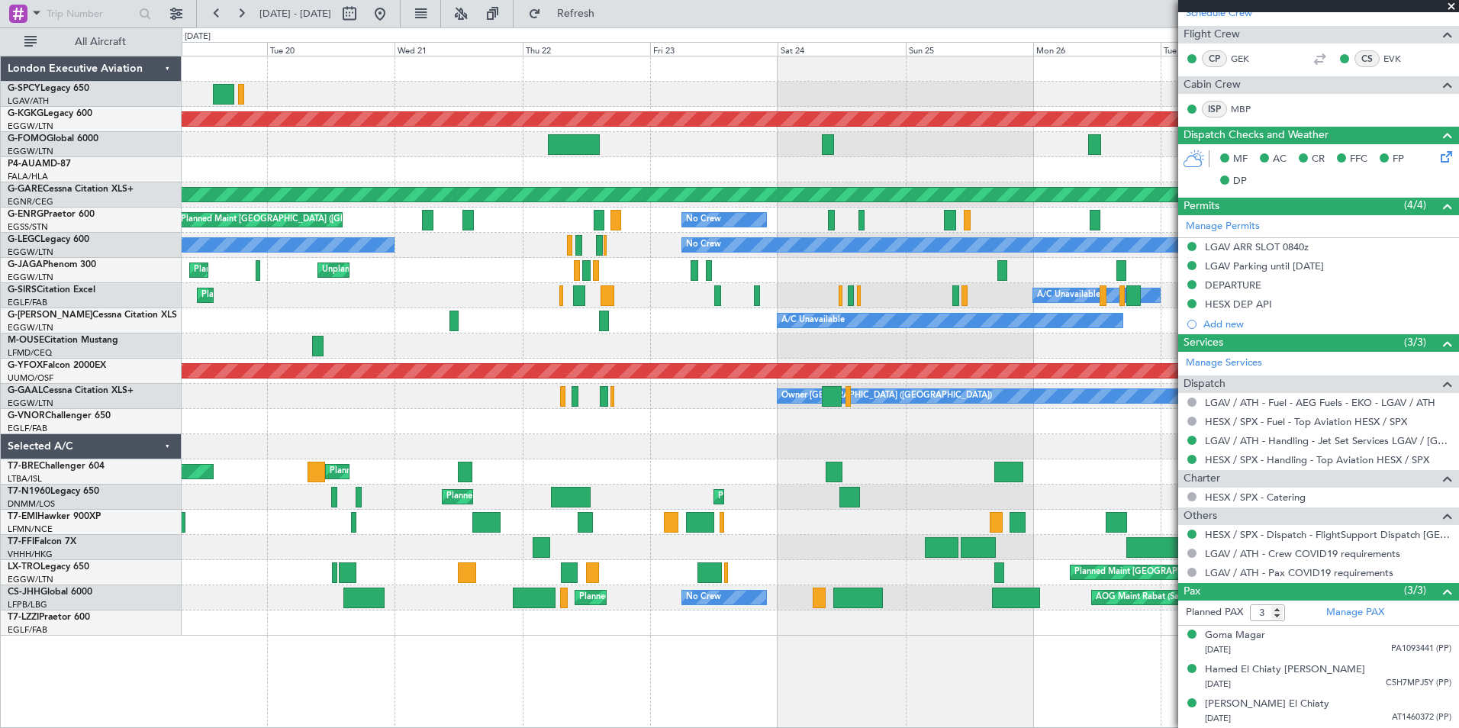
click at [1456, 8] on span at bounding box center [1451, 7] width 15 height 14
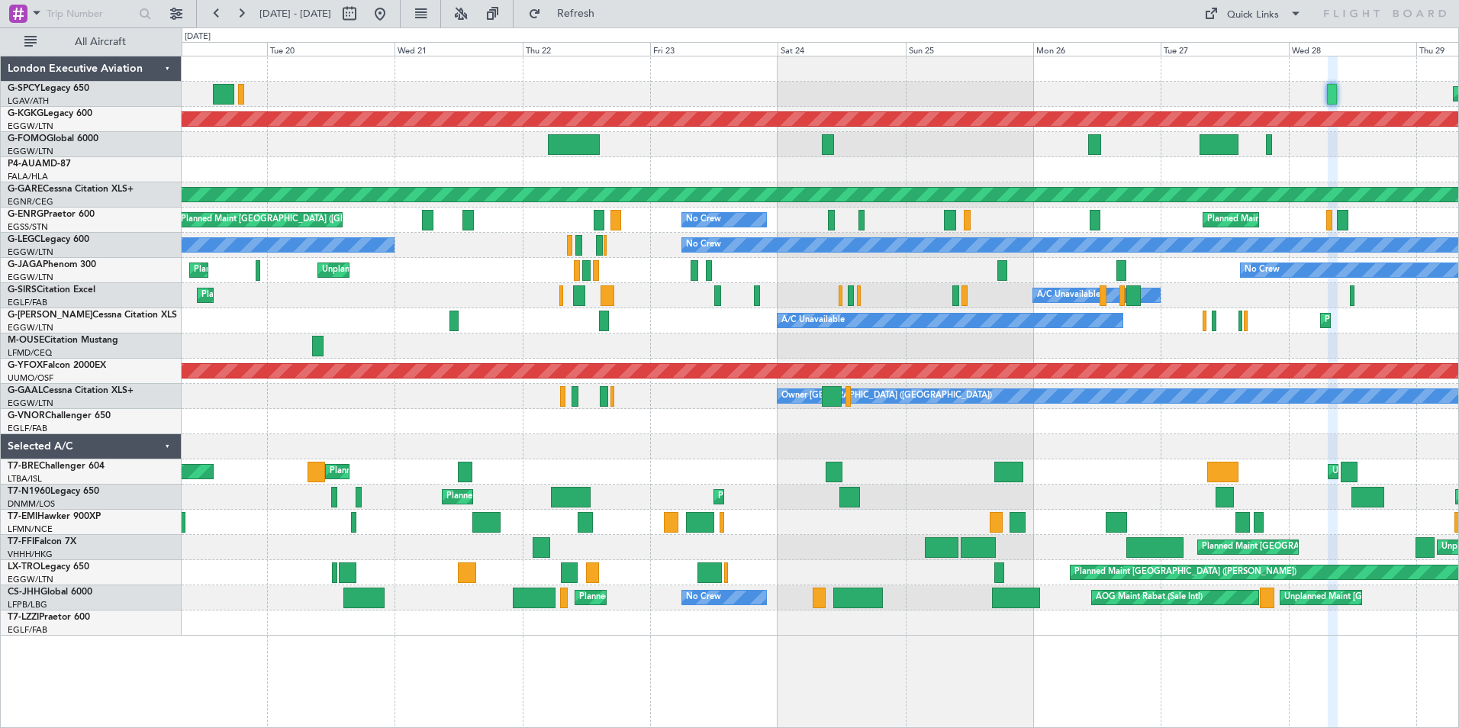
type input "0"
click at [239, 14] on button at bounding box center [241, 14] width 24 height 24
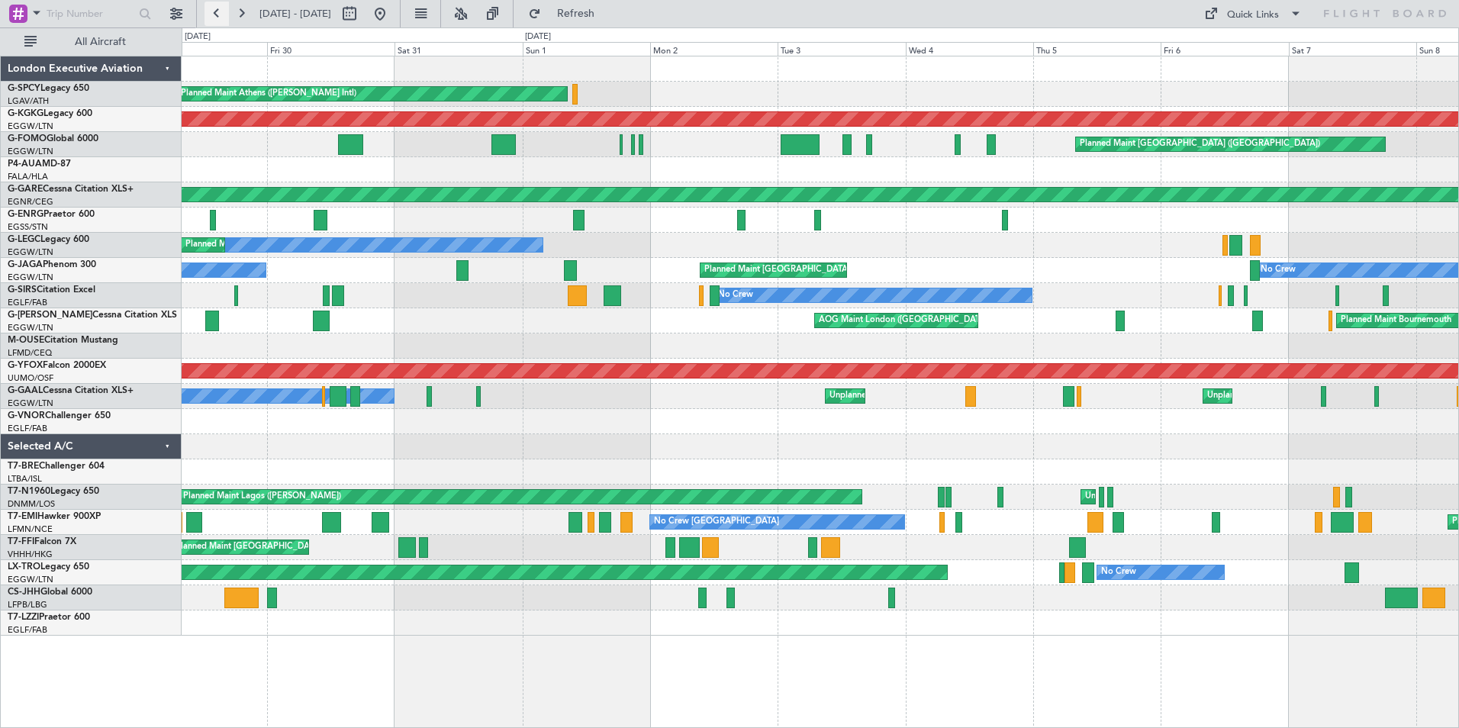
click at [213, 20] on button at bounding box center [217, 14] width 24 height 24
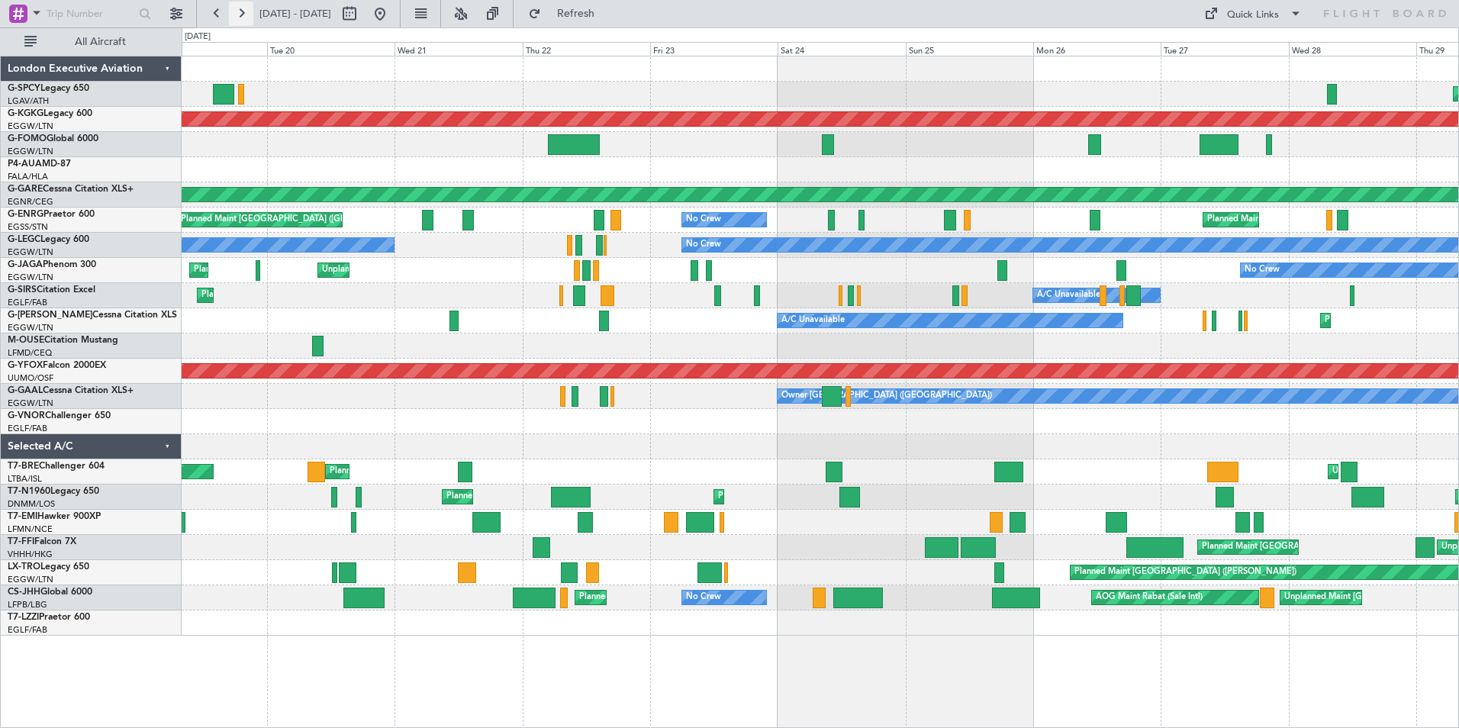
click at [238, 11] on button at bounding box center [241, 14] width 24 height 24
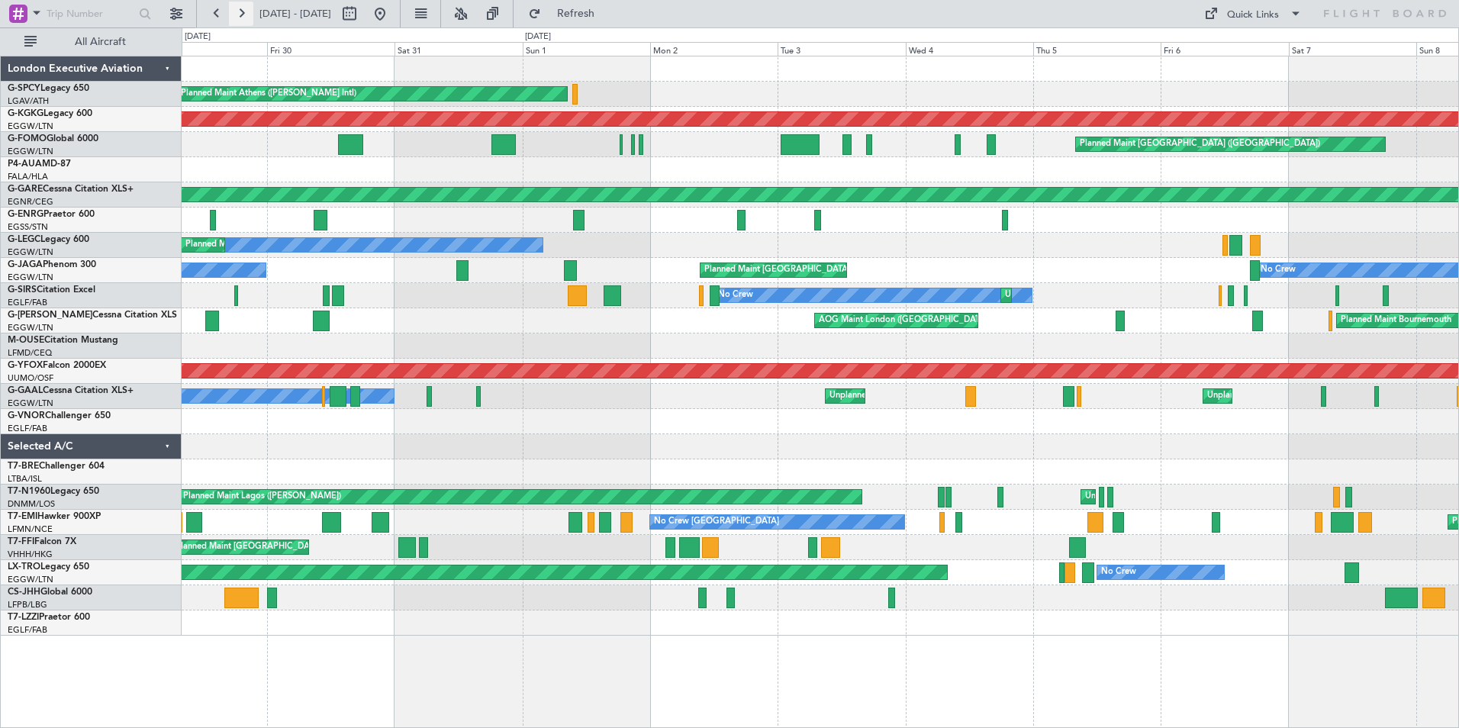
click at [238, 11] on button at bounding box center [241, 14] width 24 height 24
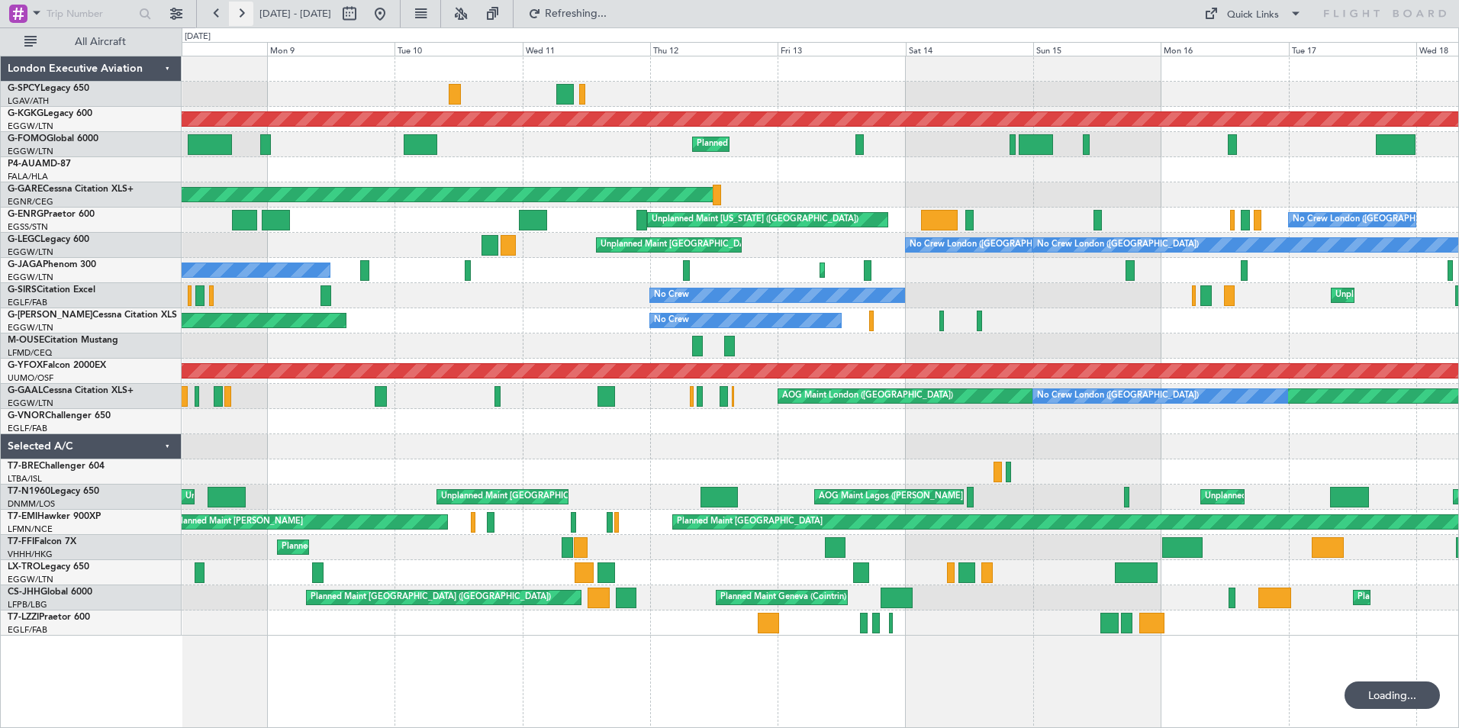
click at [238, 11] on button at bounding box center [241, 14] width 24 height 24
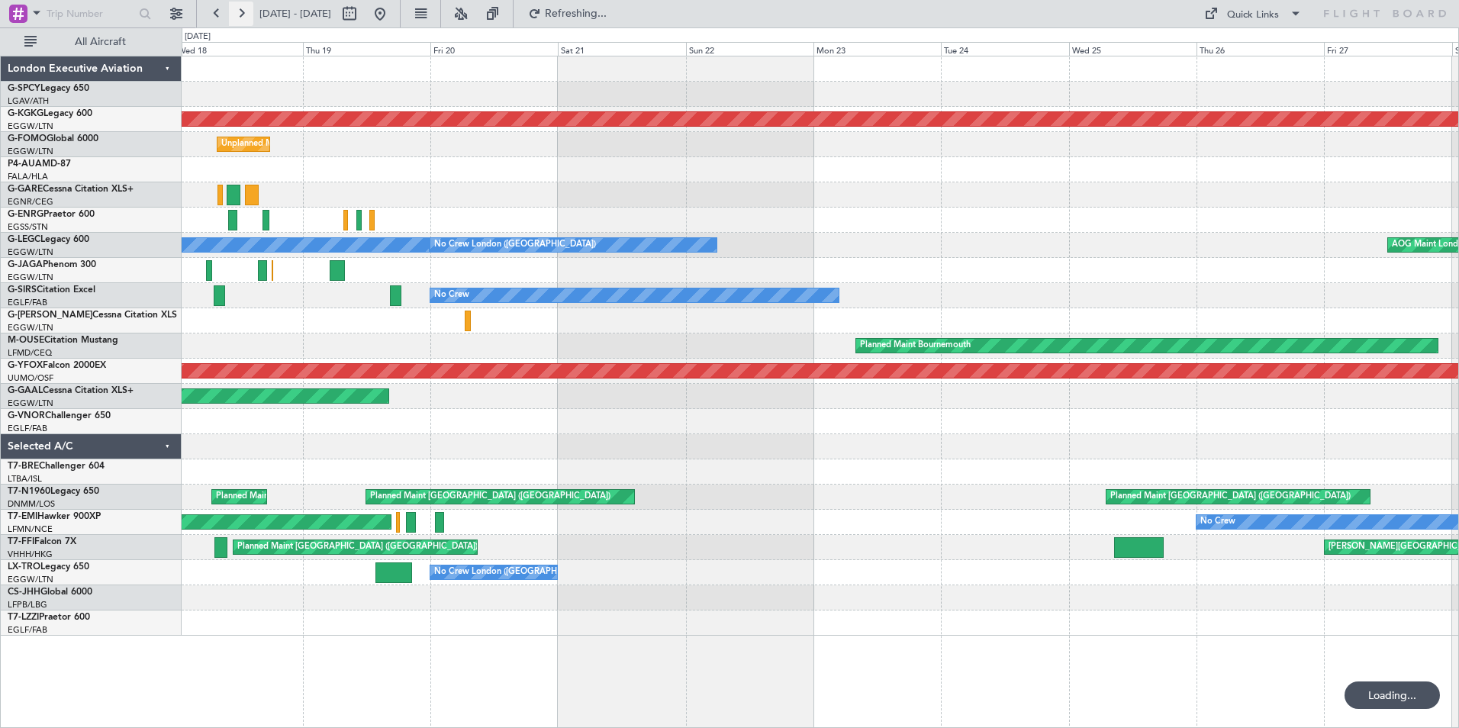
click at [238, 11] on button at bounding box center [241, 14] width 24 height 24
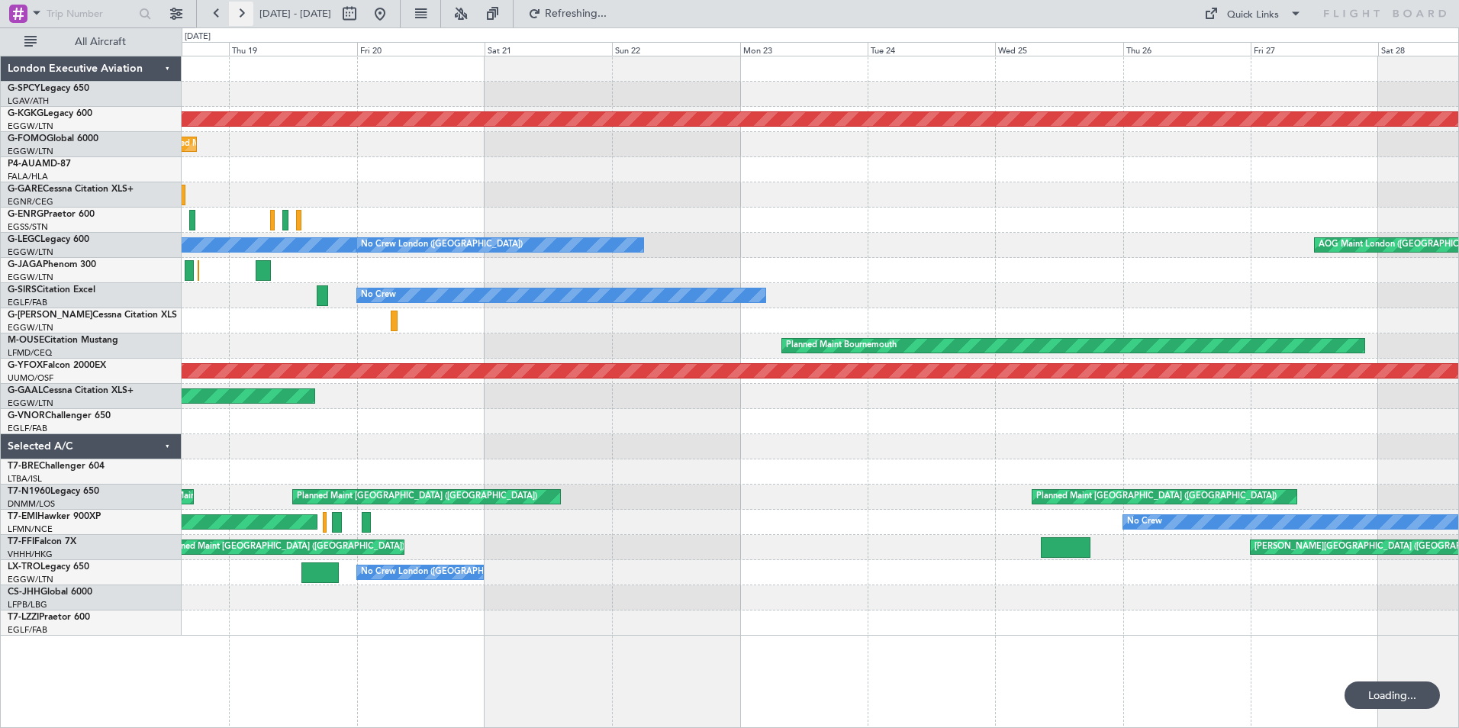
click at [238, 11] on button at bounding box center [241, 14] width 24 height 24
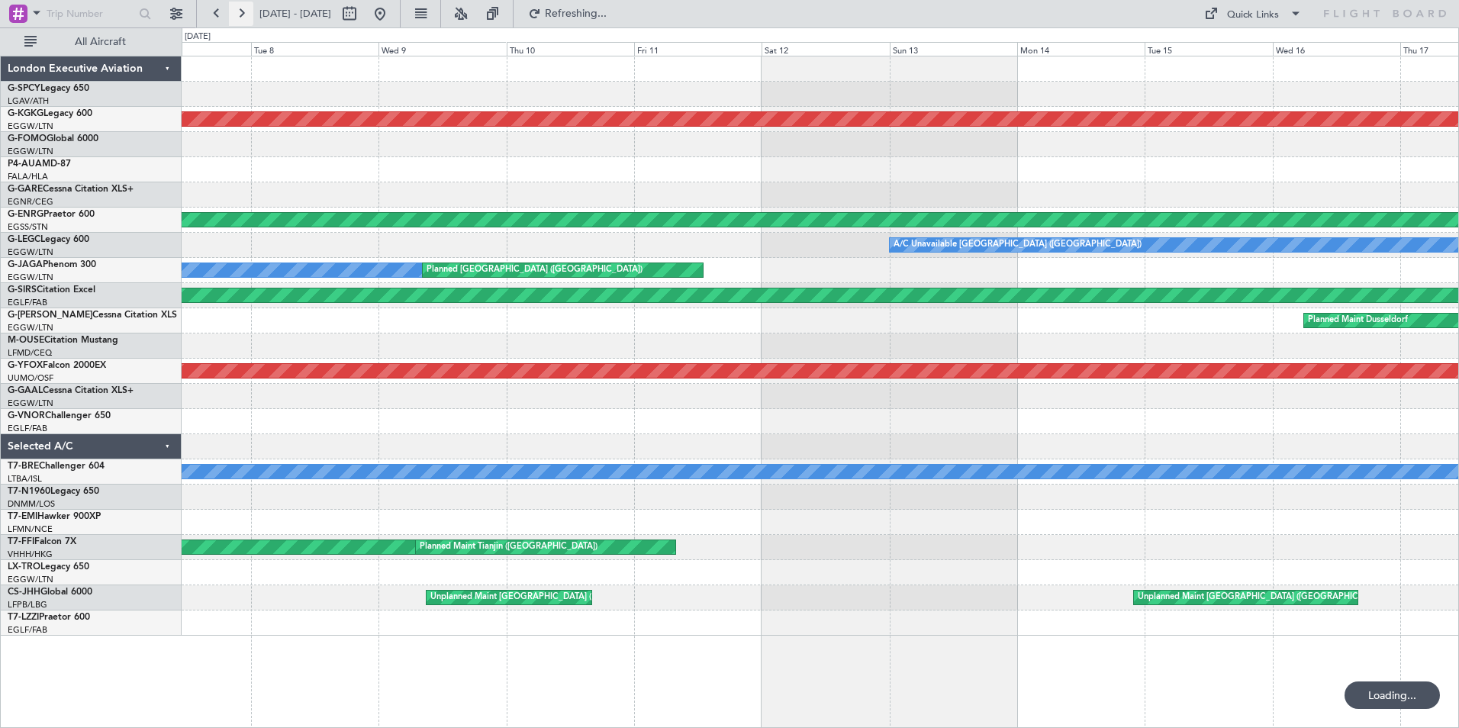
click at [238, 11] on button at bounding box center [241, 14] width 24 height 24
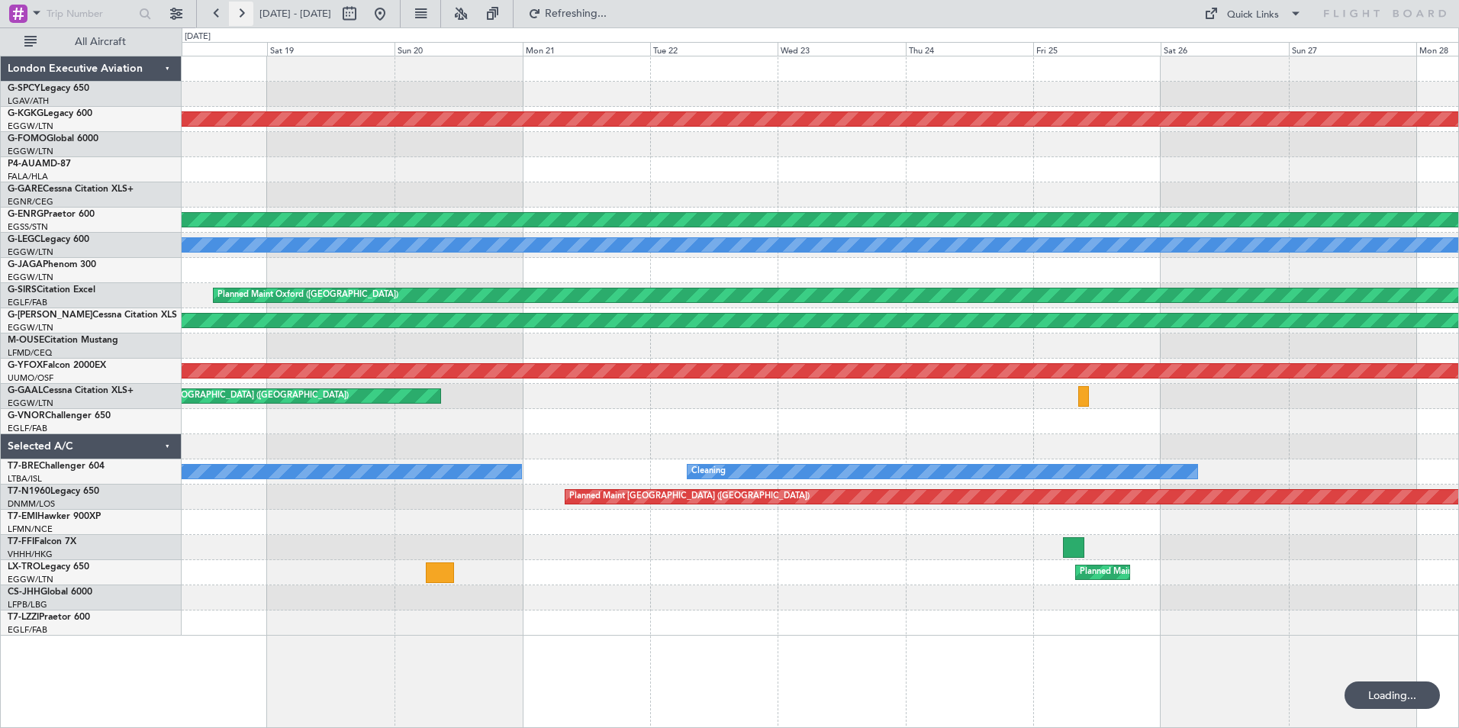
click at [238, 11] on button at bounding box center [241, 14] width 24 height 24
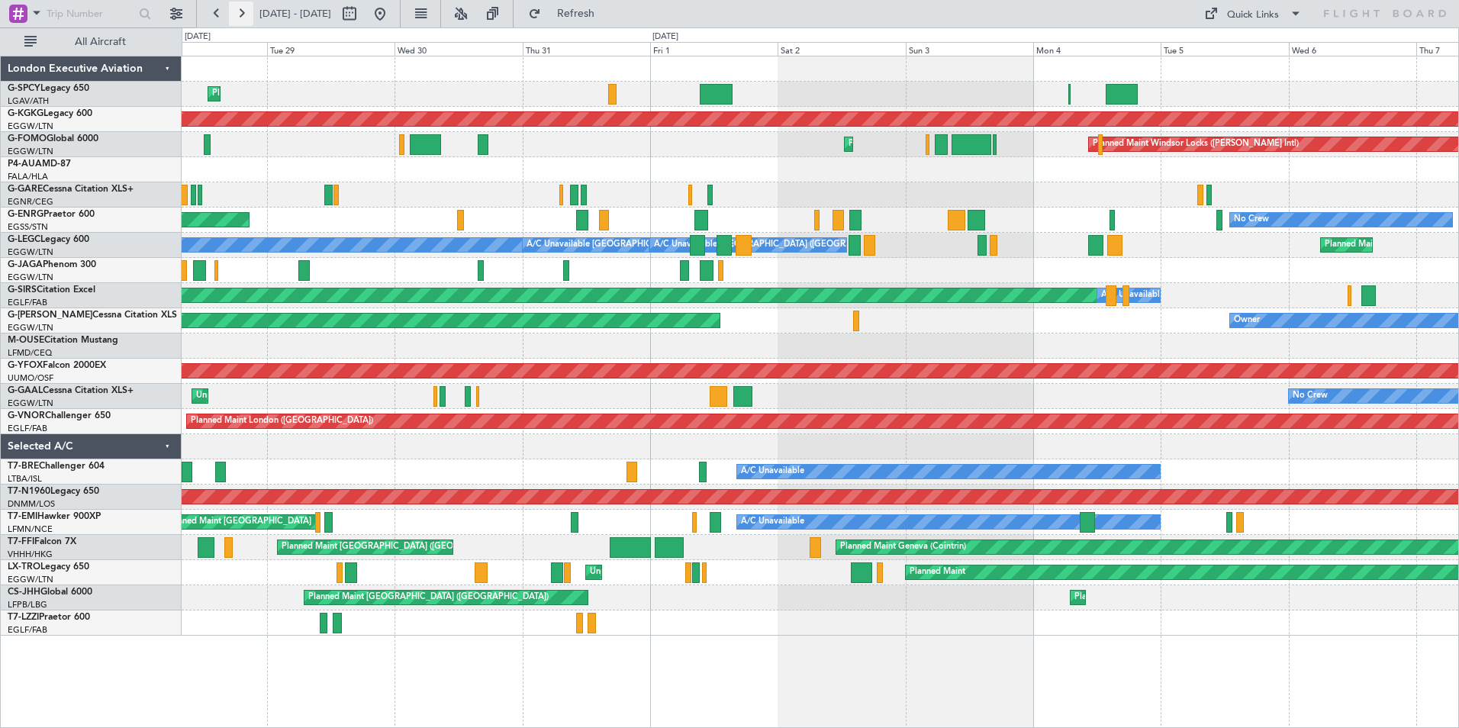
click at [238, 14] on button at bounding box center [241, 14] width 24 height 24
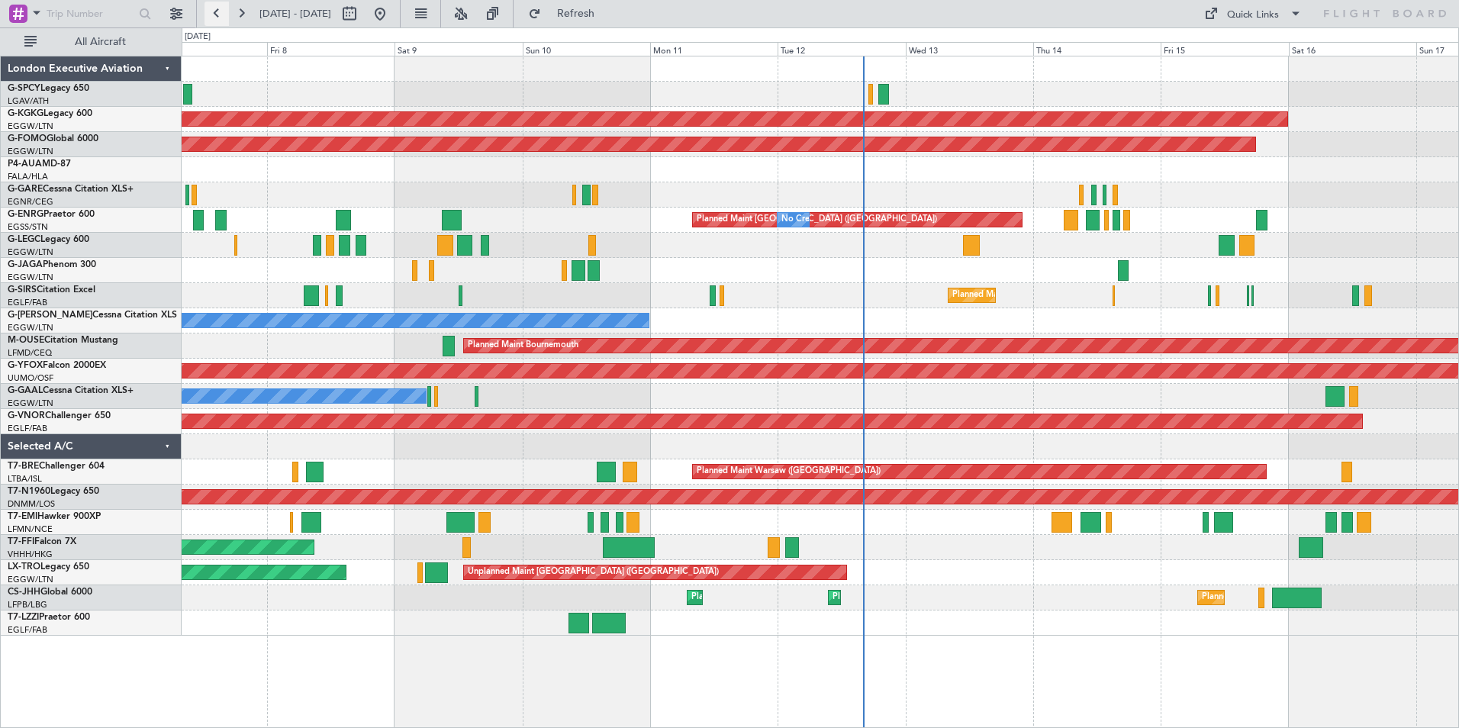
click at [219, 16] on button at bounding box center [217, 14] width 24 height 24
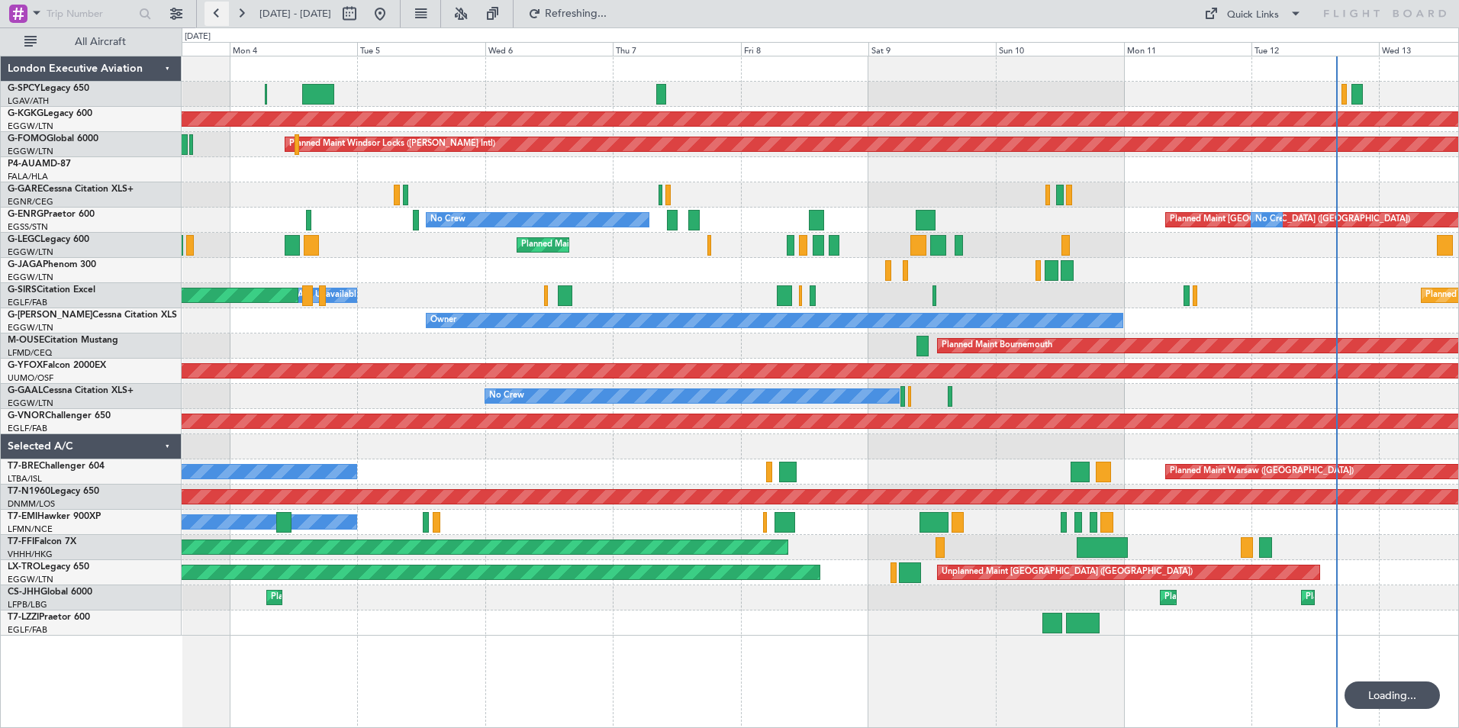
click at [219, 16] on button at bounding box center [217, 14] width 24 height 24
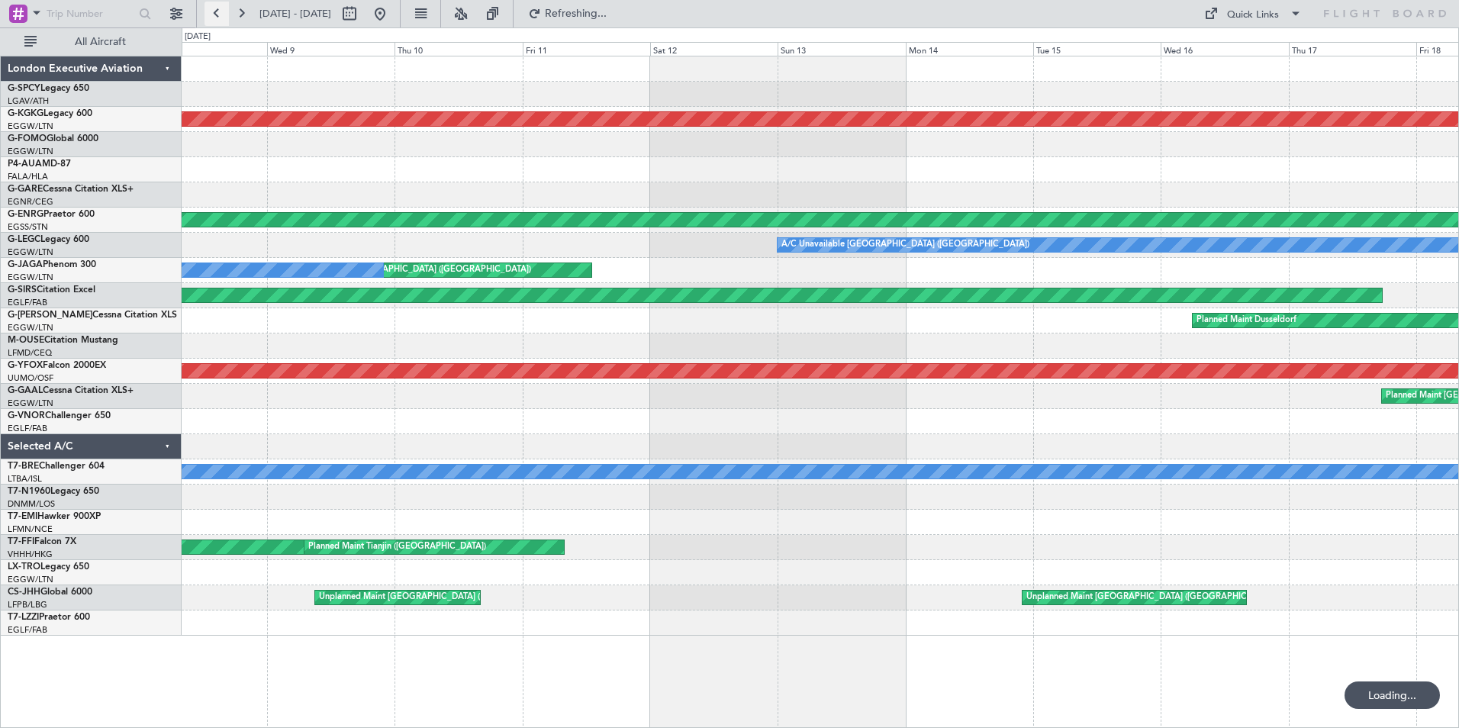
click at [219, 16] on button at bounding box center [217, 14] width 24 height 24
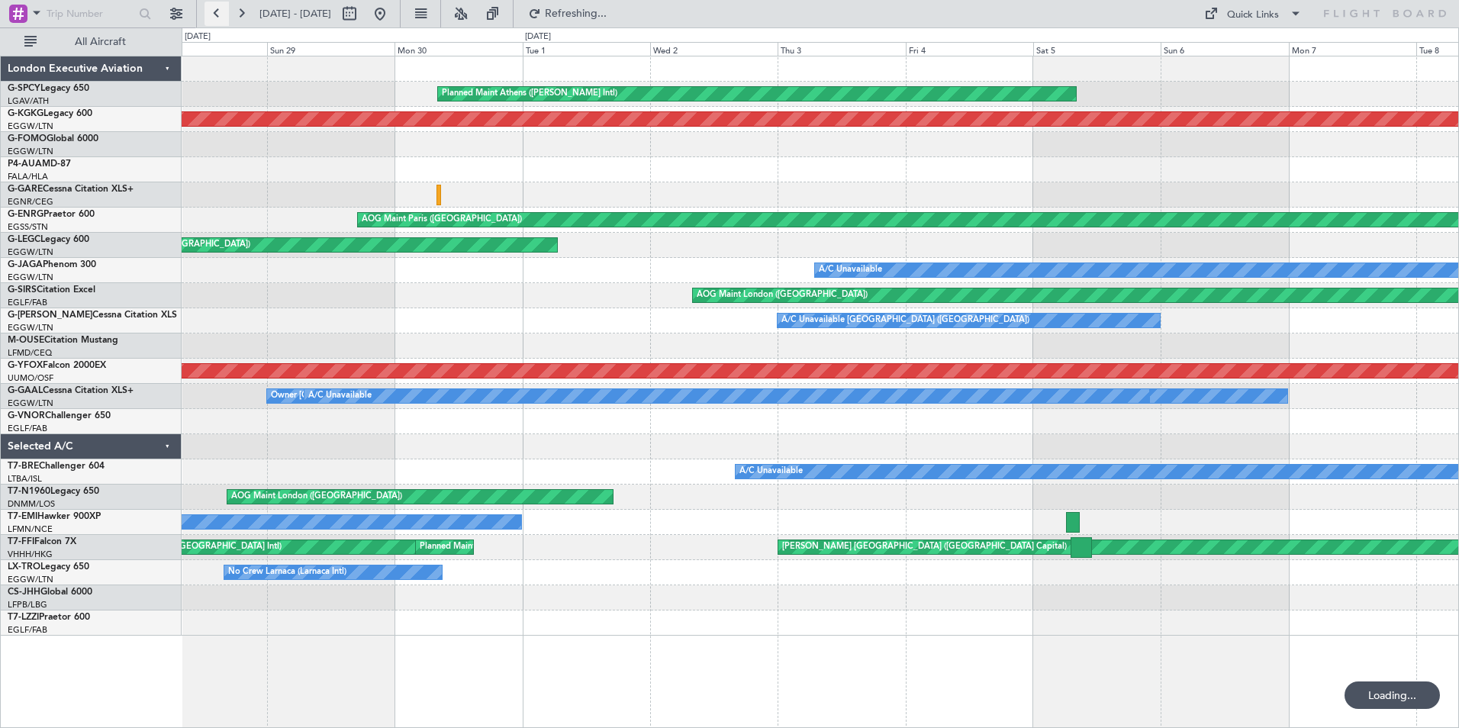
click at [219, 16] on button at bounding box center [217, 14] width 24 height 24
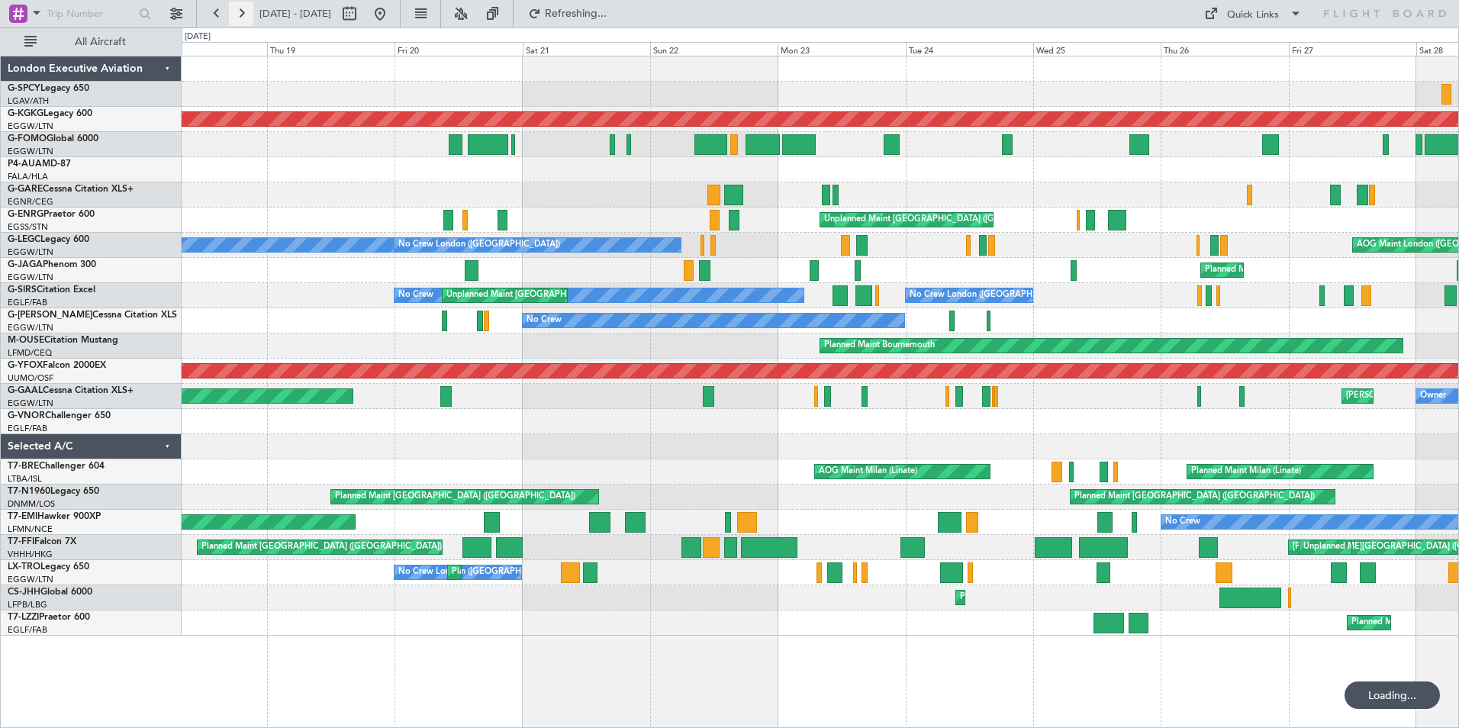
click at [242, 18] on button at bounding box center [241, 14] width 24 height 24
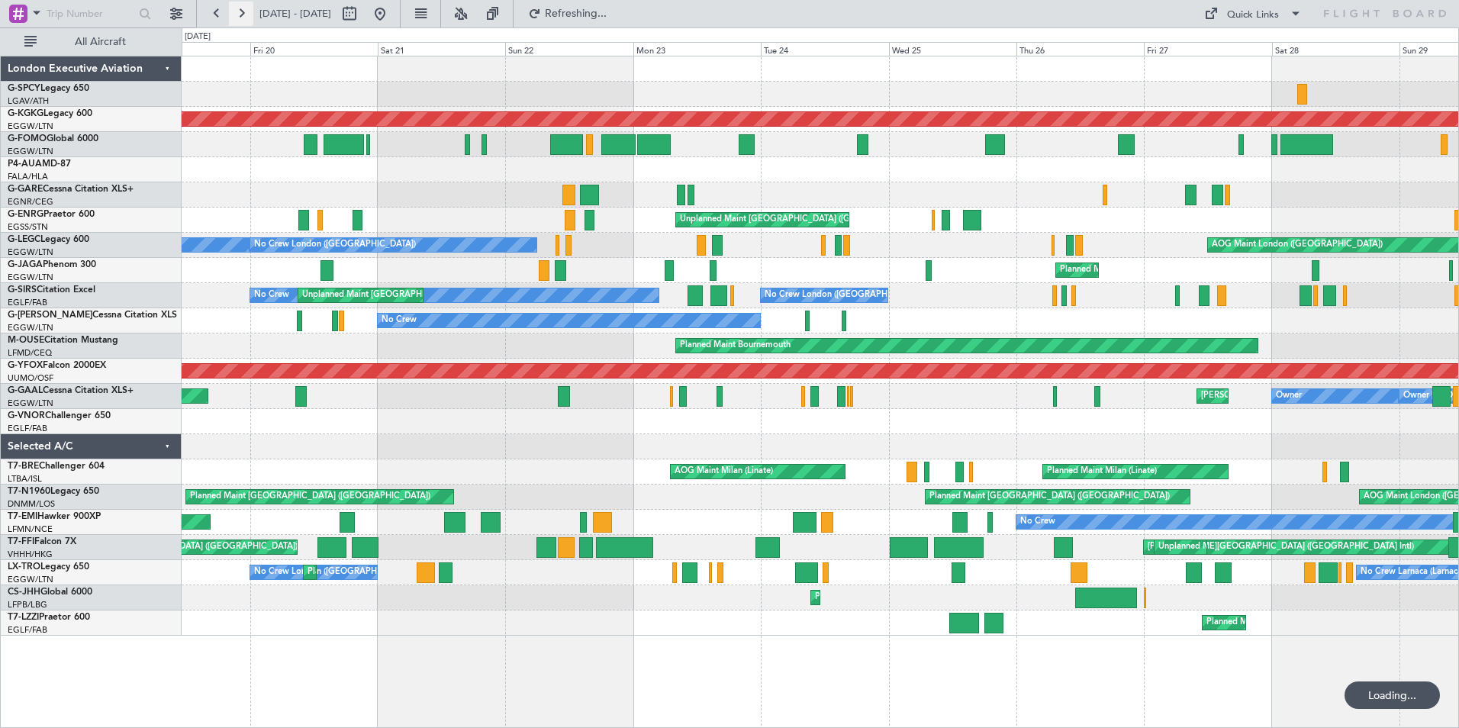
click at [242, 18] on button at bounding box center [241, 14] width 24 height 24
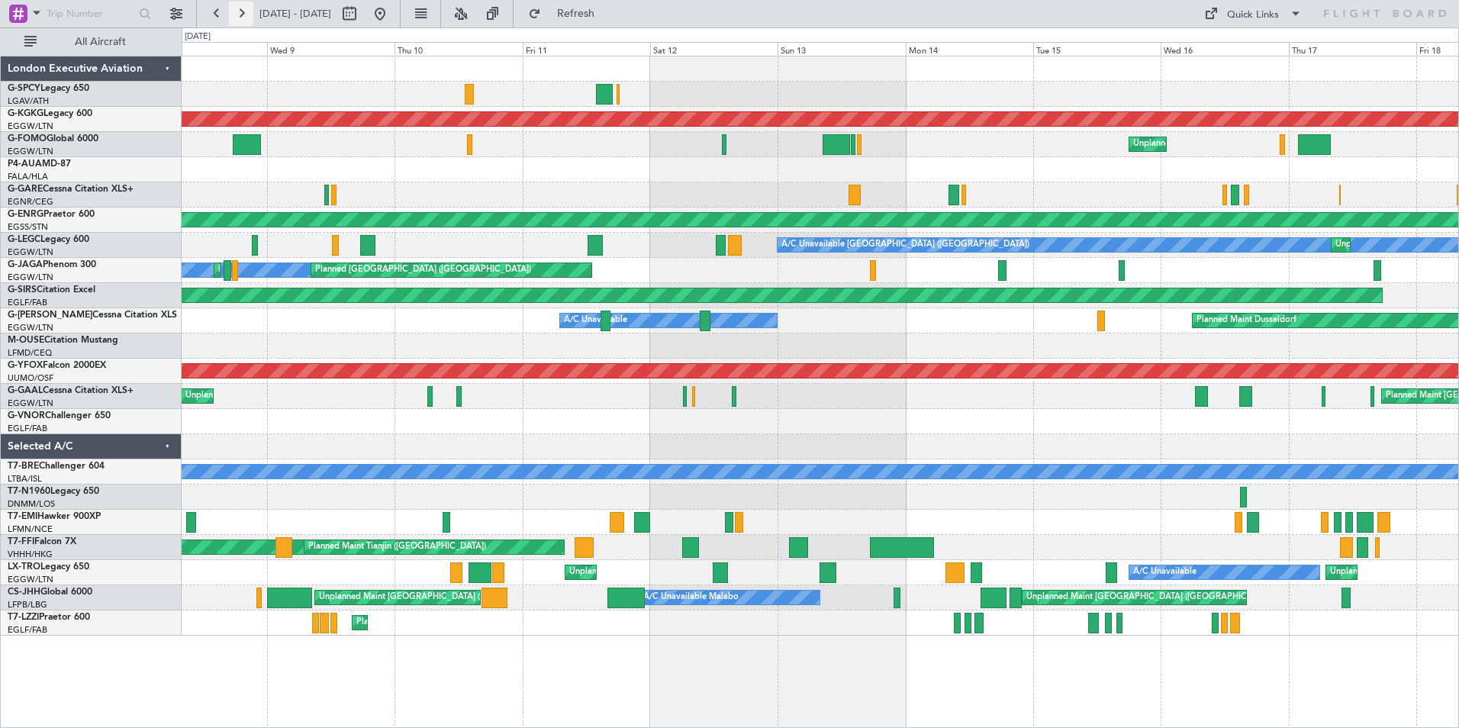
click at [240, 18] on button at bounding box center [241, 14] width 24 height 24
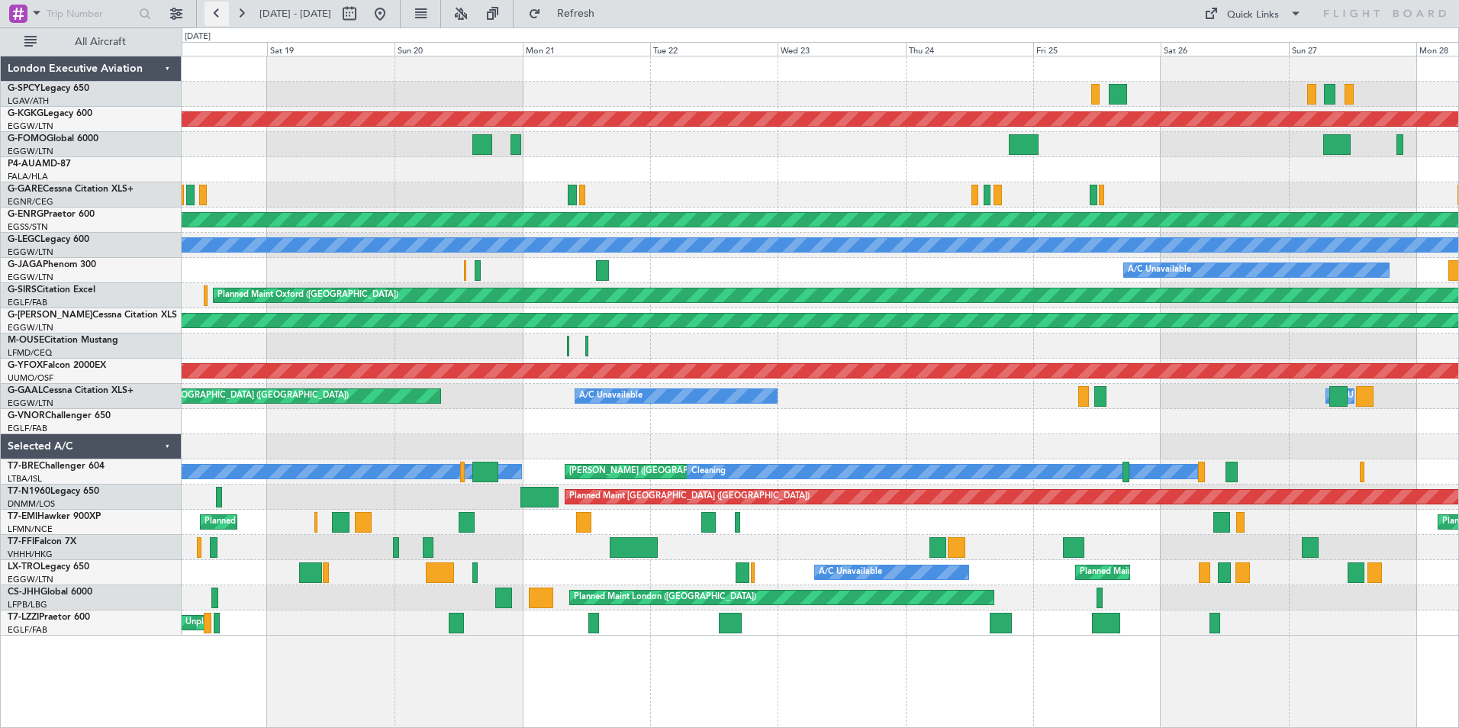
click at [220, 17] on button at bounding box center [217, 14] width 24 height 24
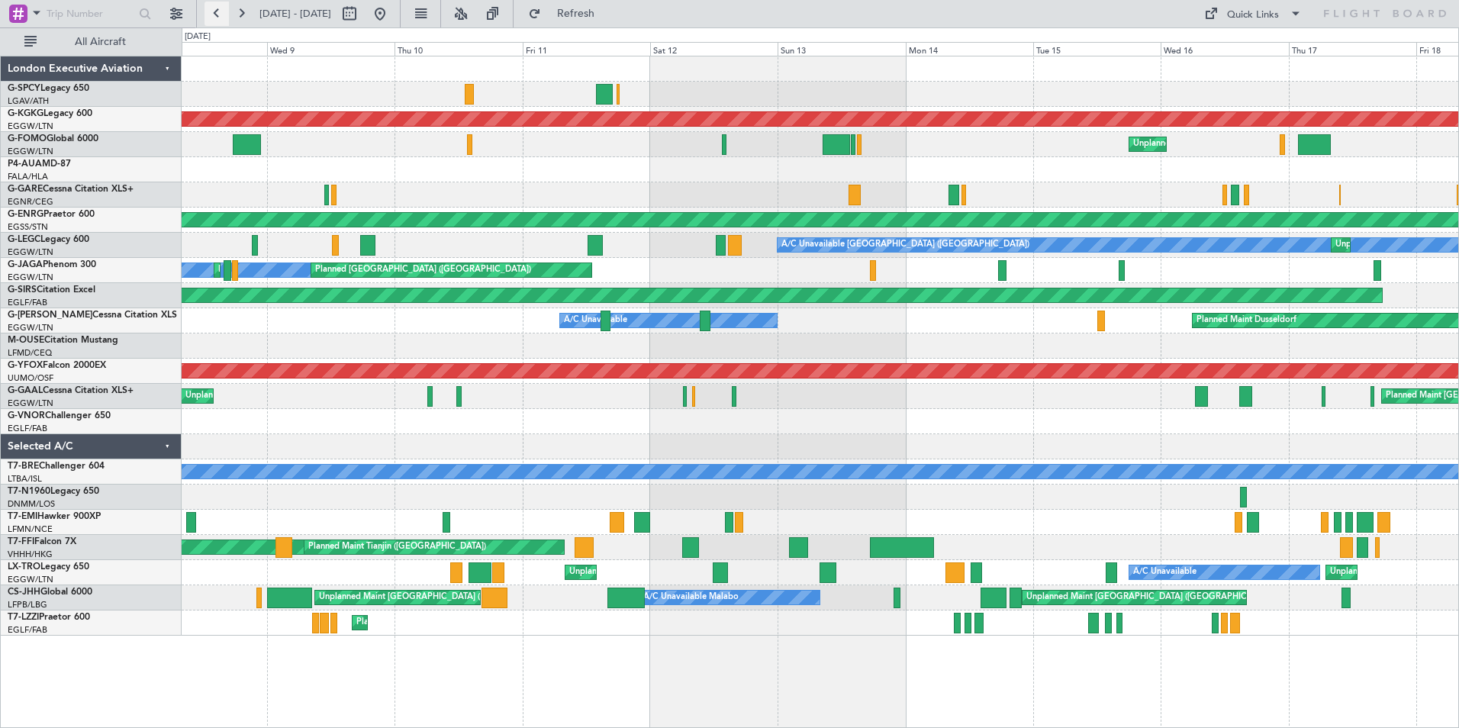
click at [220, 17] on button at bounding box center [217, 14] width 24 height 24
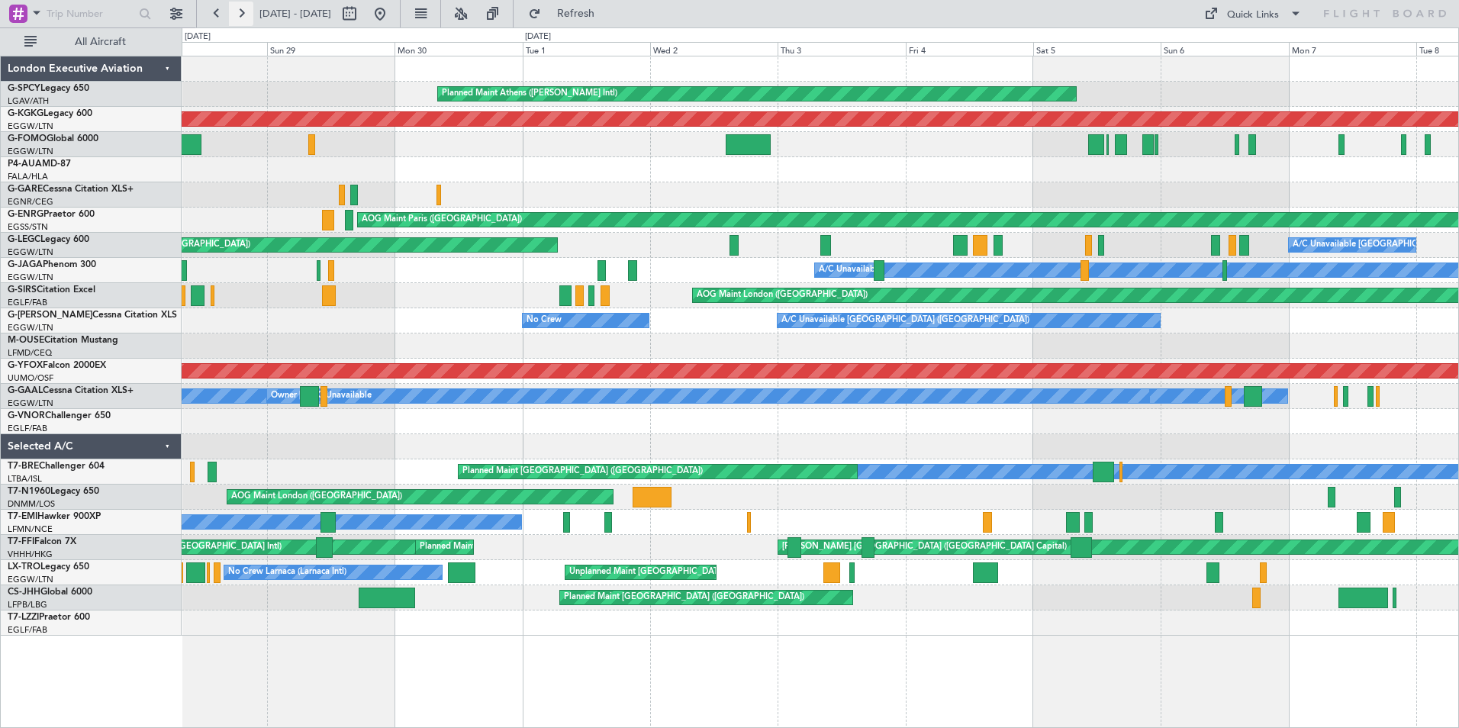
click at [246, 19] on button at bounding box center [241, 14] width 24 height 24
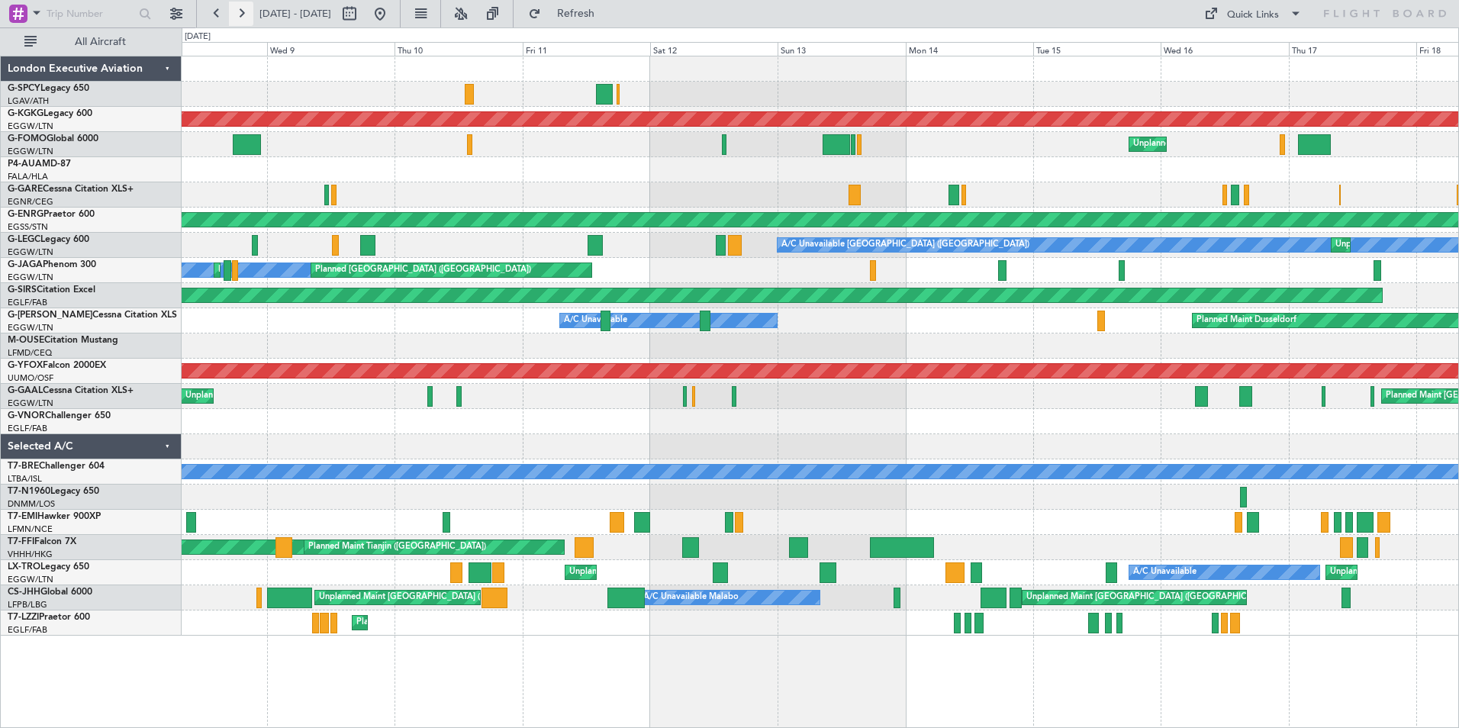
click at [246, 19] on button at bounding box center [241, 14] width 24 height 24
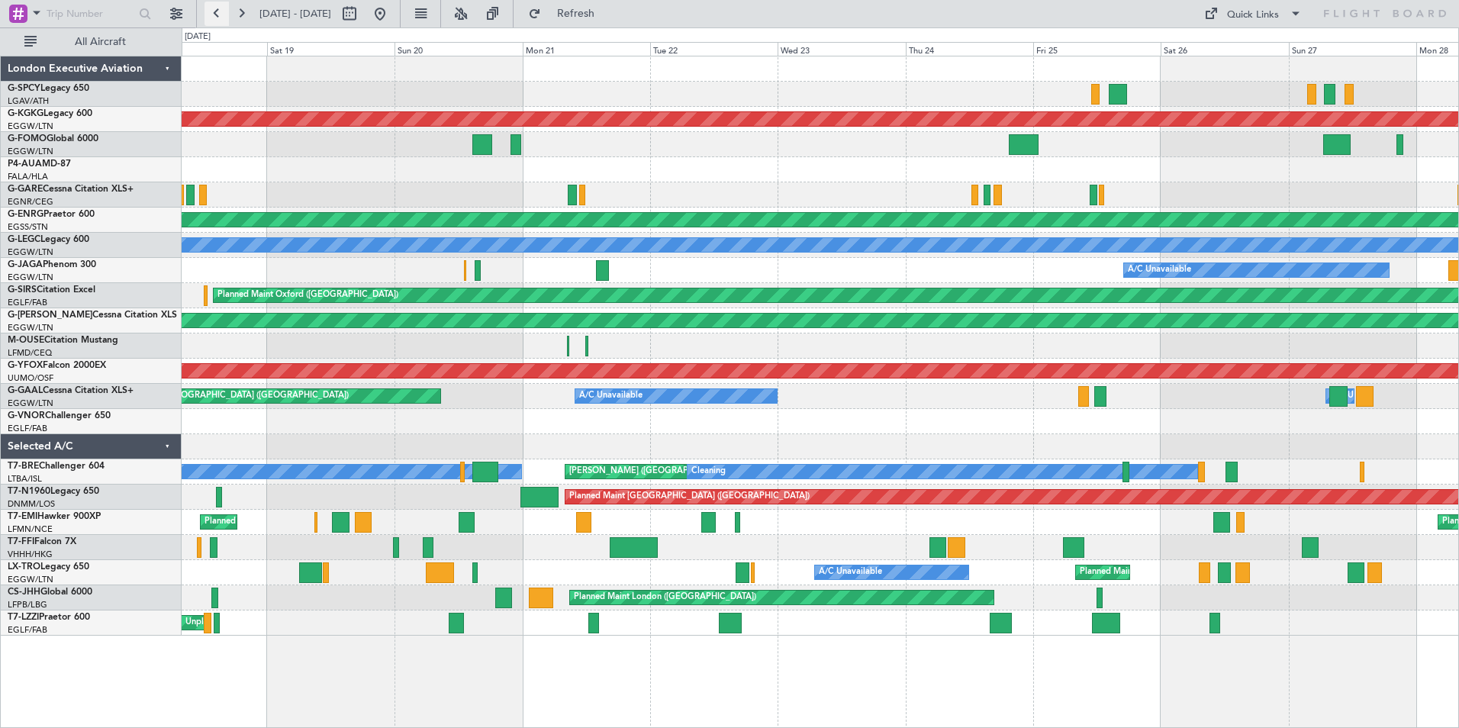
click at [219, 9] on button at bounding box center [217, 14] width 24 height 24
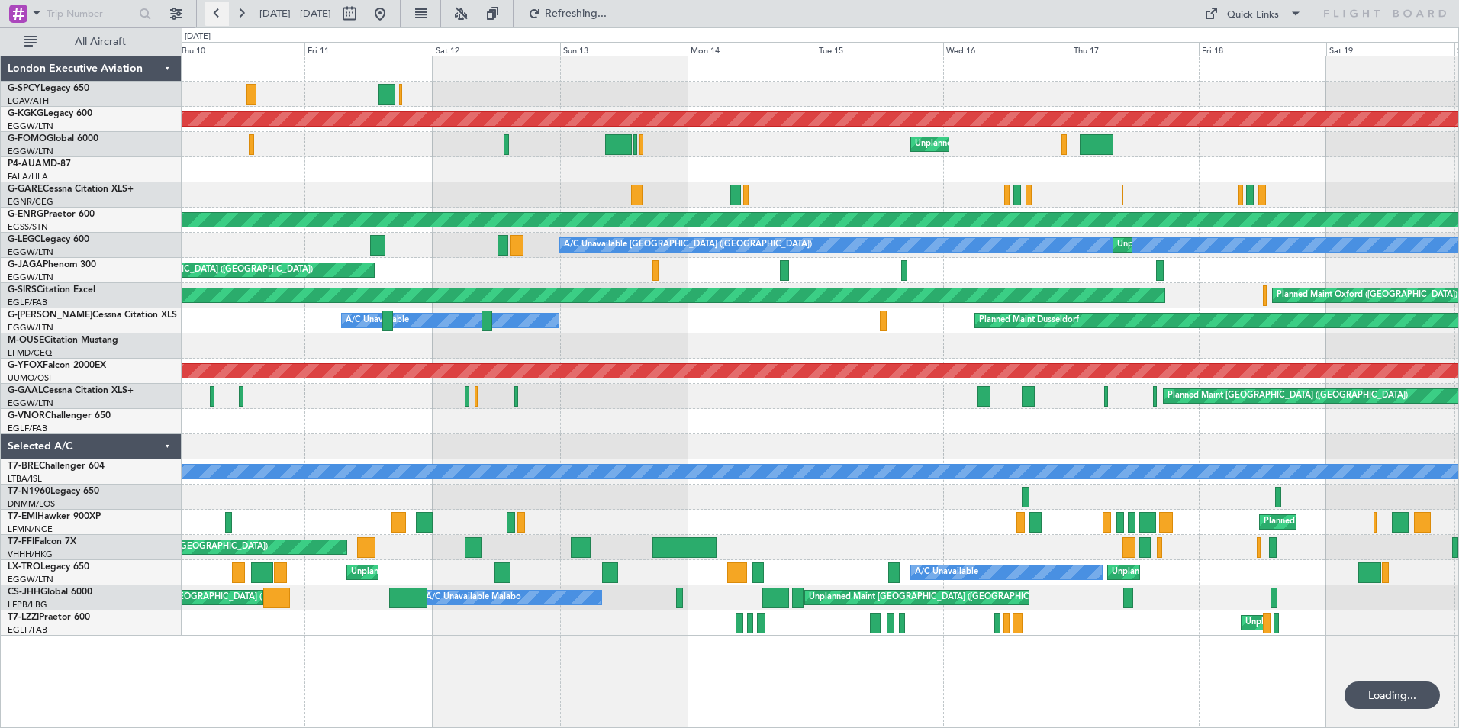
click at [219, 9] on button at bounding box center [217, 14] width 24 height 24
